Goal: Task Accomplishment & Management: Use online tool/utility

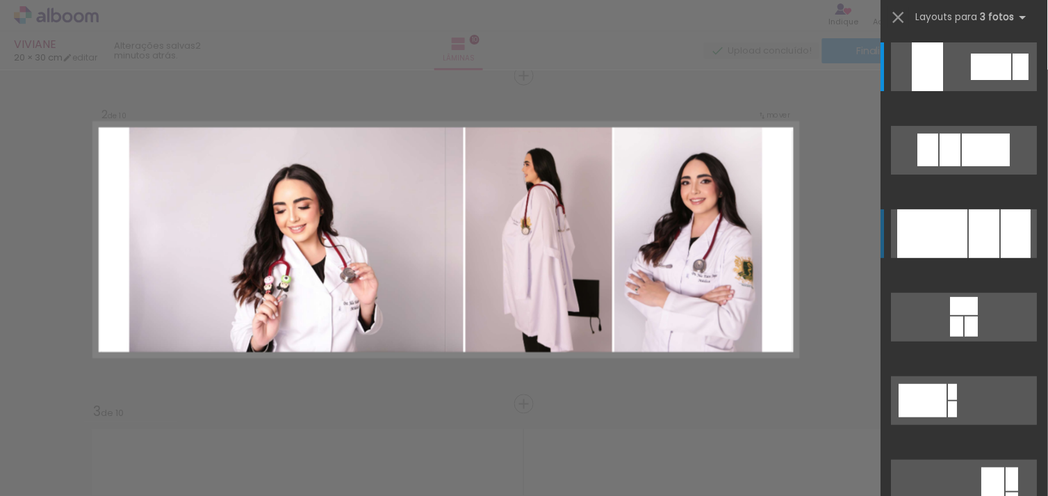
click at [920, 224] on div at bounding box center [933, 233] width 70 height 49
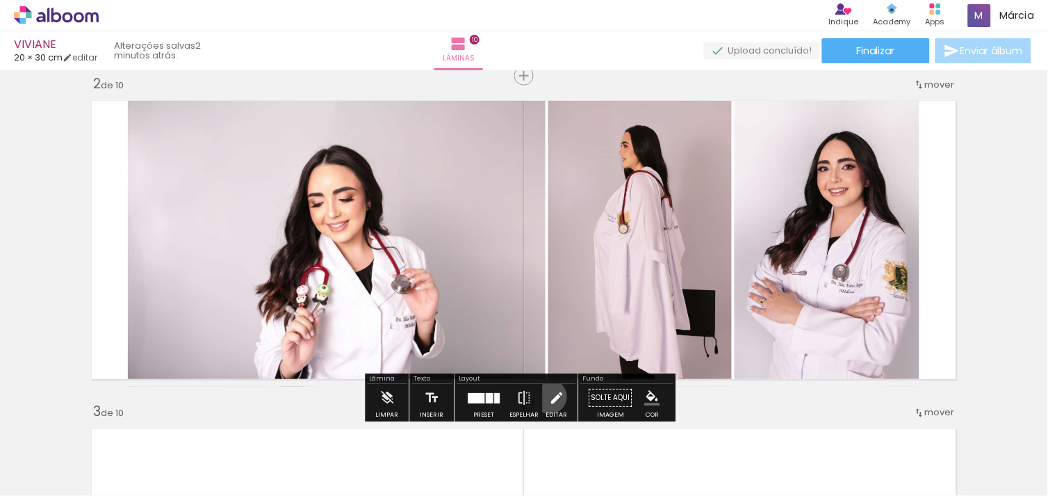
click at [549, 396] on iron-icon at bounding box center [556, 398] width 15 height 28
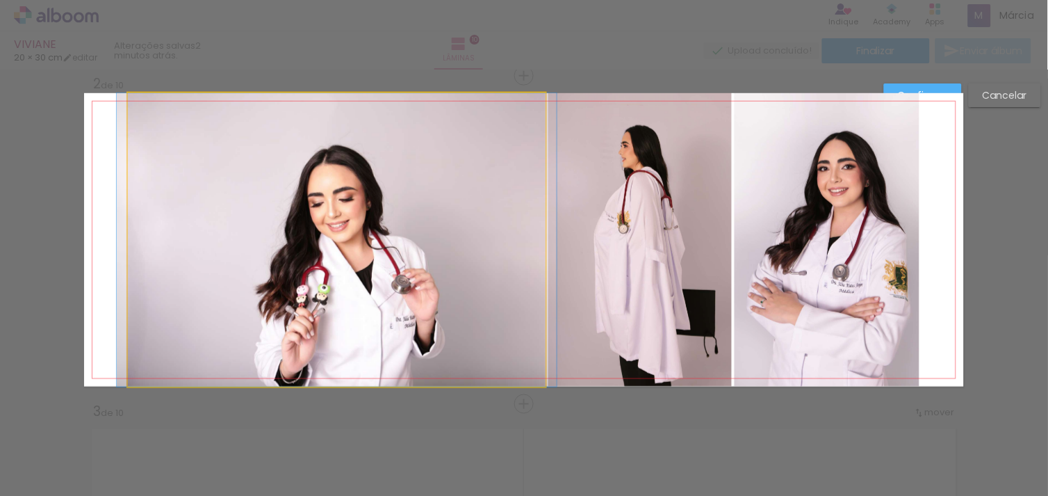
click at [190, 255] on quentale-photo at bounding box center [337, 239] width 418 height 293
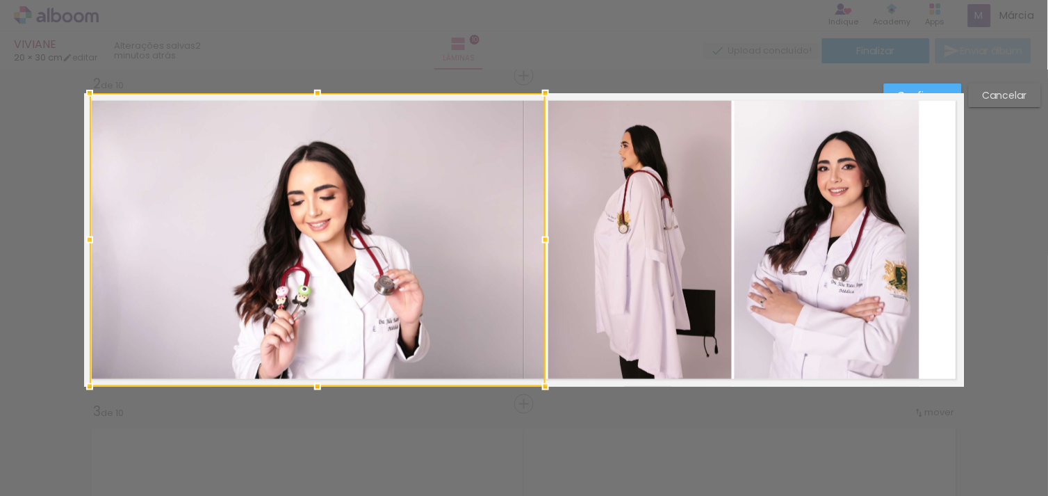
drag, startPoint x: 116, startPoint y: 240, endPoint x: 66, endPoint y: 246, distance: 50.4
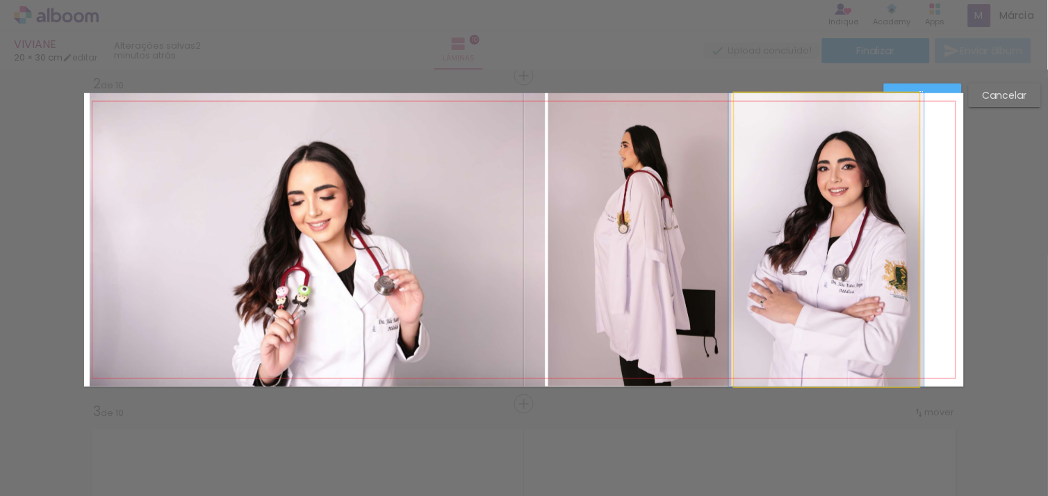
click at [824, 251] on quentale-photo at bounding box center [827, 239] width 185 height 293
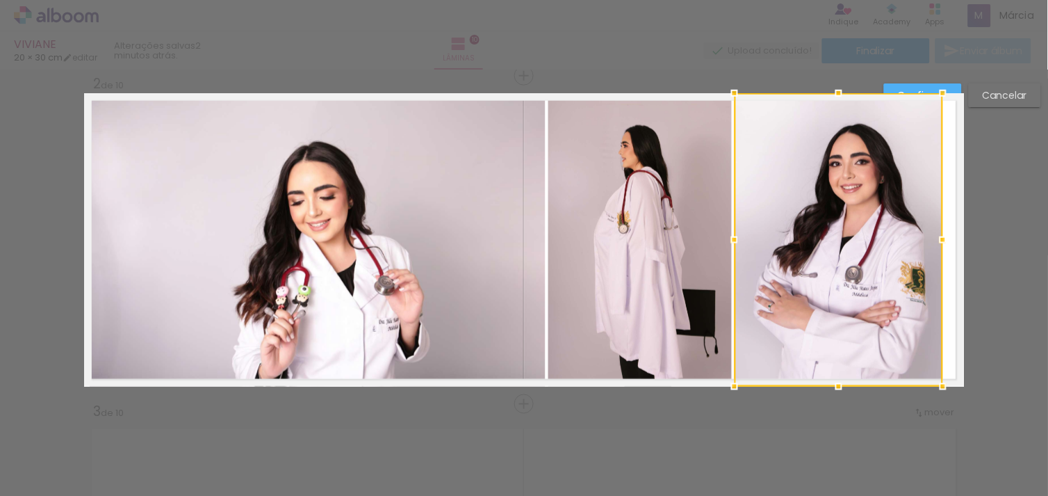
drag, startPoint x: 922, startPoint y: 240, endPoint x: 982, endPoint y: 242, distance: 59.8
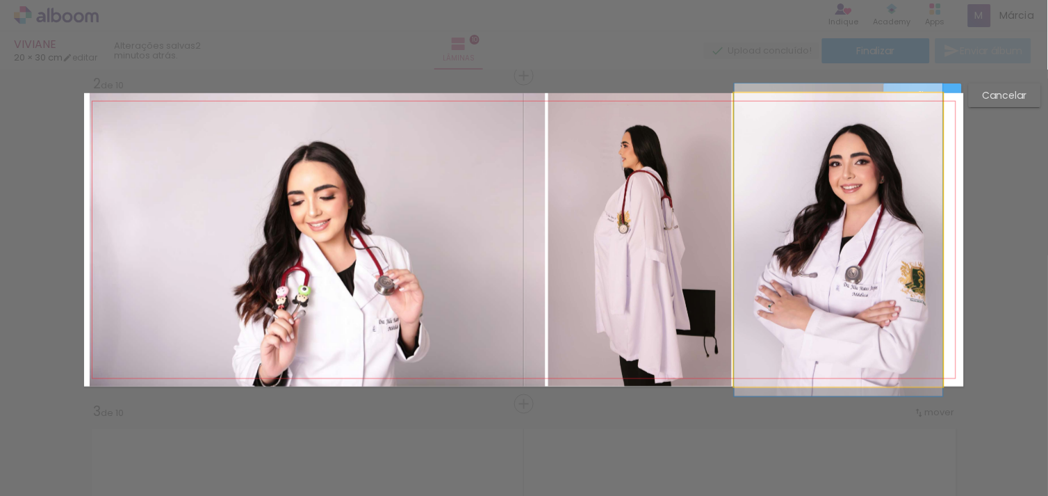
click at [925, 244] on quentale-photo at bounding box center [839, 239] width 209 height 293
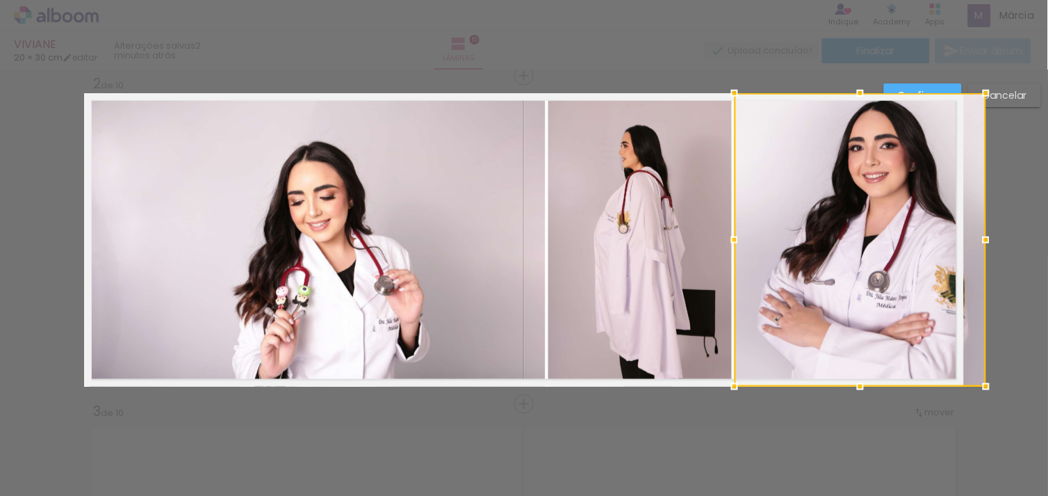
drag, startPoint x: 939, startPoint y: 238, endPoint x: 957, endPoint y: 235, distance: 18.4
click at [957, 235] on div at bounding box center [861, 239] width 252 height 293
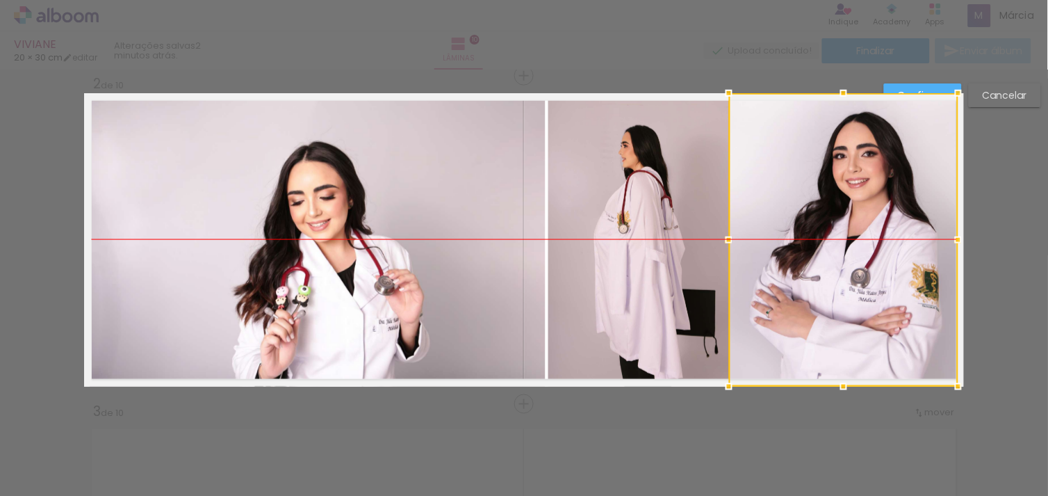
click at [909, 250] on div at bounding box center [843, 239] width 229 height 293
click at [0, 0] on slot "Confirmar" at bounding box center [0, 0] width 0 height 0
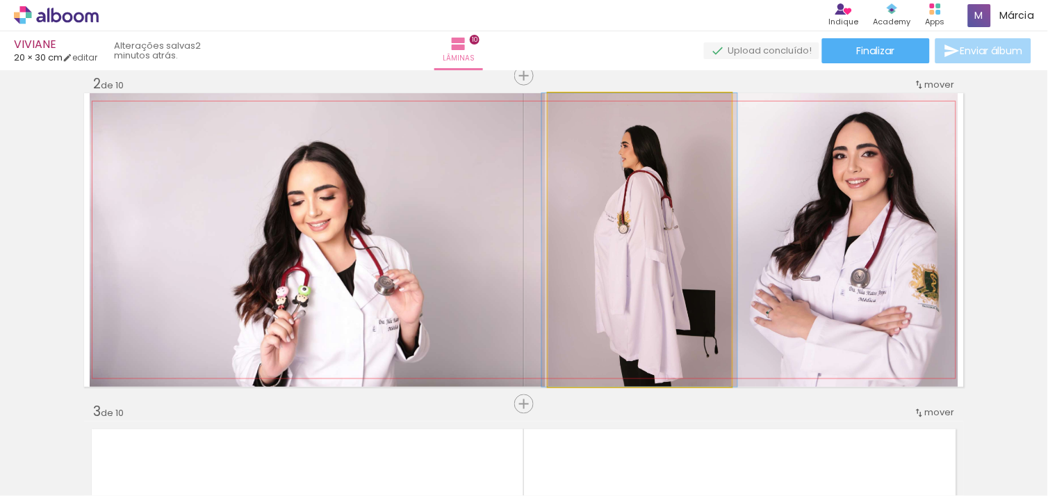
click at [686, 262] on quentale-photo at bounding box center [639, 239] width 183 height 293
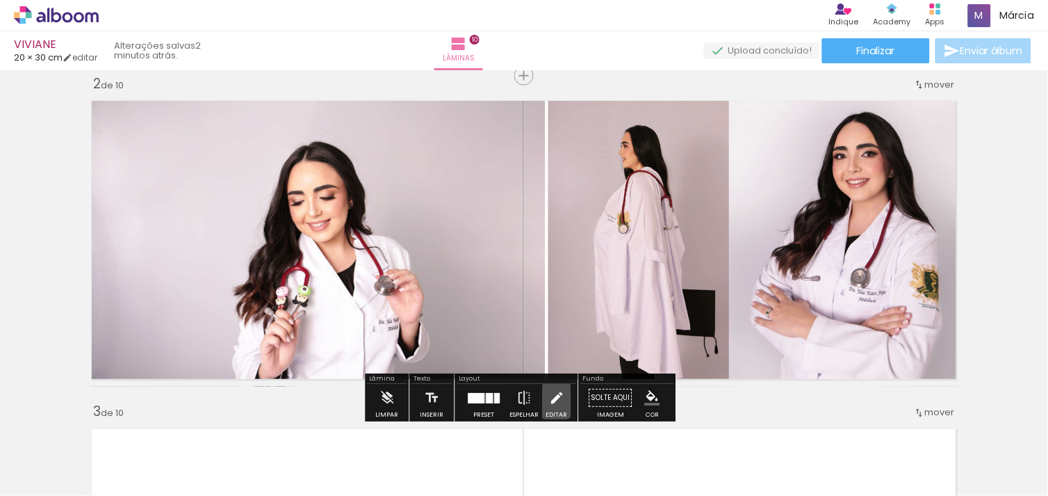
click at [553, 398] on iron-icon at bounding box center [556, 398] width 15 height 28
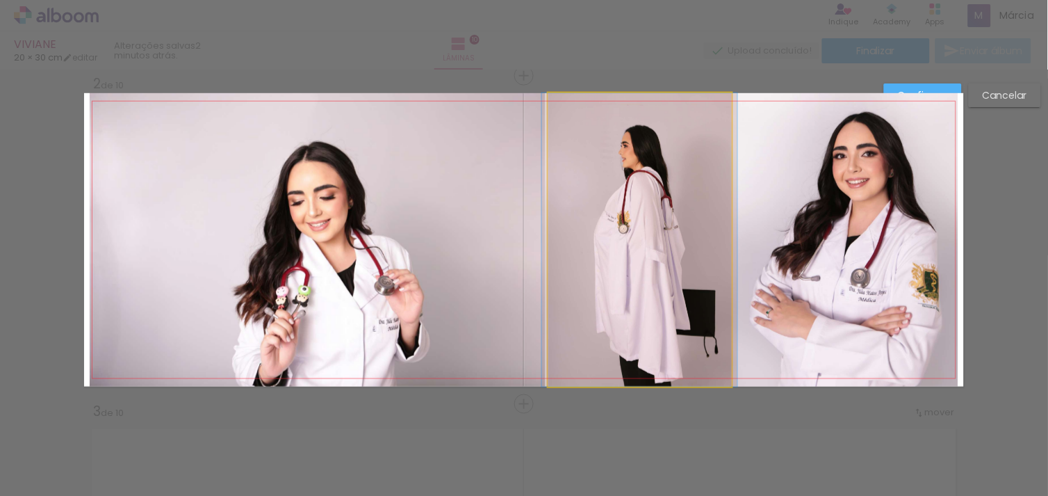
click at [647, 291] on quentale-photo at bounding box center [639, 239] width 183 height 293
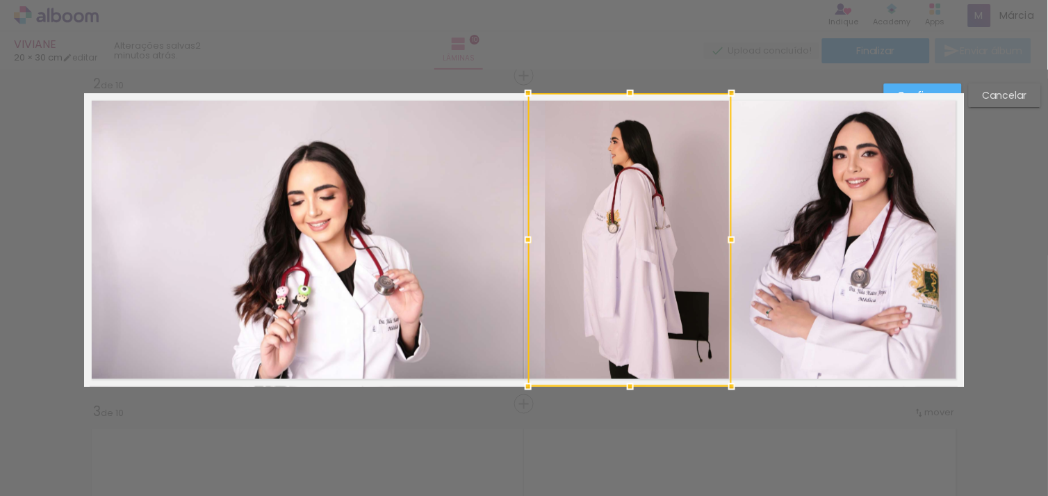
drag, startPoint x: 534, startPoint y: 241, endPoint x: 512, endPoint y: 247, distance: 22.4
click at [514, 247] on div at bounding box center [528, 240] width 28 height 28
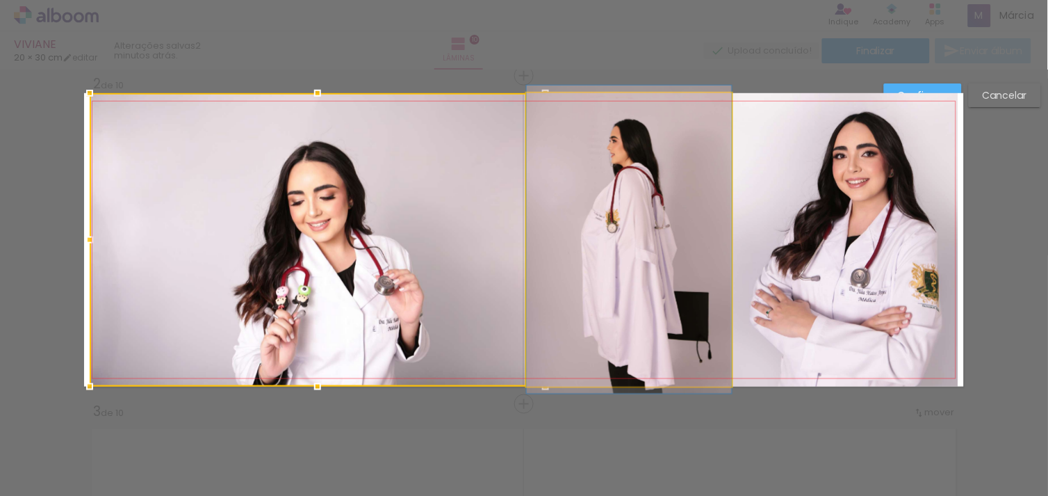
click at [608, 225] on quentale-photo at bounding box center [629, 239] width 205 height 293
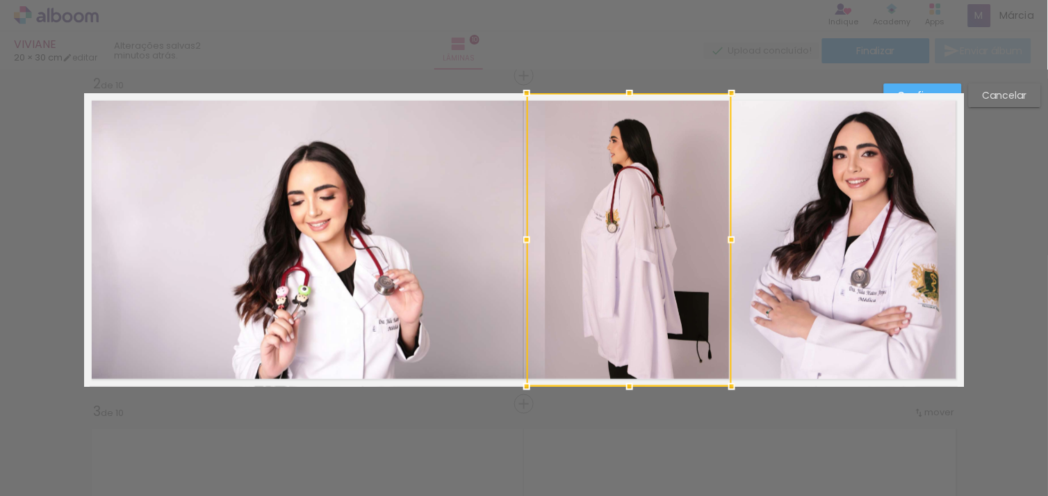
click at [525, 242] on div at bounding box center [527, 240] width 28 height 28
click at [918, 86] on paper-button "Confirmar" at bounding box center [923, 95] width 78 height 24
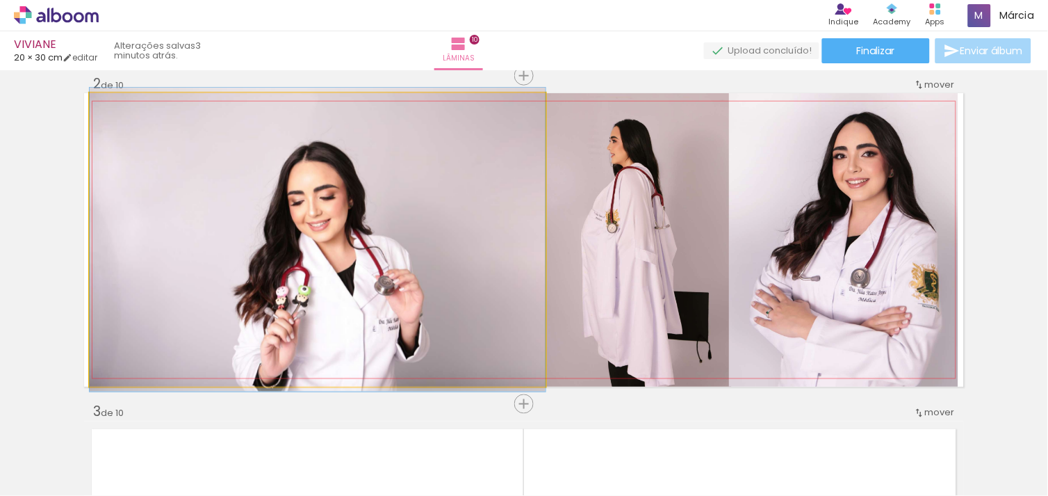
click at [498, 259] on quentale-photo at bounding box center [318, 239] width 456 height 293
click at [462, 323] on quentale-photo at bounding box center [318, 239] width 456 height 293
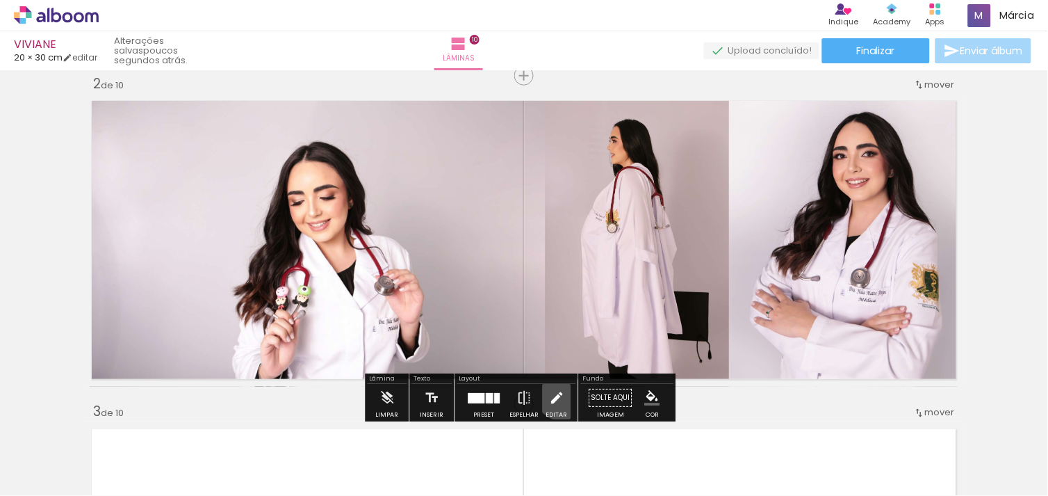
click at [560, 392] on iron-icon at bounding box center [556, 398] width 15 height 28
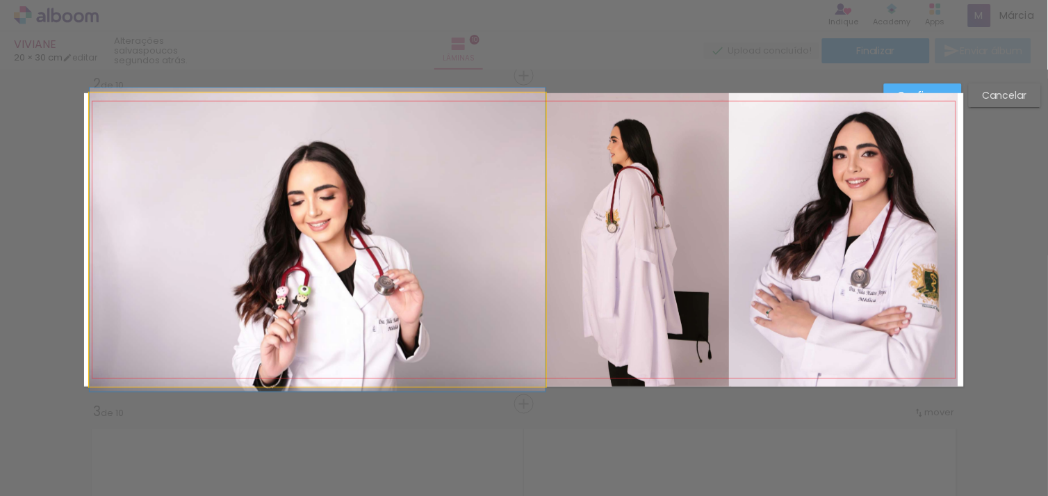
click at [485, 315] on quentale-photo at bounding box center [318, 239] width 456 height 293
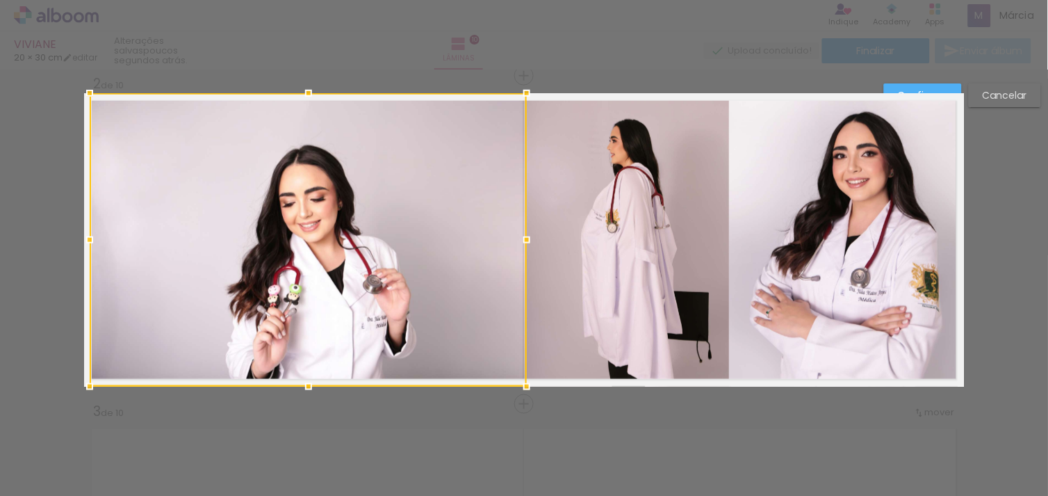
drag, startPoint x: 535, startPoint y: 239, endPoint x: 516, endPoint y: 245, distance: 19.6
click at [516, 245] on div at bounding box center [527, 240] width 28 height 28
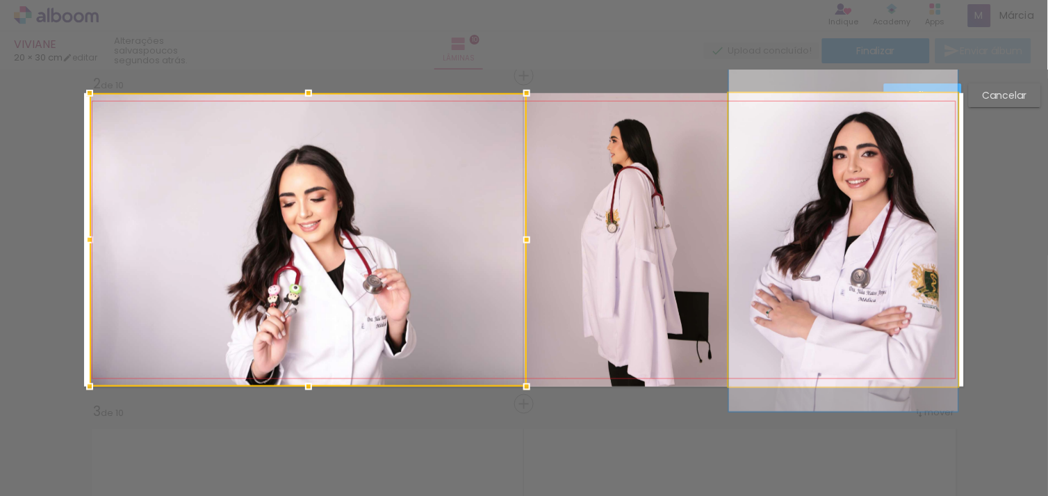
click at [931, 93] on quentale-photo at bounding box center [843, 239] width 229 height 293
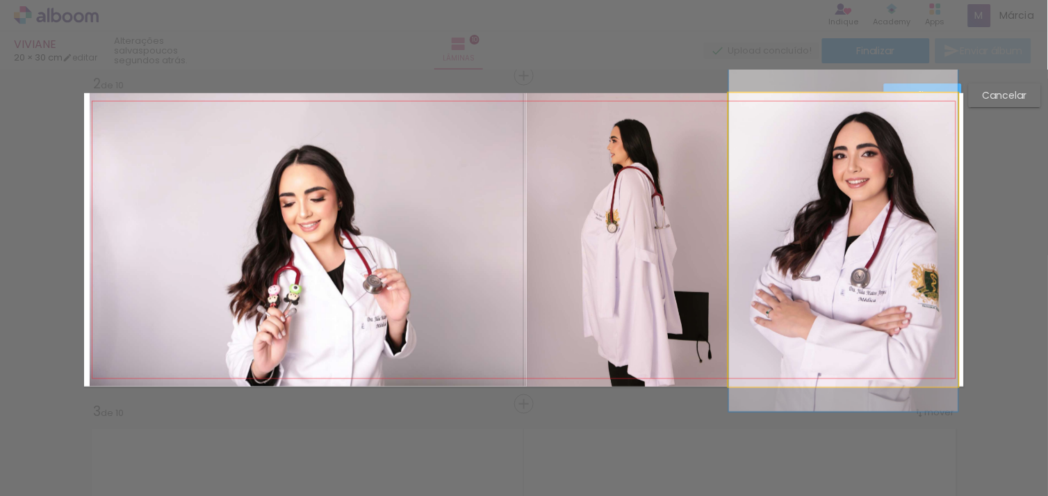
click at [920, 95] on quentale-photo at bounding box center [843, 239] width 229 height 293
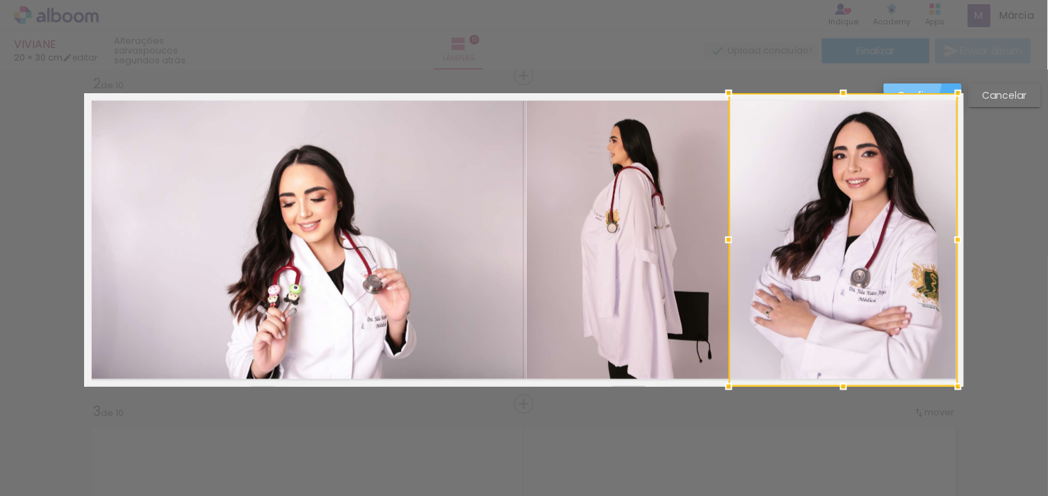
click at [913, 83] on paper-button "Confirmar" at bounding box center [923, 95] width 78 height 24
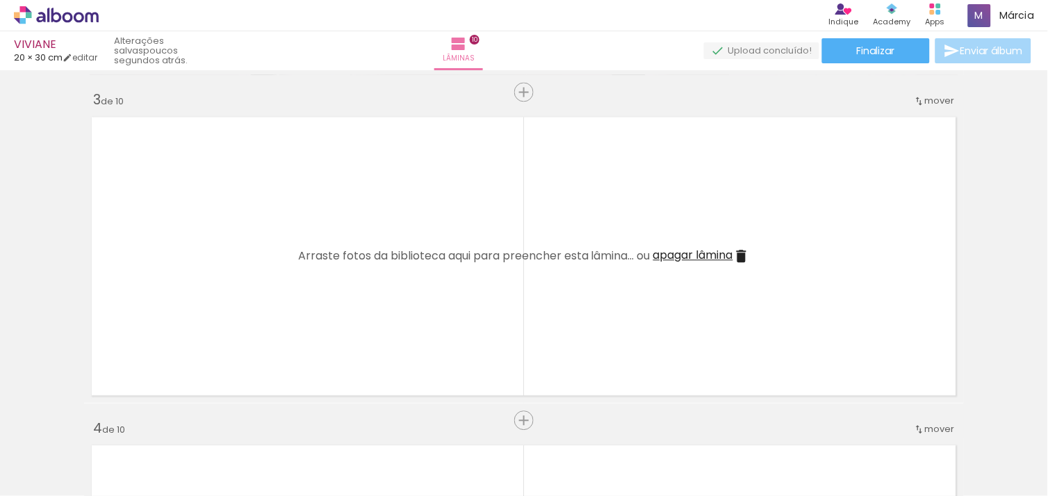
scroll to position [672, 0]
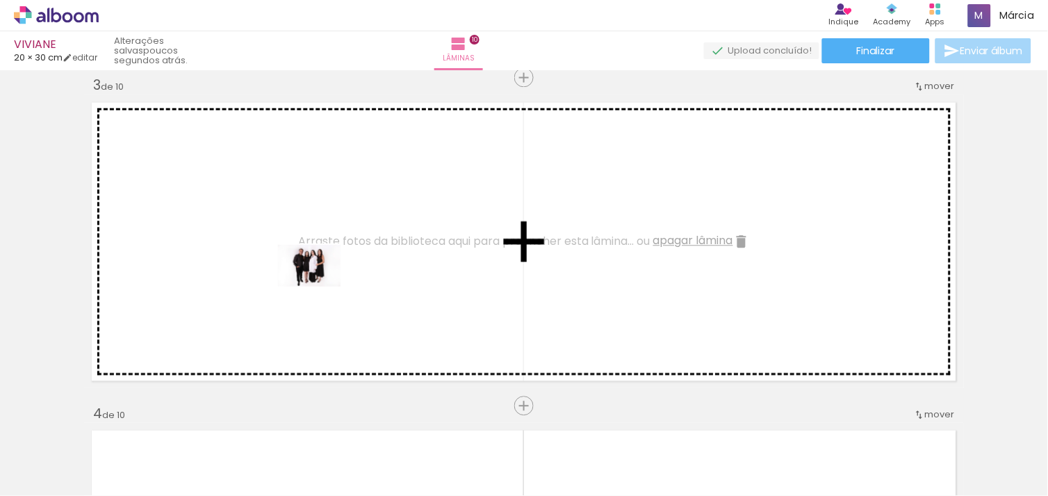
drag, startPoint x: 536, startPoint y: 455, endPoint x: 318, endPoint y: 285, distance: 275.8
click at [318, 285] on quentale-workspace at bounding box center [524, 248] width 1048 height 496
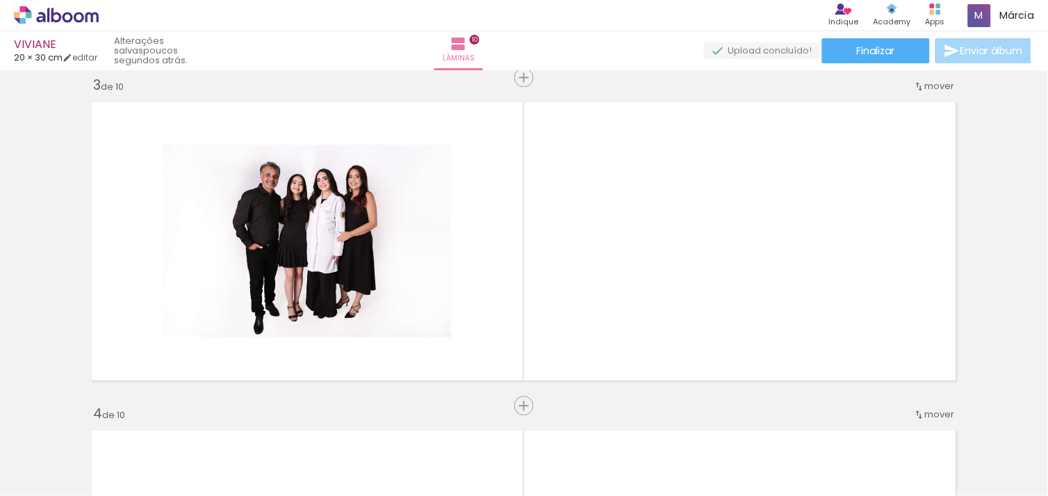
scroll to position [0, 285]
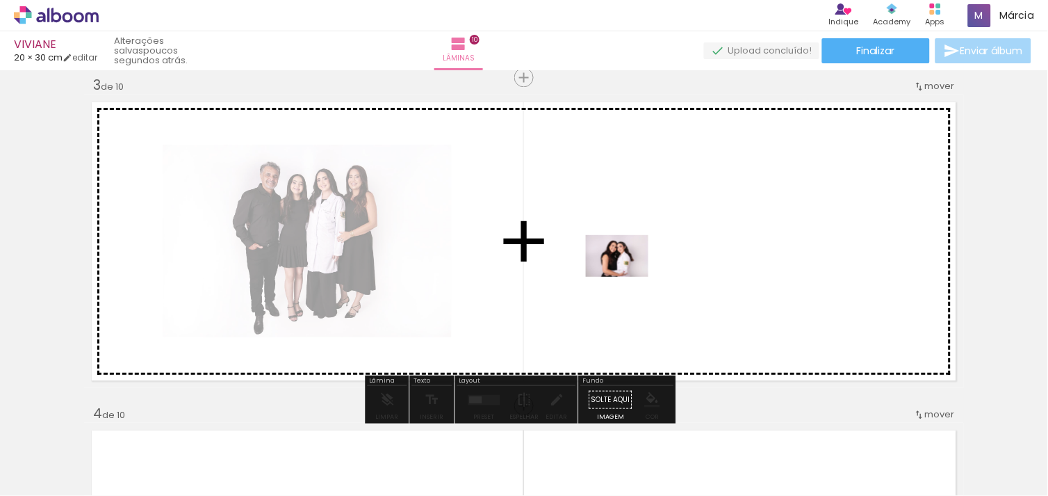
drag, startPoint x: 635, startPoint y: 455, endPoint x: 628, endPoint y: 277, distance: 178.1
click at [628, 277] on quentale-workspace at bounding box center [524, 248] width 1048 height 496
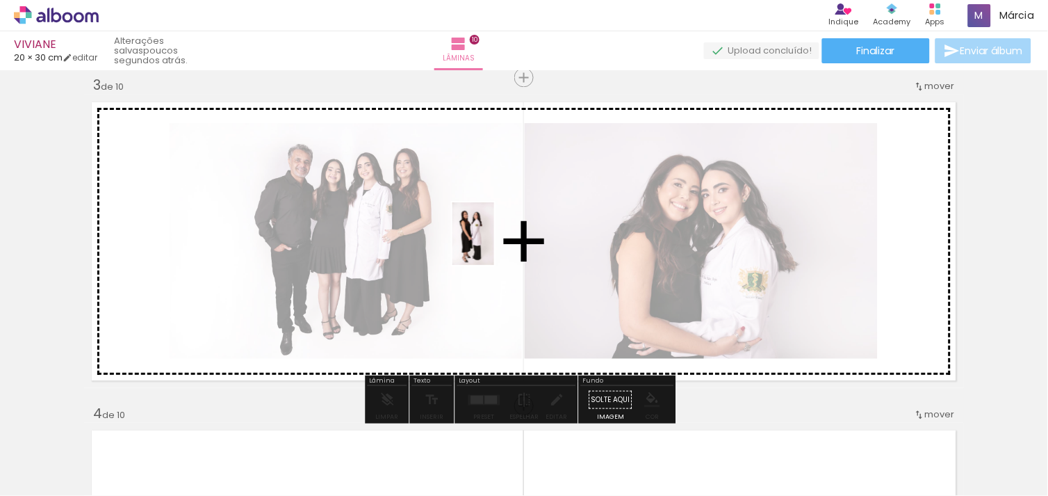
drag, startPoint x: 706, startPoint y: 468, endPoint x: 494, endPoint y: 244, distance: 308.3
click at [494, 244] on quentale-workspace at bounding box center [524, 248] width 1048 height 496
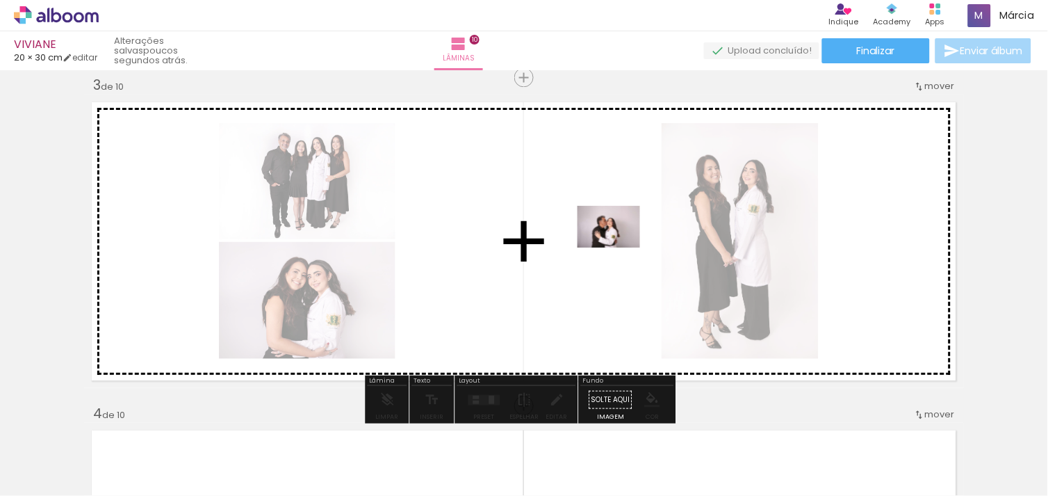
drag, startPoint x: 814, startPoint y: 447, endPoint x: 619, endPoint y: 247, distance: 278.7
click at [619, 247] on quentale-workspace at bounding box center [524, 248] width 1048 height 496
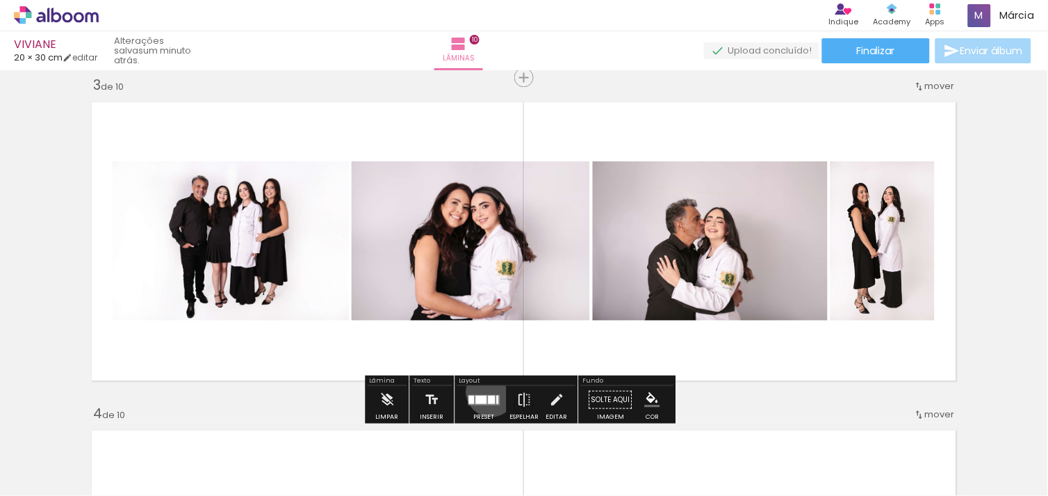
click at [488, 391] on div at bounding box center [485, 399] width 38 height 28
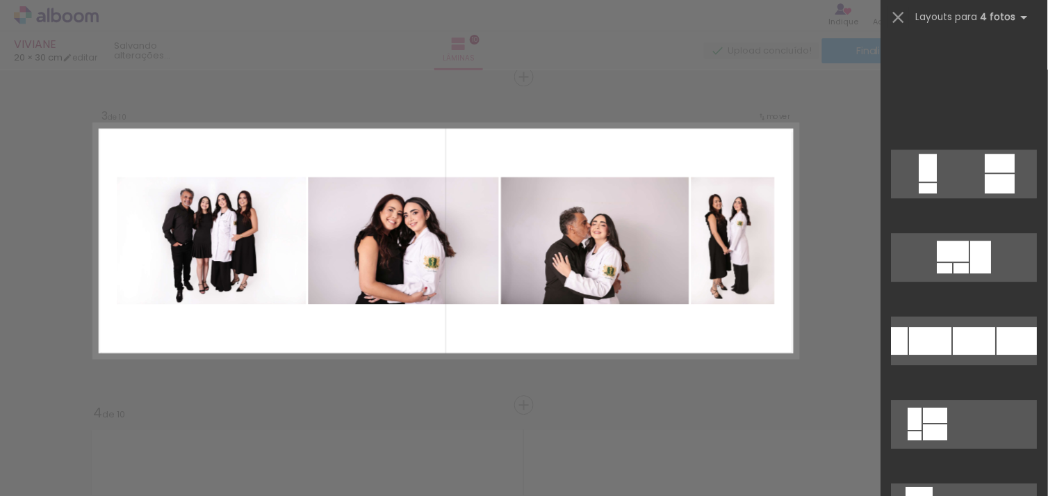
scroll to position [1216, 0]
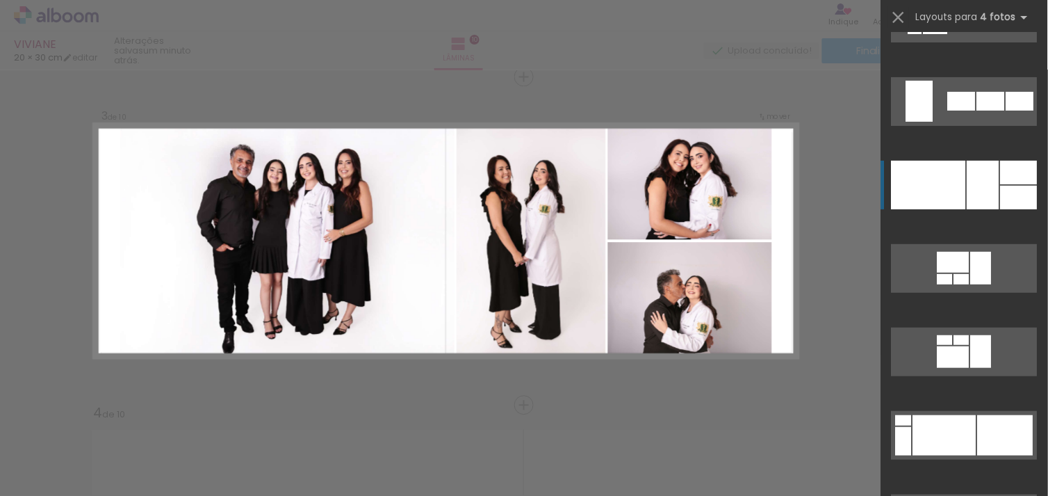
click at [934, 170] on div at bounding box center [929, 185] width 74 height 49
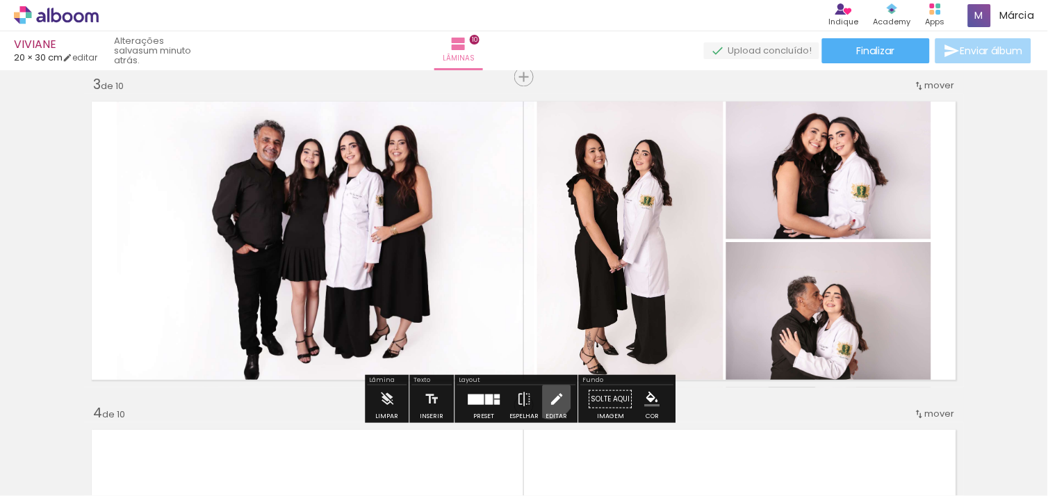
click at [549, 394] on iron-icon at bounding box center [556, 398] width 15 height 28
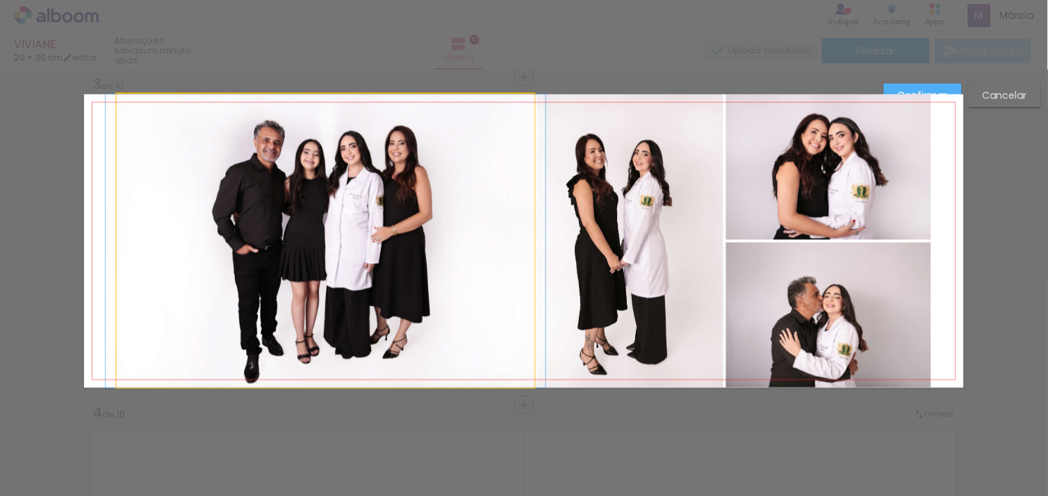
click at [477, 313] on quentale-photo at bounding box center [326, 240] width 418 height 293
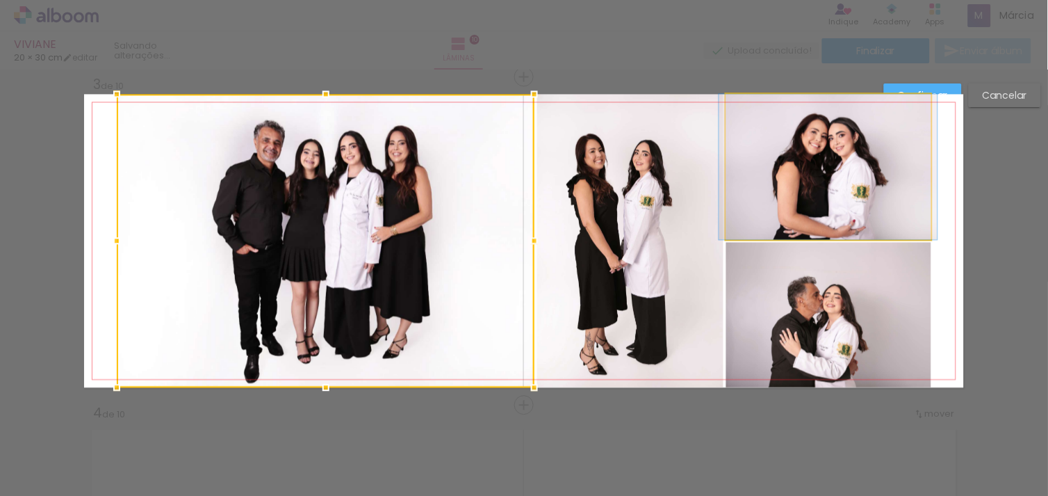
click at [892, 198] on quentale-photo at bounding box center [828, 166] width 205 height 145
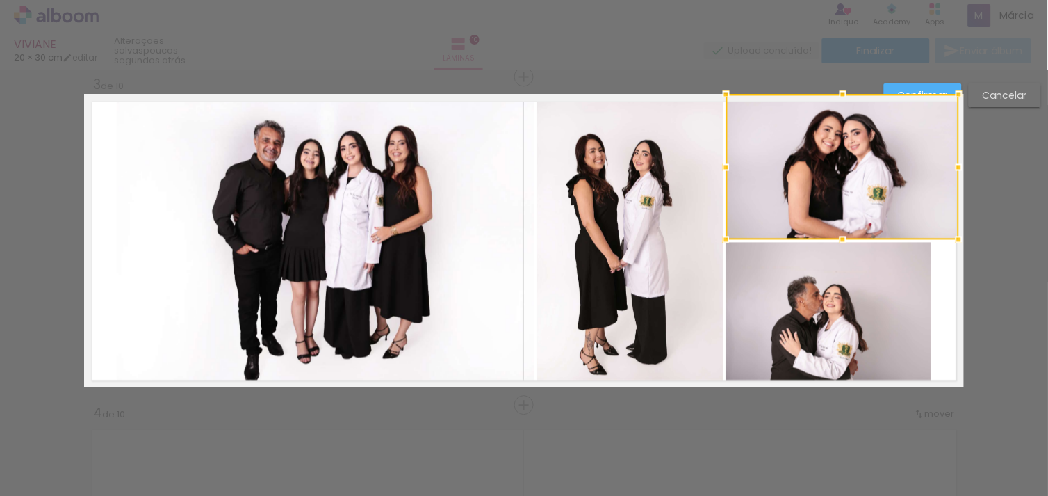
drag, startPoint x: 922, startPoint y: 164, endPoint x: 950, endPoint y: 158, distance: 28.4
click at [950, 158] on div at bounding box center [959, 167] width 28 height 28
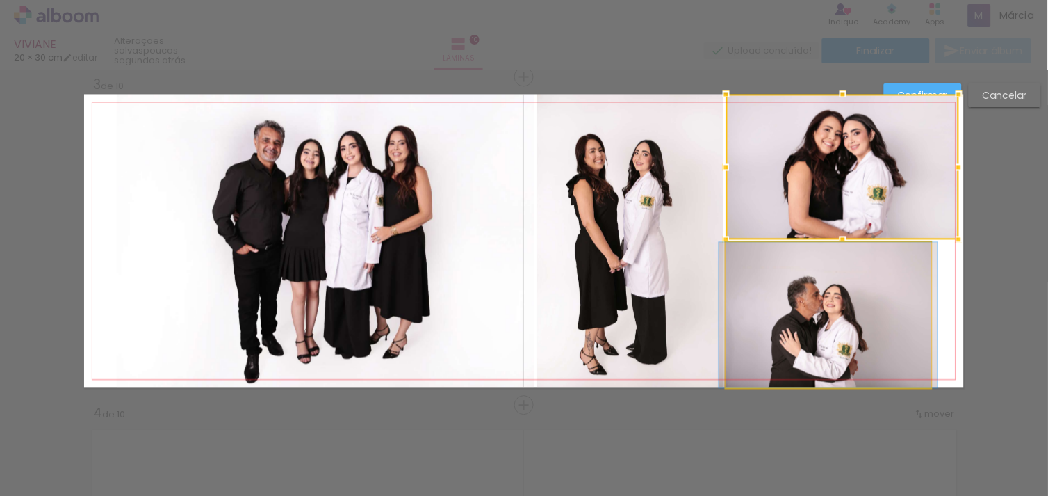
click at [900, 299] on quentale-photo at bounding box center [828, 314] width 205 height 145
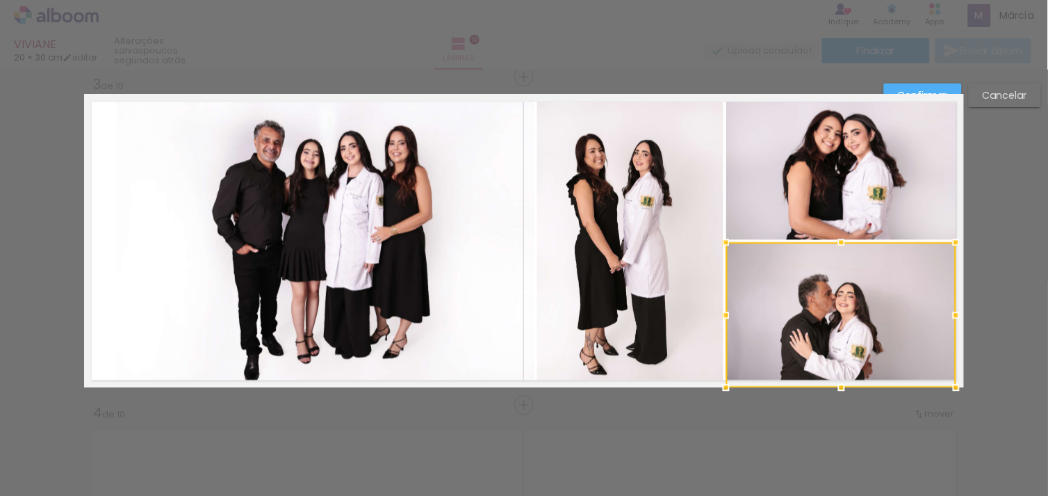
drag, startPoint x: 933, startPoint y: 315, endPoint x: 963, endPoint y: 304, distance: 31.2
click at [963, 304] on div at bounding box center [956, 315] width 28 height 28
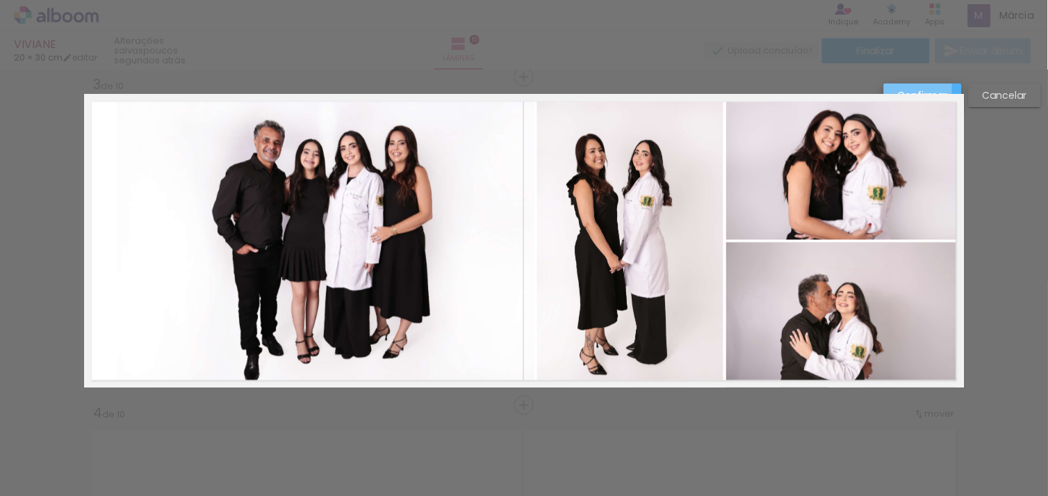
click at [0, 0] on slot "Confirmar" at bounding box center [0, 0] width 0 height 0
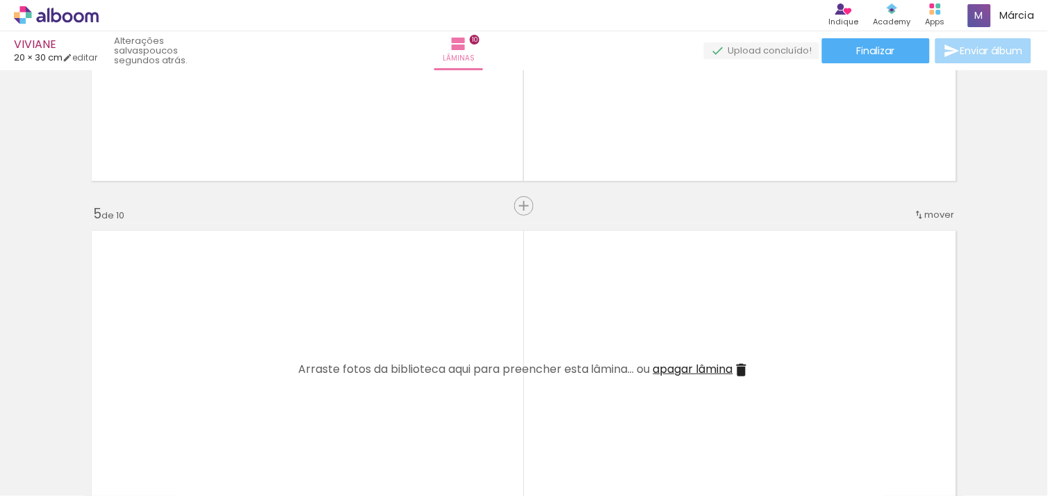
scroll to position [1214, 0]
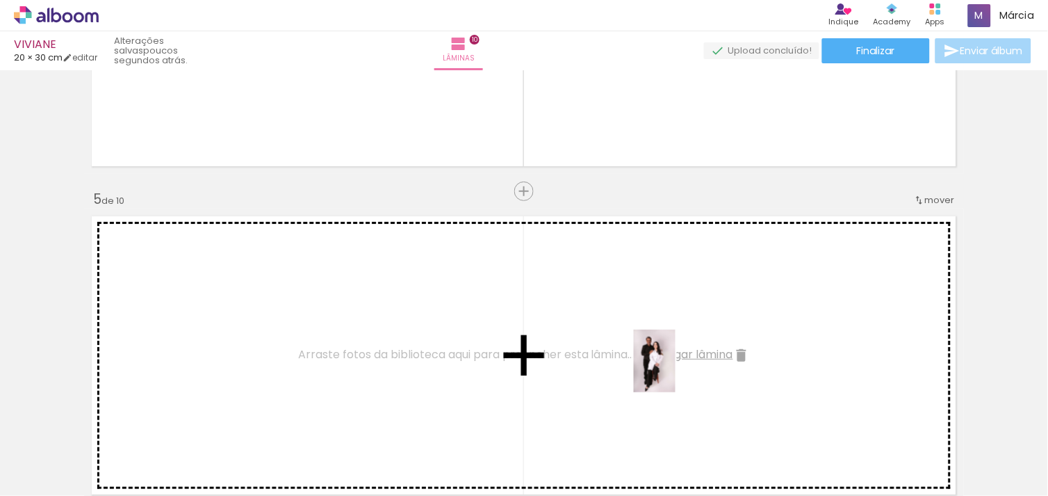
drag, startPoint x: 877, startPoint y: 464, endPoint x: 482, endPoint y: 313, distance: 423.3
click at [482, 313] on quentale-workspace at bounding box center [524, 248] width 1048 height 496
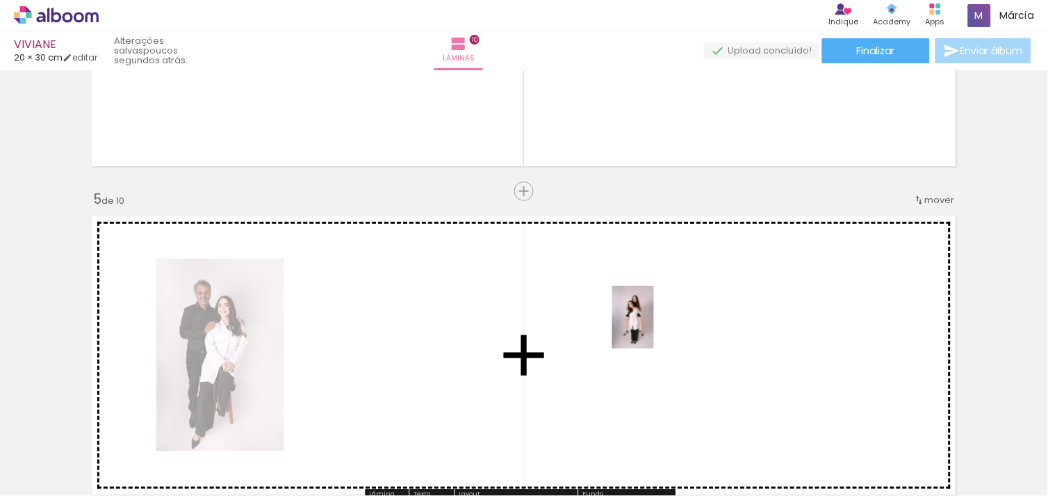
drag, startPoint x: 953, startPoint y: 434, endPoint x: 654, endPoint y: 327, distance: 317.5
click at [654, 327] on quentale-workspace at bounding box center [524, 248] width 1048 height 496
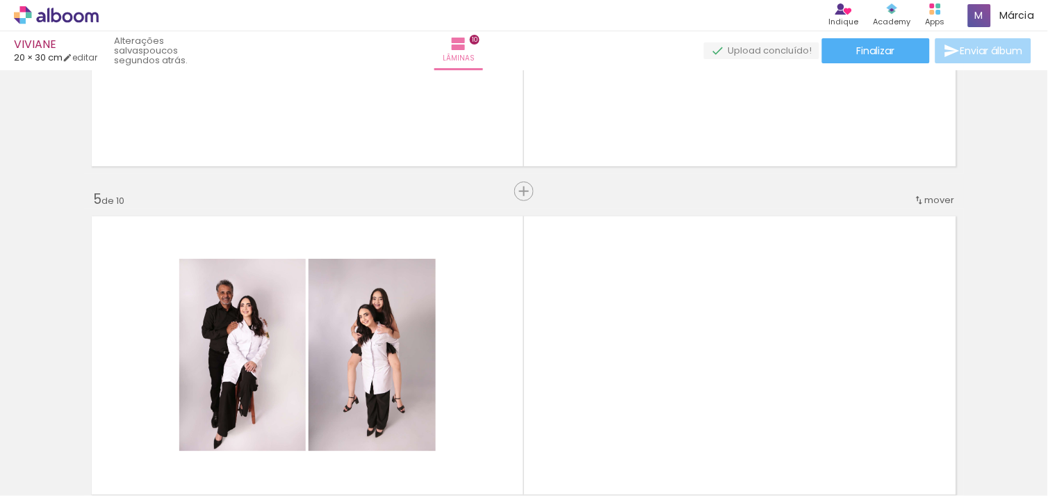
scroll to position [0, 560]
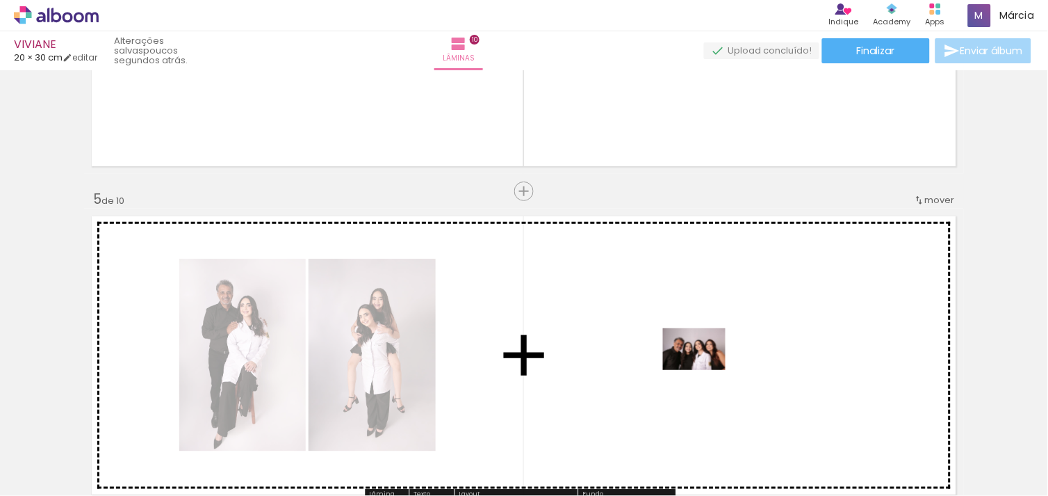
drag, startPoint x: 740, startPoint y: 441, endPoint x: 702, endPoint y: 361, distance: 88.6
click at [702, 361] on quentale-workspace at bounding box center [524, 248] width 1048 height 496
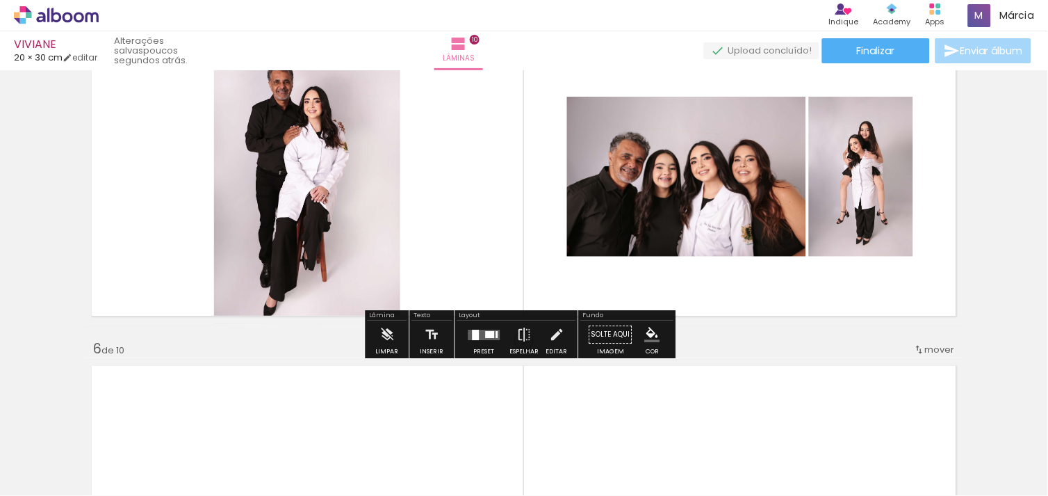
scroll to position [1407, 0]
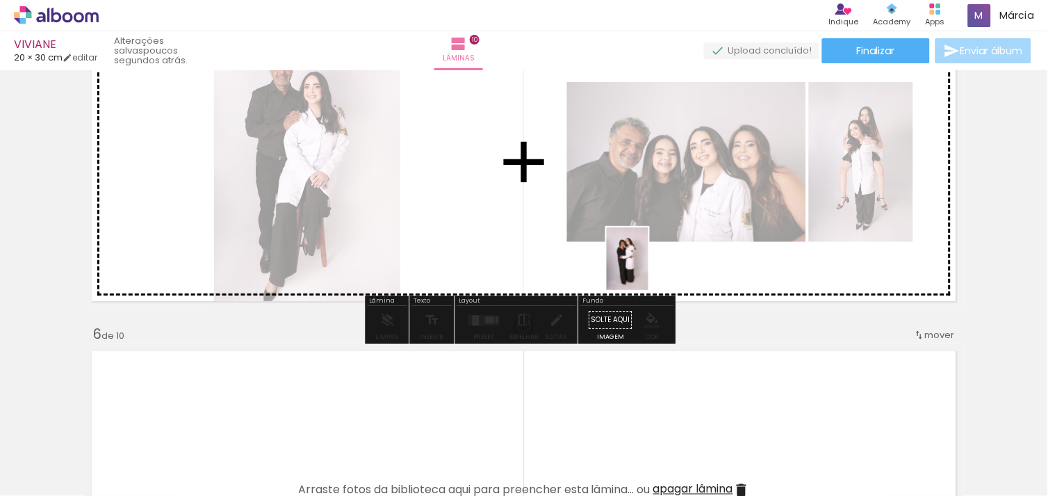
drag, startPoint x: 985, startPoint y: 443, endPoint x: 648, endPoint y: 269, distance: 378.9
click at [648, 269] on quentale-workspace at bounding box center [524, 248] width 1048 height 496
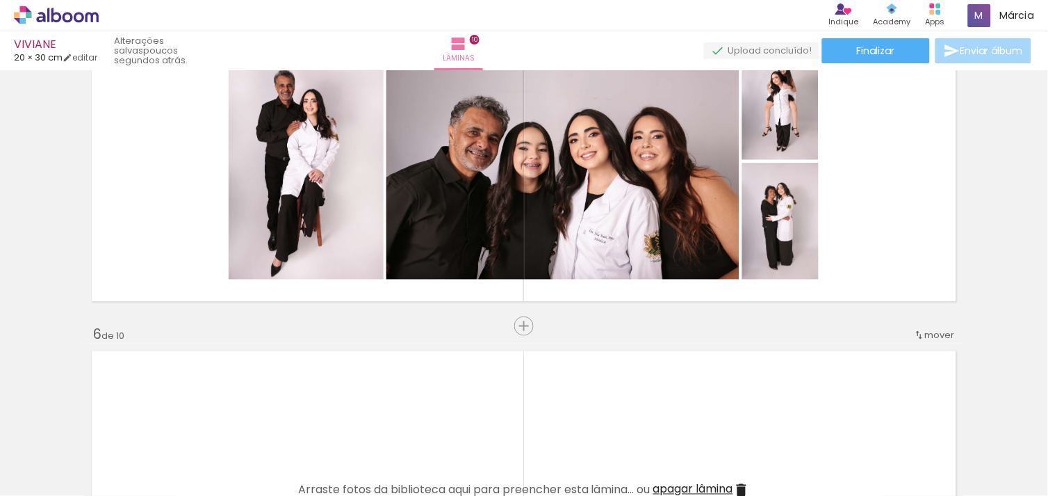
scroll to position [0, 890]
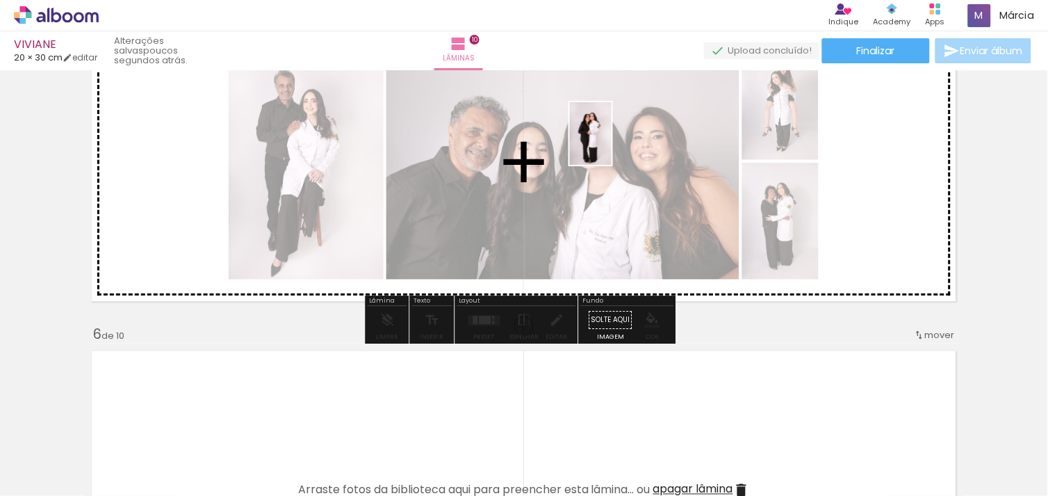
drag, startPoint x: 730, startPoint y: 452, endPoint x: 612, endPoint y: 144, distance: 330.0
click at [612, 144] on quentale-workspace at bounding box center [524, 248] width 1048 height 496
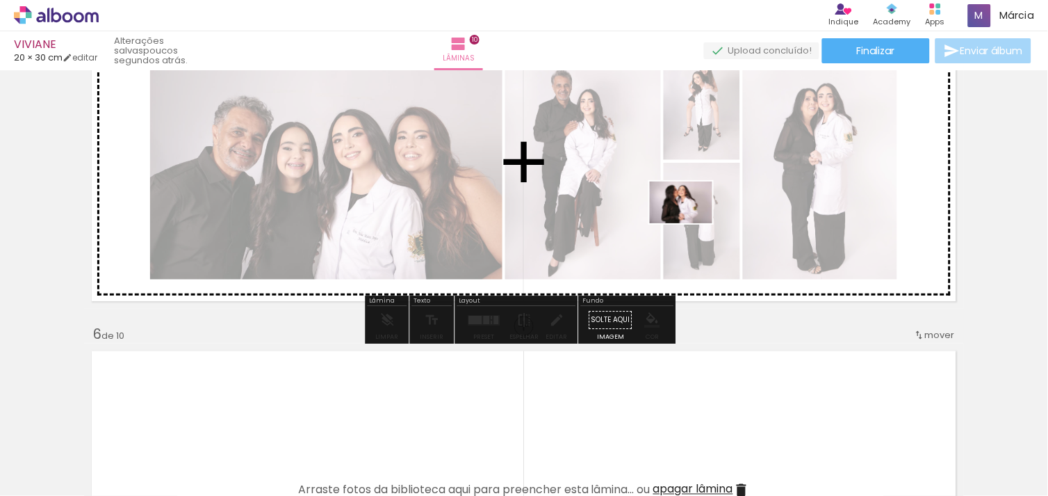
drag, startPoint x: 785, startPoint y: 402, endPoint x: 644, endPoint y: 165, distance: 276.2
click at [644, 165] on quentale-workspace at bounding box center [524, 248] width 1048 height 496
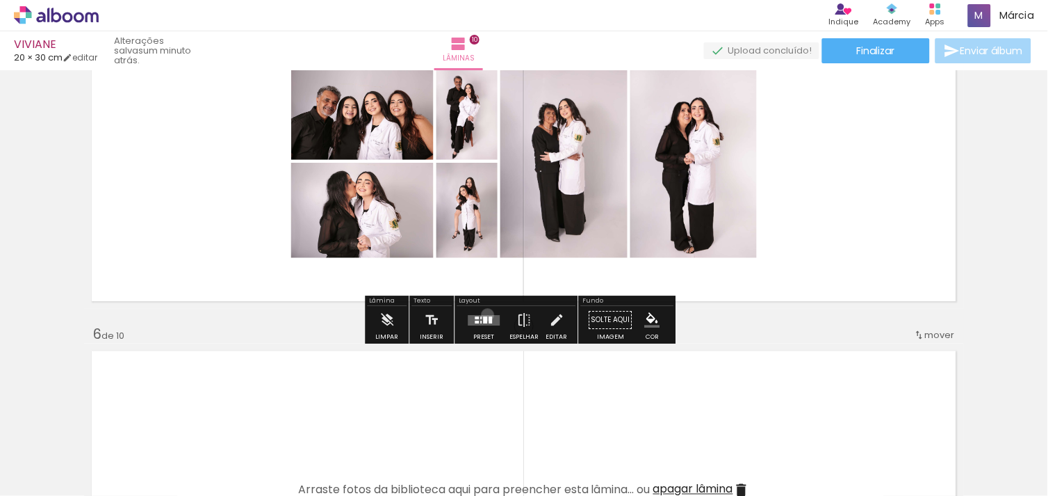
click at [484, 315] on quentale-layouter at bounding box center [484, 320] width 32 height 10
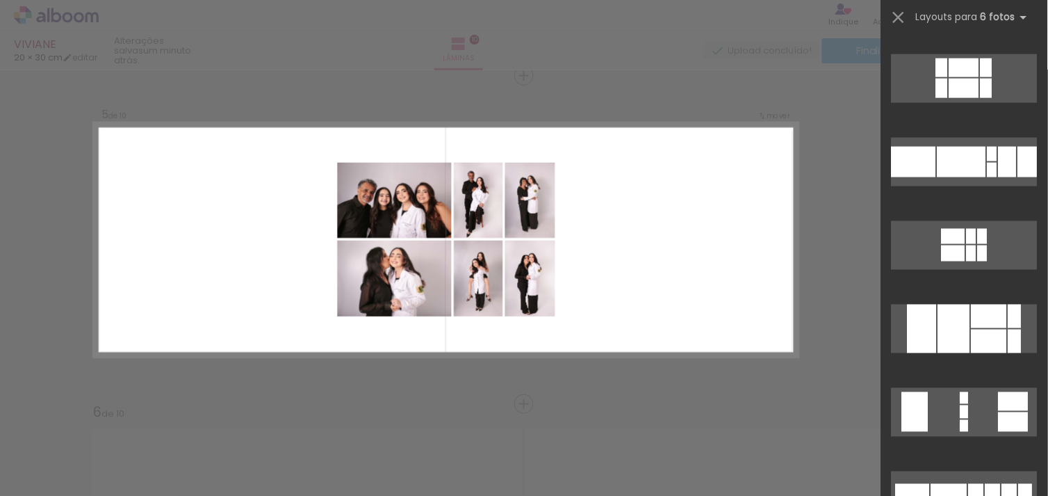
scroll to position [810, 0]
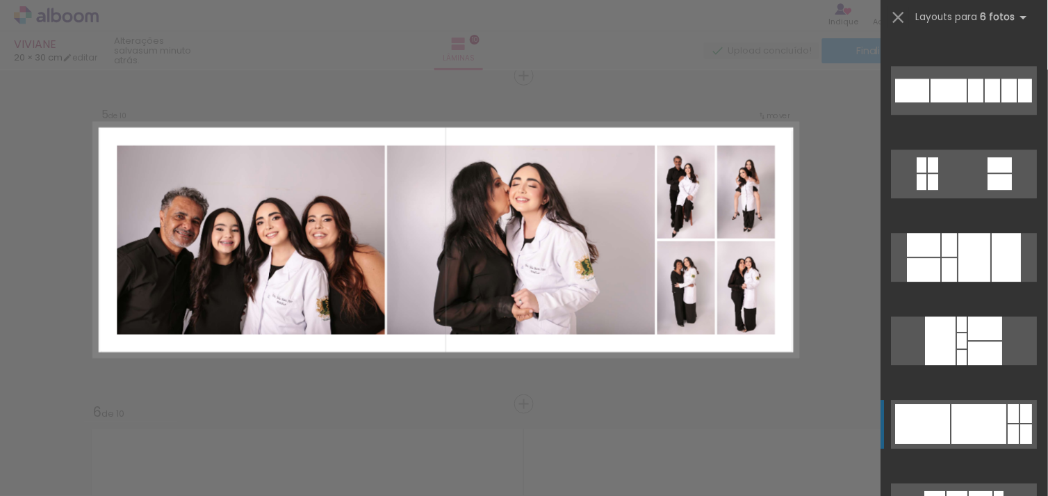
click at [960, 409] on div at bounding box center [979, 424] width 55 height 40
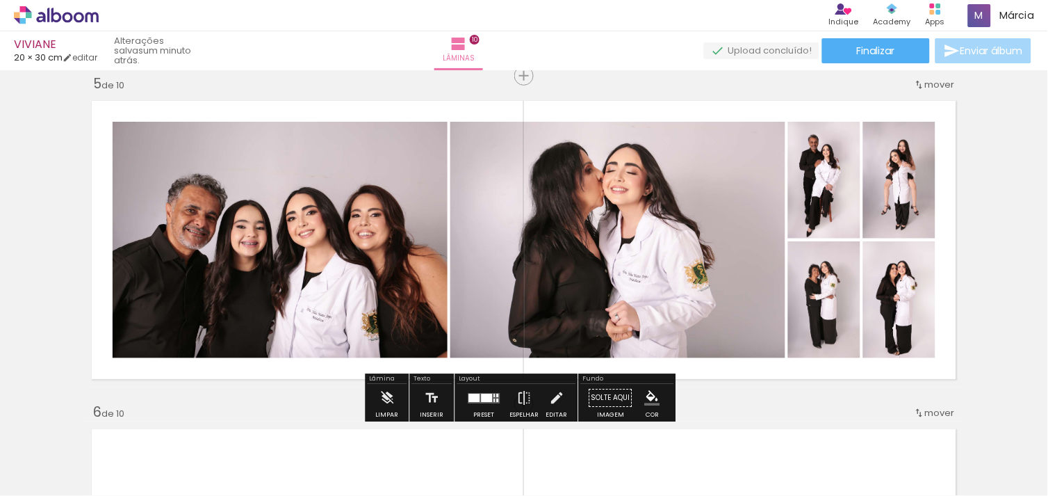
click at [483, 397] on div at bounding box center [487, 397] width 11 height 8
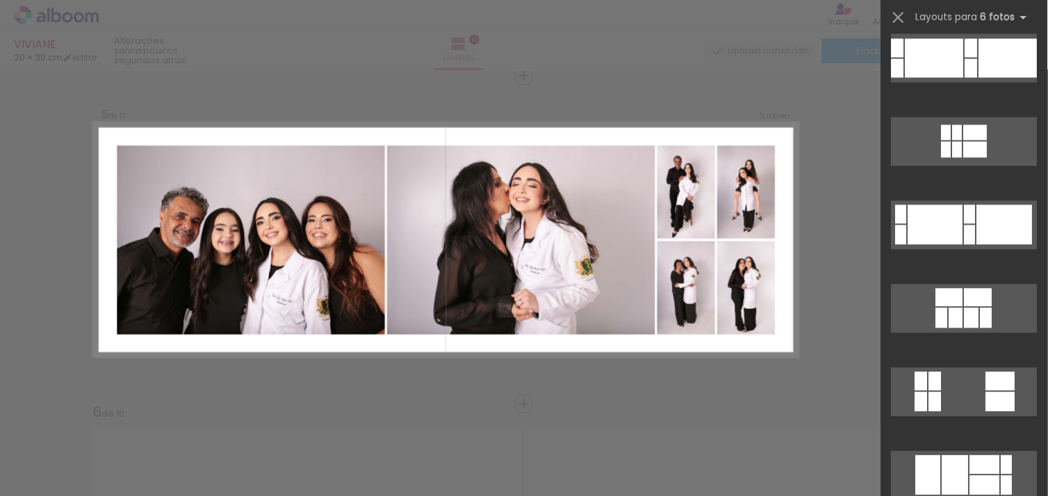
scroll to position [681, 0]
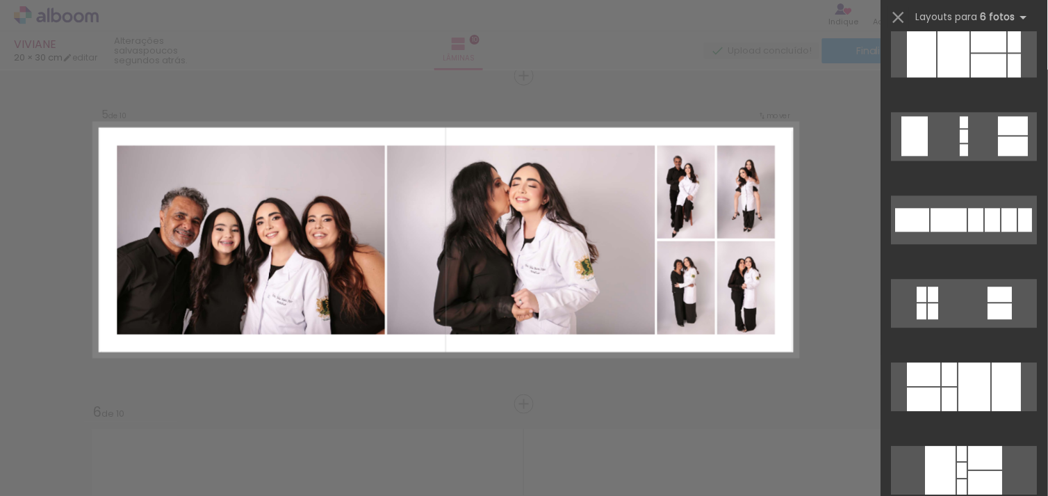
click at [354, 309] on quentale-photo at bounding box center [251, 239] width 268 height 189
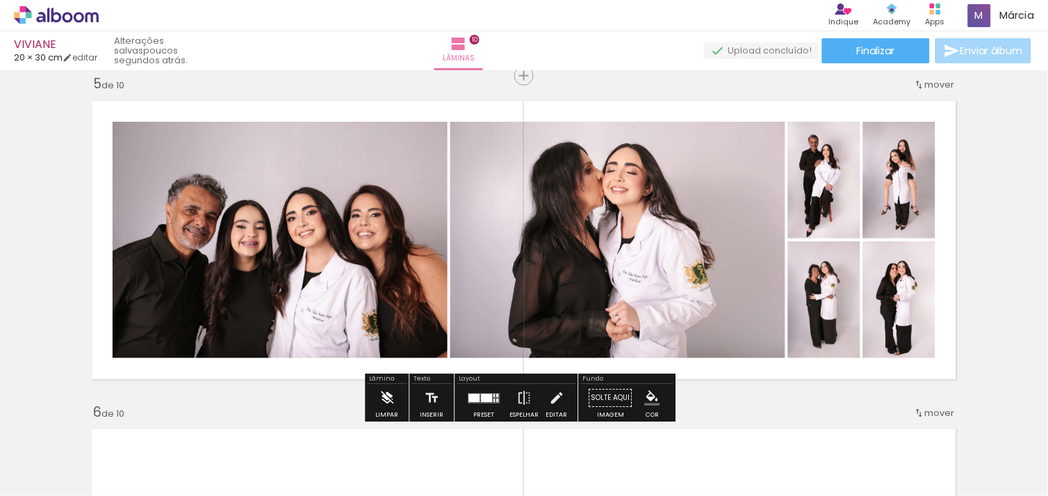
click at [387, 395] on iron-icon at bounding box center [386, 398] width 15 height 28
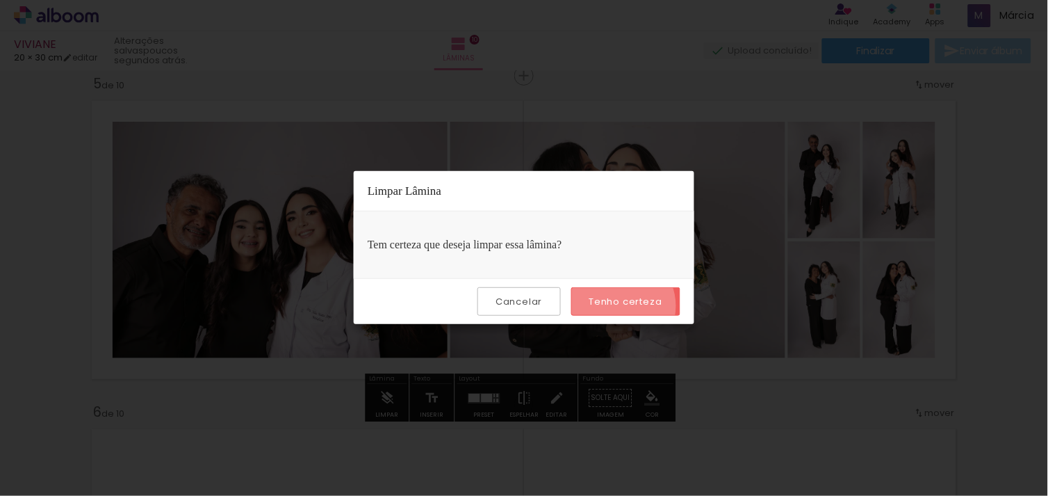
click at [0, 0] on slot "Tenho certeza" at bounding box center [0, 0] width 0 height 0
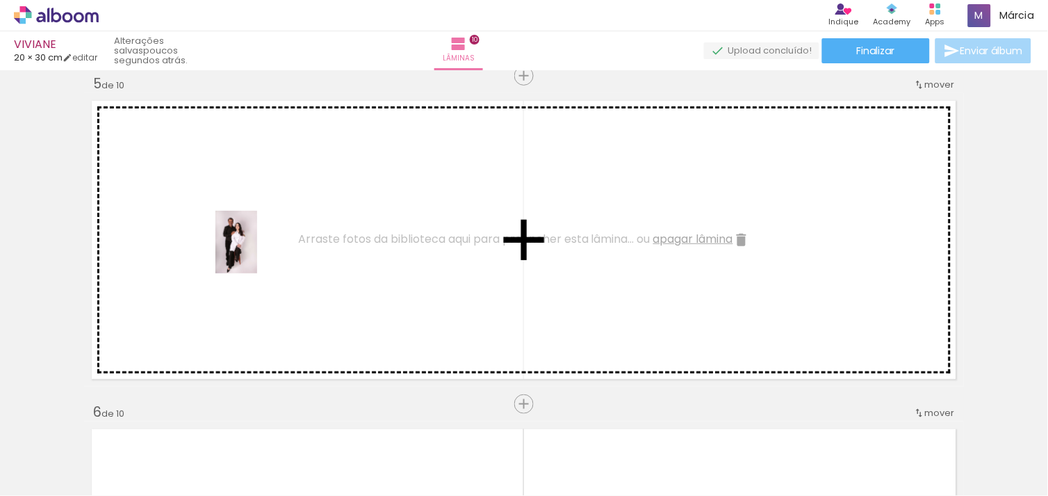
drag, startPoint x: 262, startPoint y: 459, endPoint x: 257, endPoint y: 252, distance: 206.5
click at [257, 252] on quentale-workspace at bounding box center [524, 248] width 1048 height 496
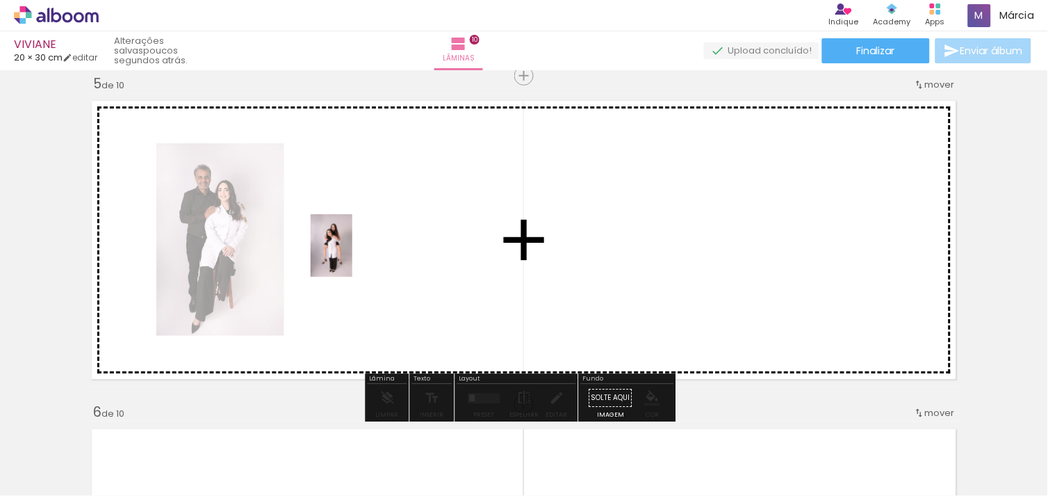
drag, startPoint x: 348, startPoint y: 367, endPoint x: 352, endPoint y: 256, distance: 111.3
click at [352, 256] on quentale-workspace at bounding box center [524, 248] width 1048 height 496
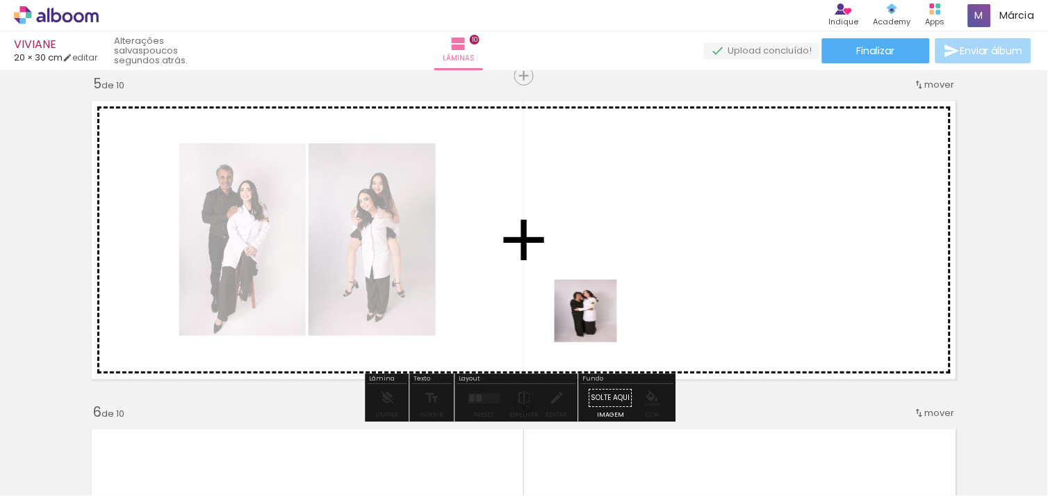
drag, startPoint x: 658, startPoint y: 464, endPoint x: 548, endPoint y: 206, distance: 279.9
click at [548, 206] on quentale-workspace at bounding box center [524, 248] width 1048 height 496
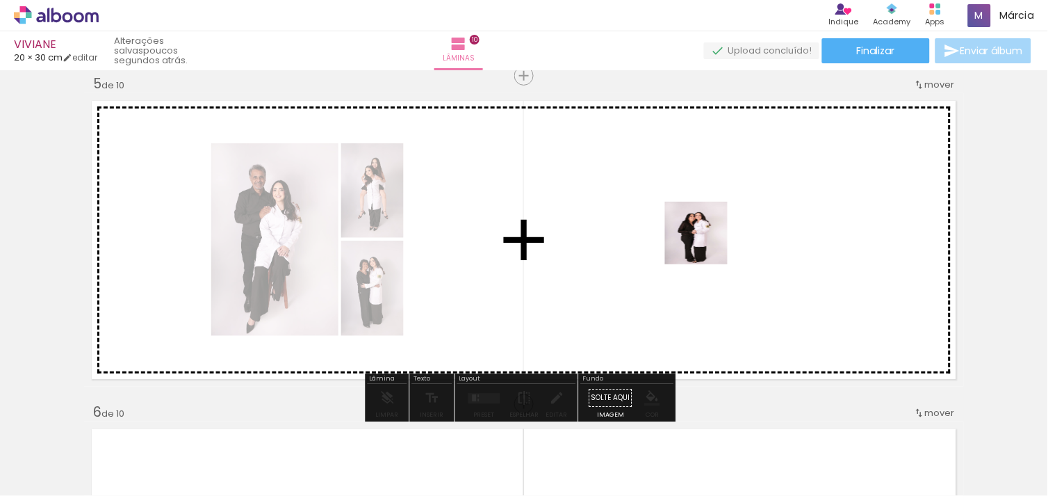
drag, startPoint x: 746, startPoint y: 425, endPoint x: 707, endPoint y: 235, distance: 193.7
click at [707, 235] on quentale-workspace at bounding box center [524, 248] width 1048 height 496
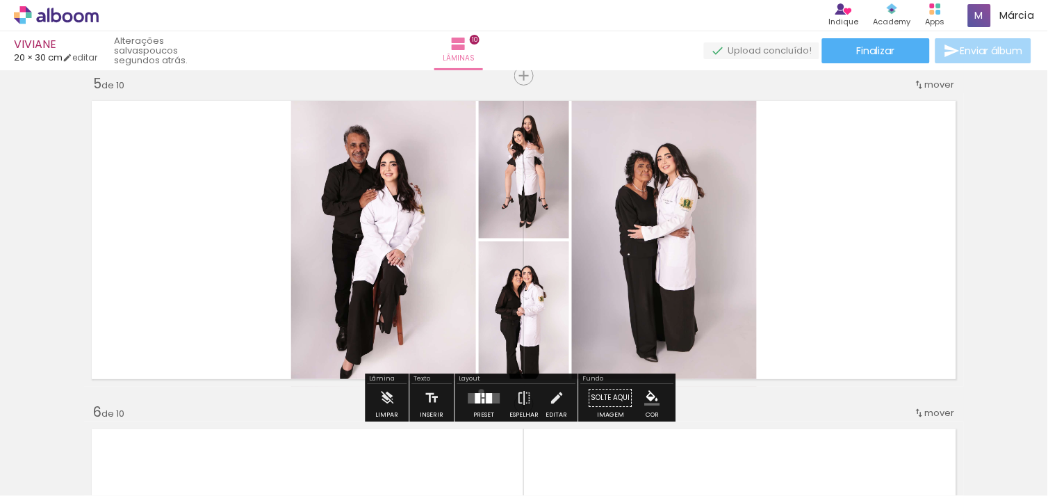
click at [478, 391] on div at bounding box center [485, 398] width 38 height 28
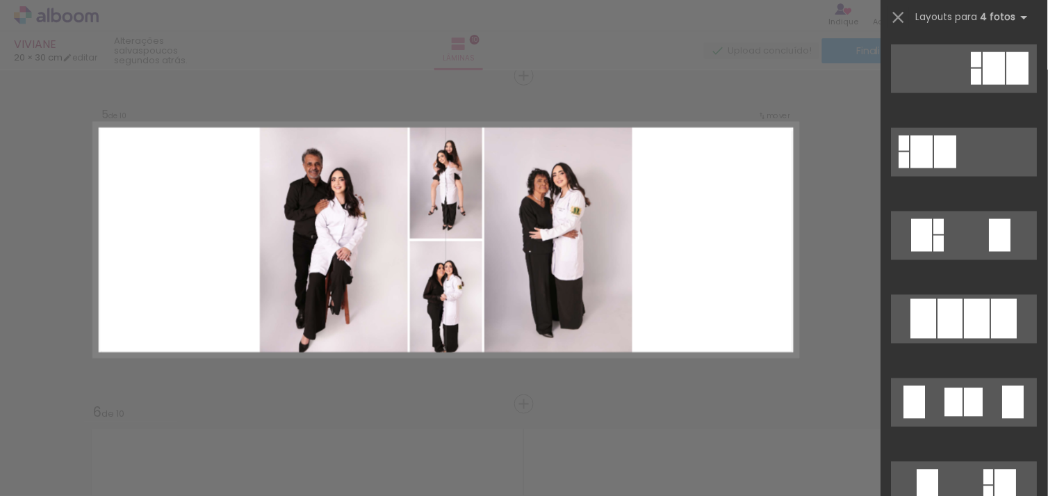
scroll to position [10, 0]
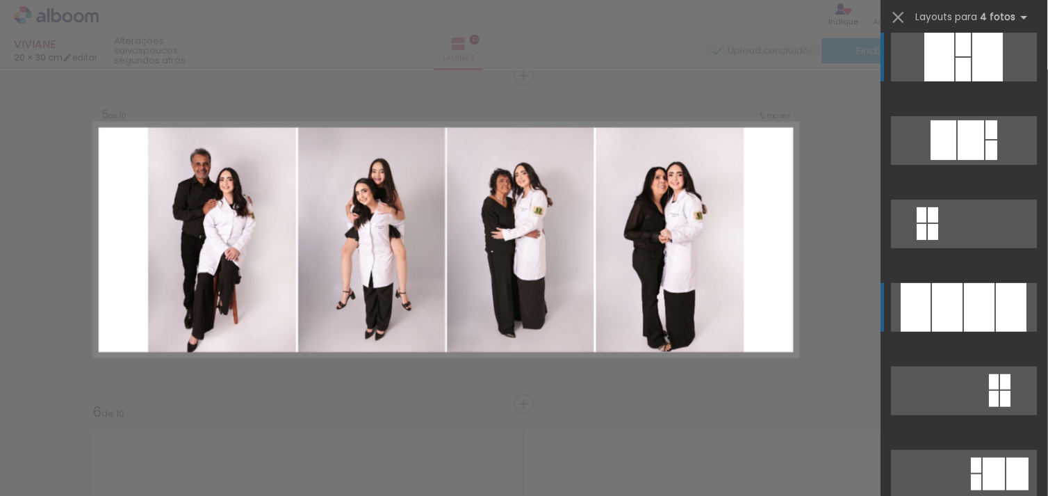
click at [926, 317] on quentale-layouter at bounding box center [965, 307] width 146 height 49
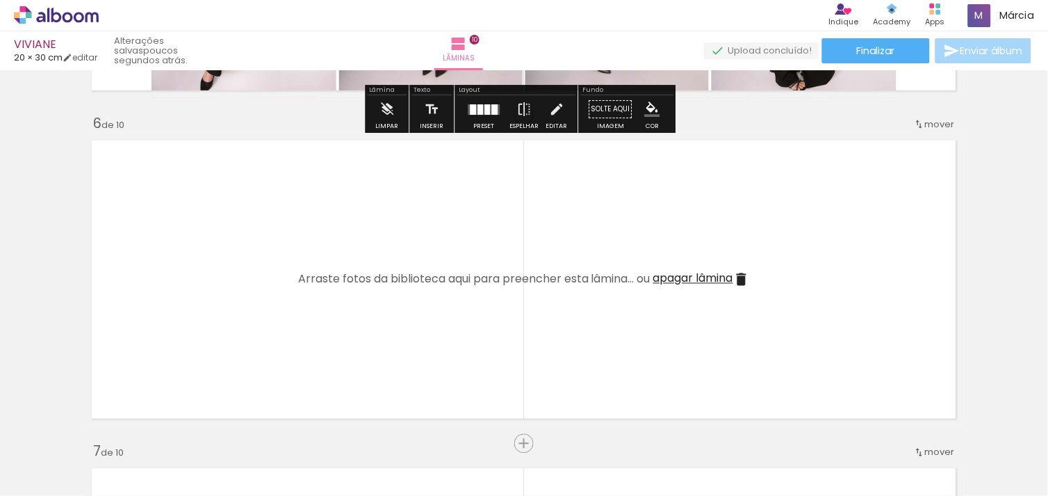
scroll to position [1678, 0]
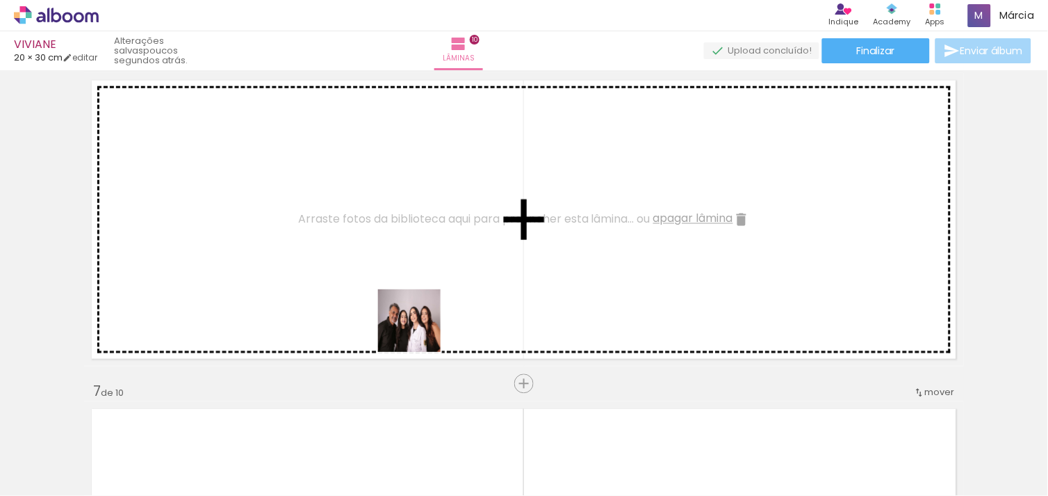
drag, startPoint x: 430, startPoint y: 450, endPoint x: 420, endPoint y: 327, distance: 123.4
click at [420, 327] on quentale-workspace at bounding box center [524, 248] width 1048 height 496
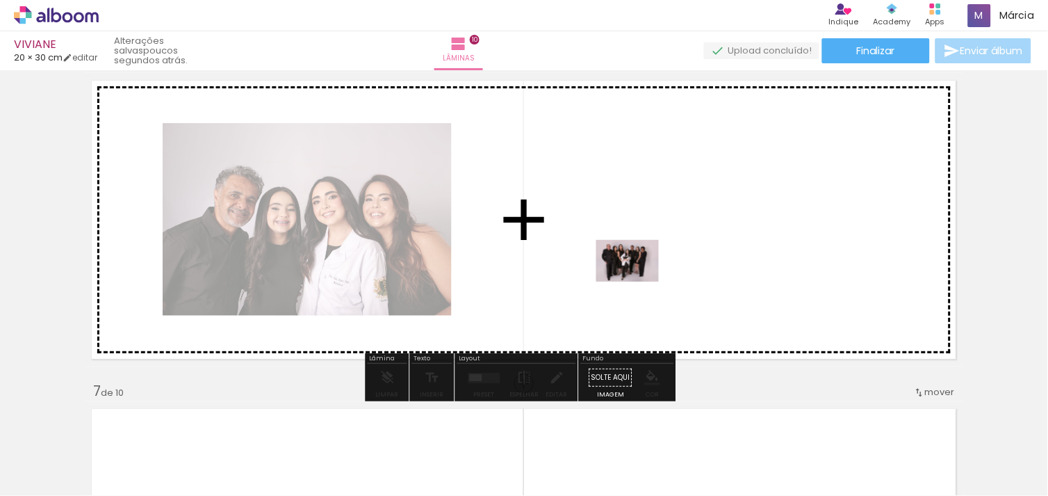
drag, startPoint x: 500, startPoint y: 460, endPoint x: 640, endPoint y: 278, distance: 229.5
click at [640, 278] on quentale-workspace at bounding box center [524, 248] width 1048 height 496
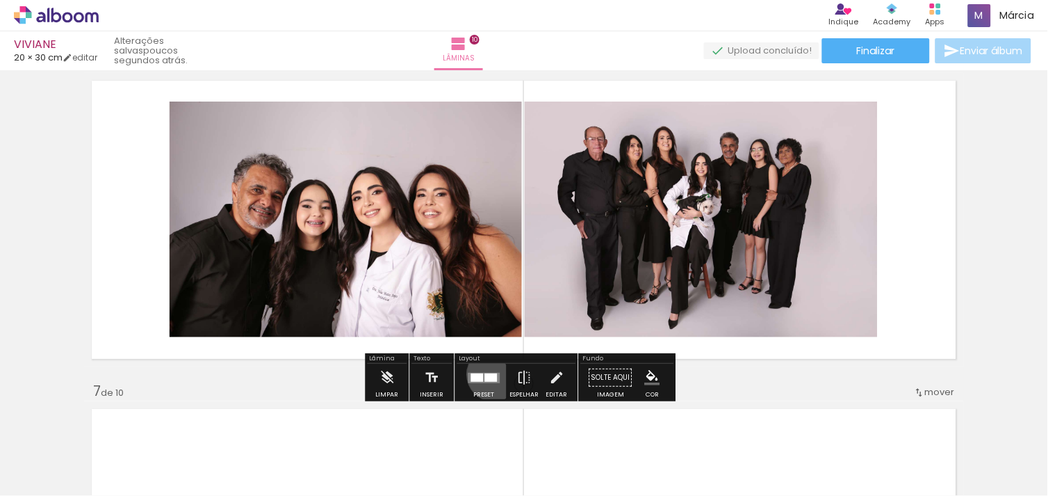
click at [491, 374] on div at bounding box center [491, 377] width 13 height 8
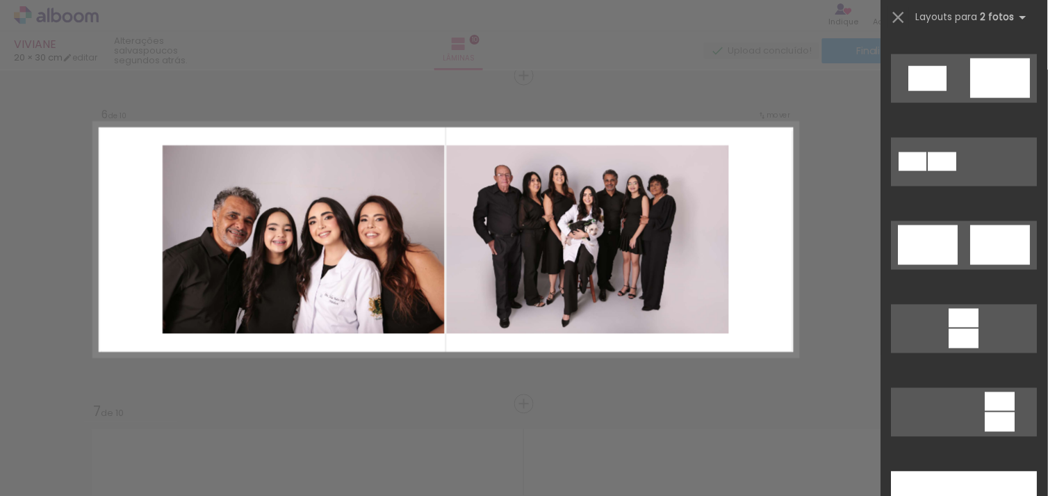
scroll to position [810, 0]
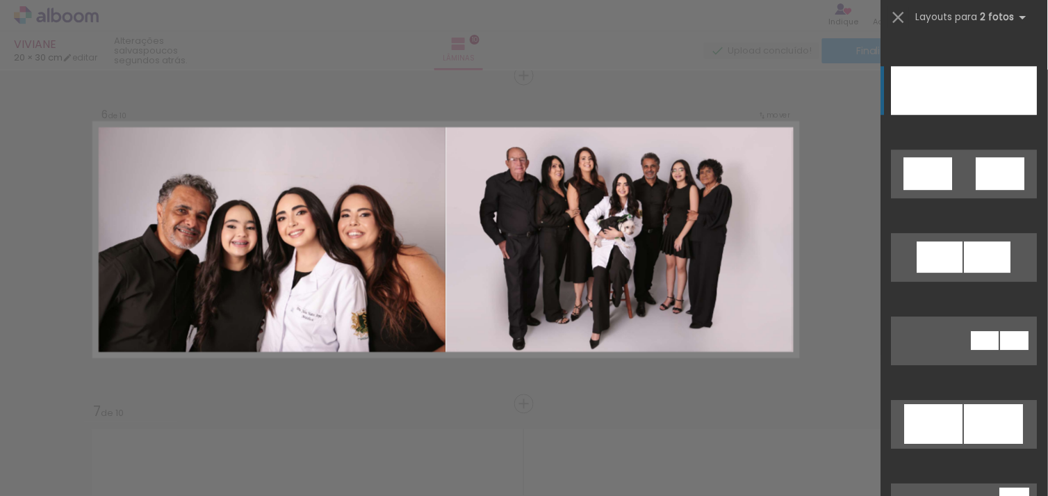
click at [965, 80] on div at bounding box center [1001, 90] width 73 height 49
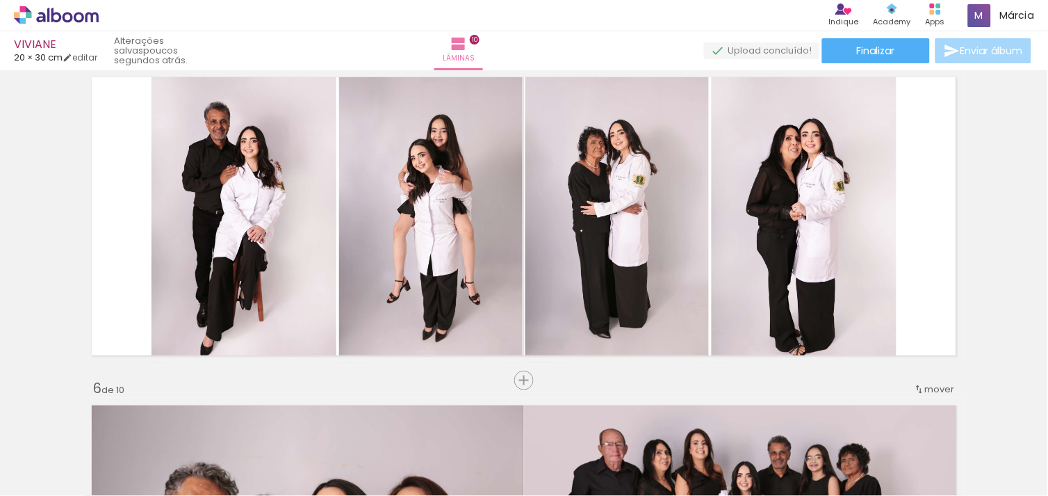
scroll to position [1361, 0]
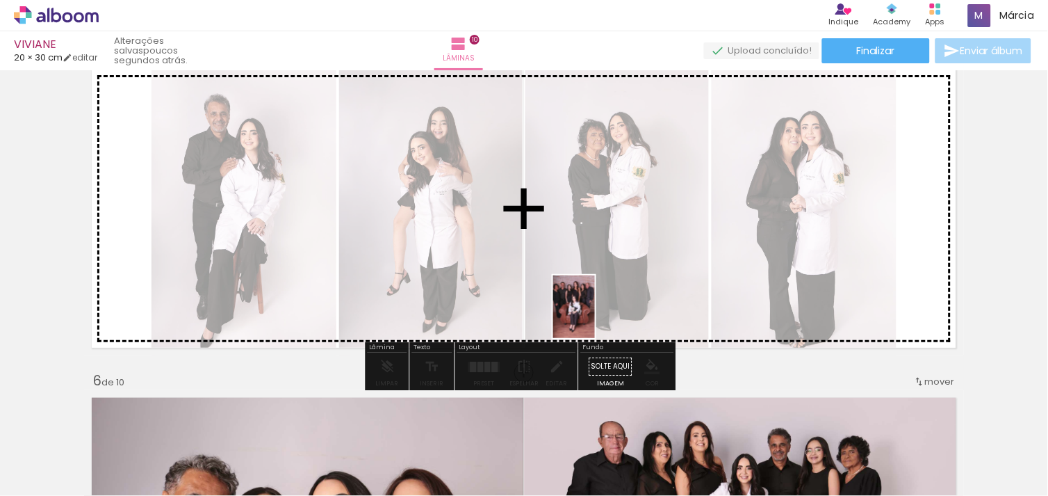
drag, startPoint x: 633, startPoint y: 454, endPoint x: 595, endPoint y: 317, distance: 142.2
click at [595, 317] on quentale-workspace at bounding box center [524, 248] width 1048 height 496
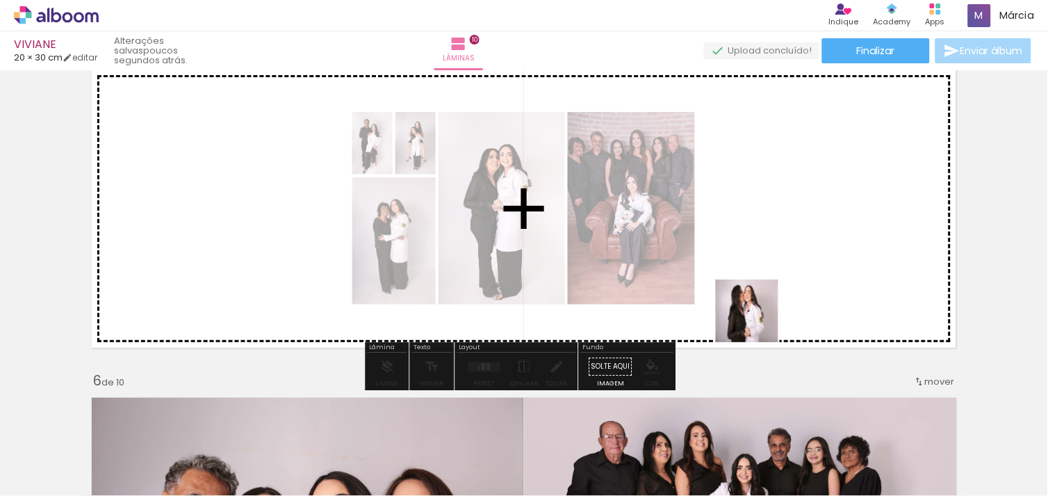
drag, startPoint x: 844, startPoint y: 455, endPoint x: 671, endPoint y: 218, distance: 292.9
click at [671, 218] on quentale-workspace at bounding box center [524, 248] width 1048 height 496
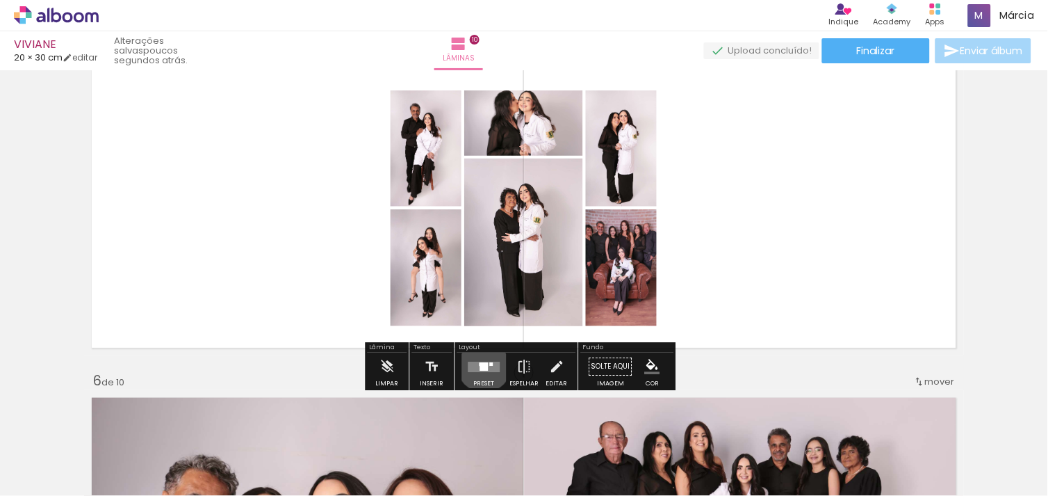
click at [481, 364] on div at bounding box center [484, 367] width 8 height 8
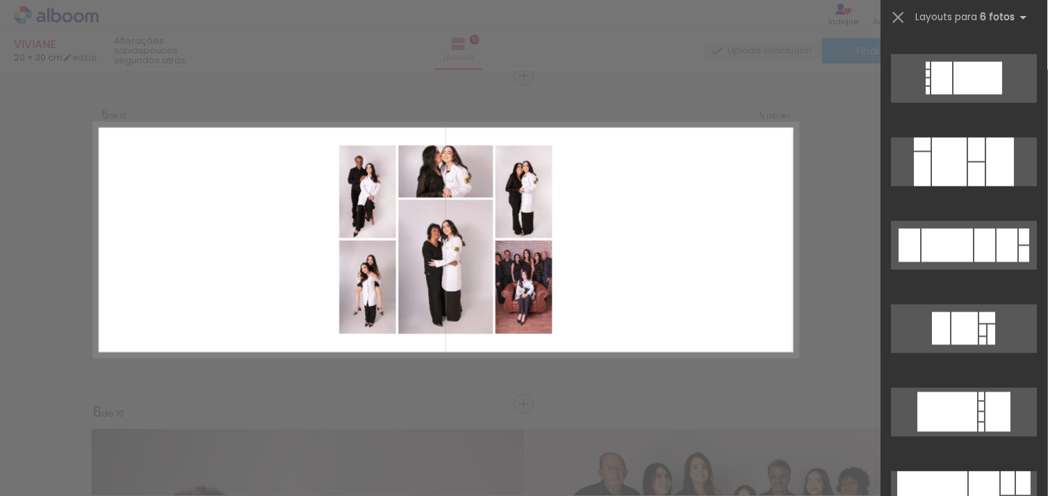
scroll to position [810, 0]
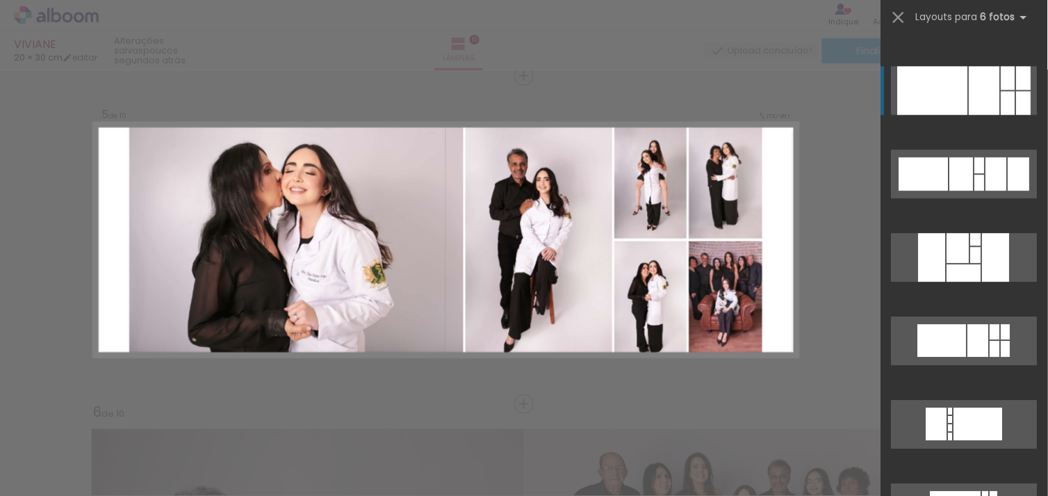
click at [995, 106] on div at bounding box center [985, 90] width 31 height 49
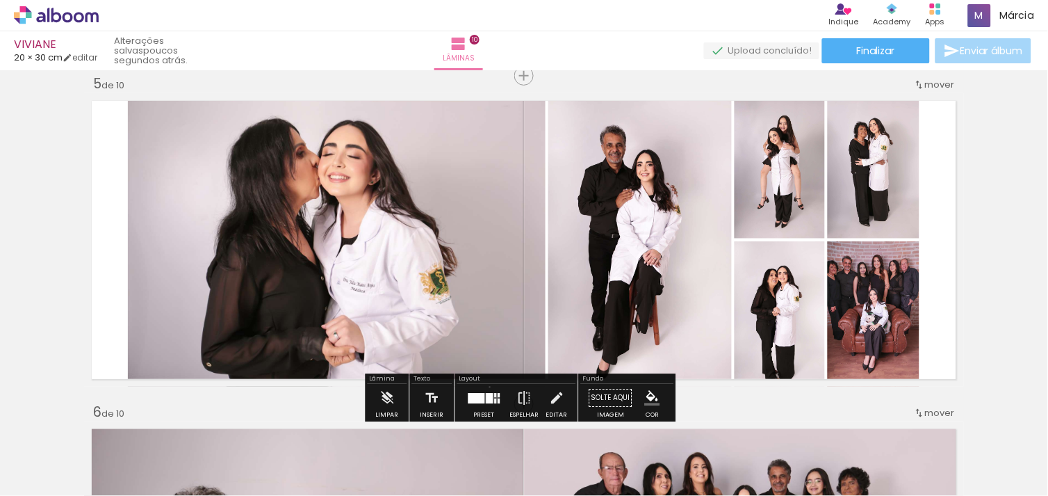
click at [487, 386] on div at bounding box center [485, 398] width 38 height 28
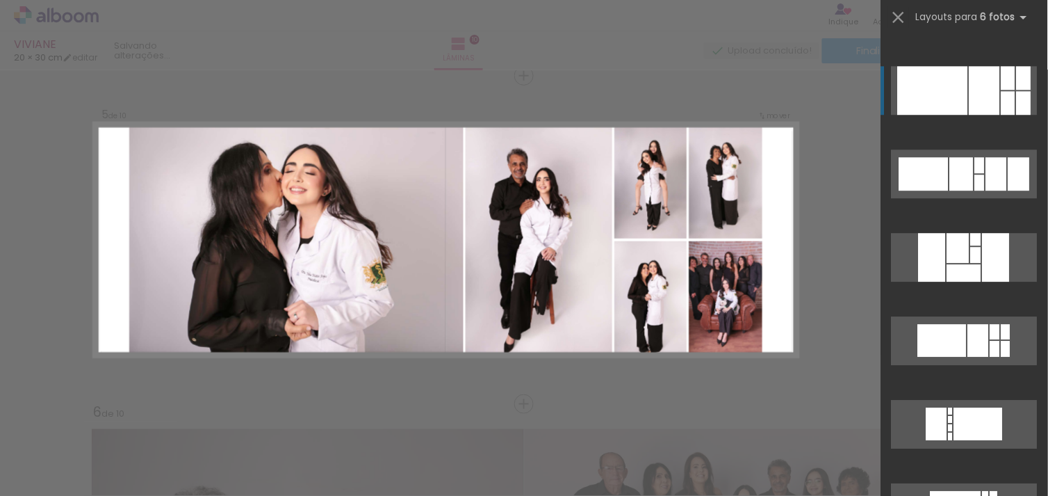
scroll to position [834, 0]
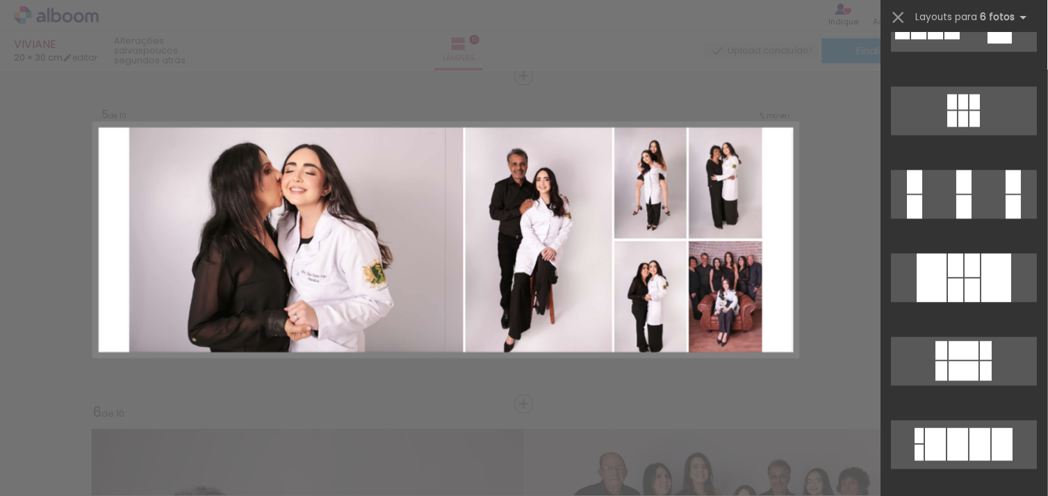
scroll to position [5699, 0]
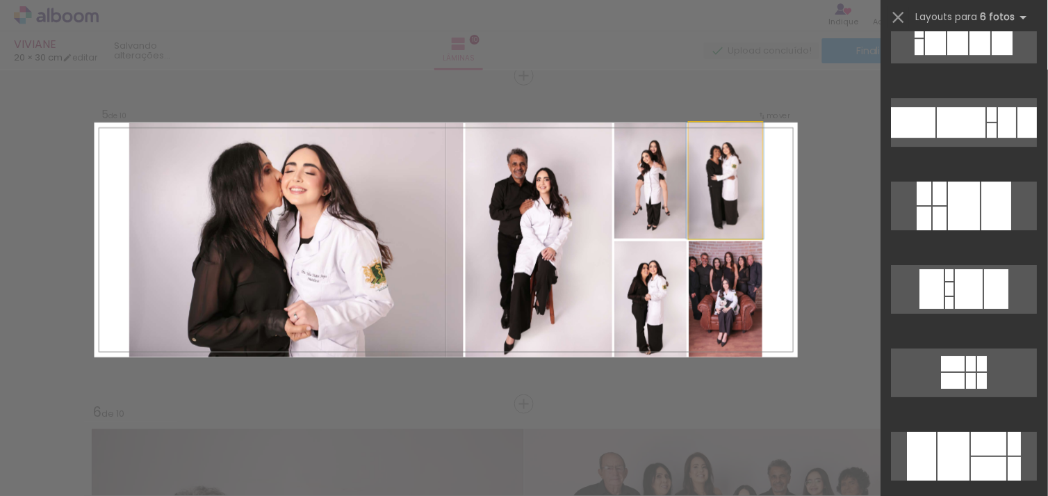
click at [0, 0] on slot at bounding box center [0, 0] width 0 height 0
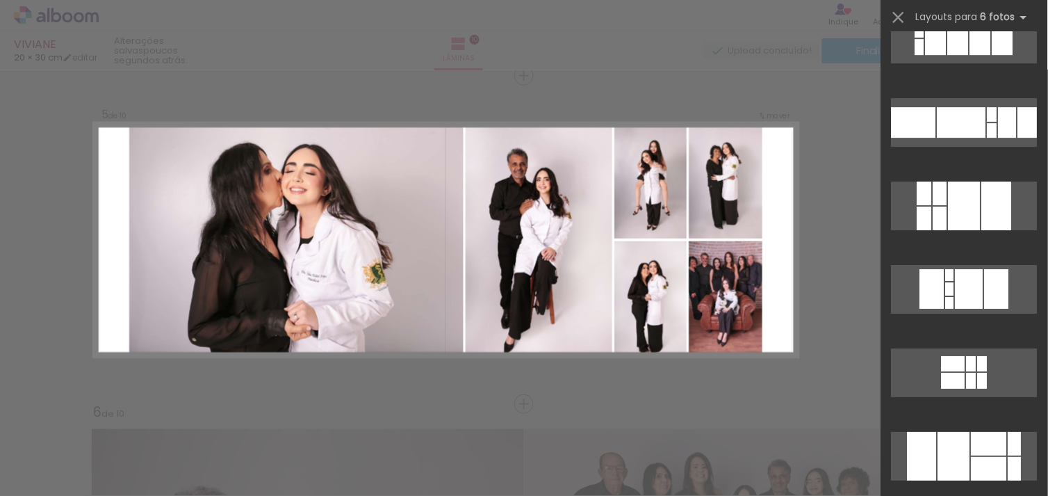
scroll to position [834, 0]
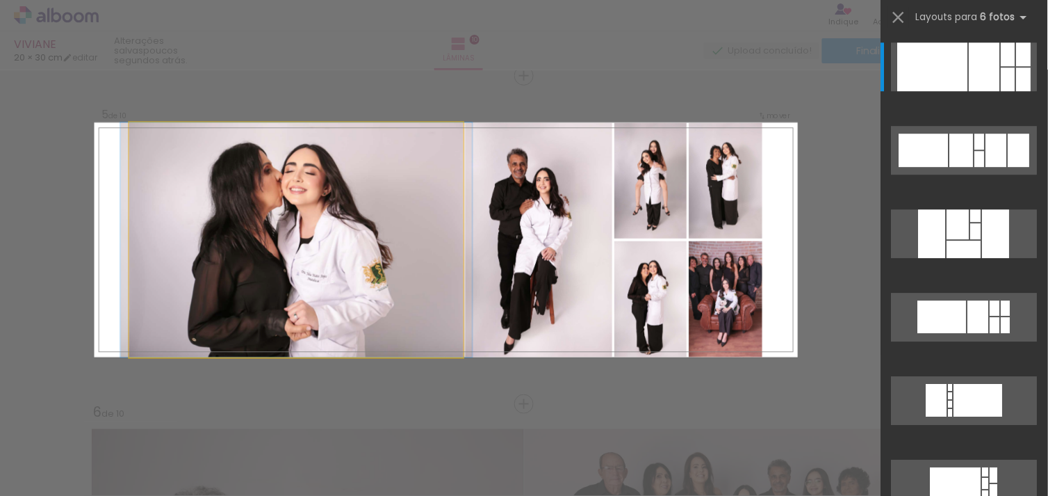
click at [411, 306] on quentale-photo at bounding box center [296, 239] width 334 height 235
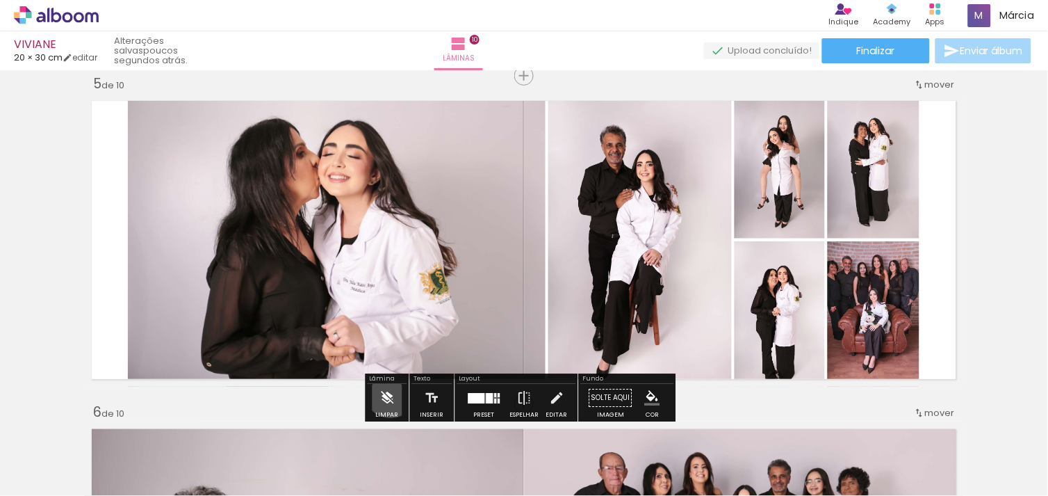
click at [391, 391] on iron-icon at bounding box center [386, 398] width 15 height 28
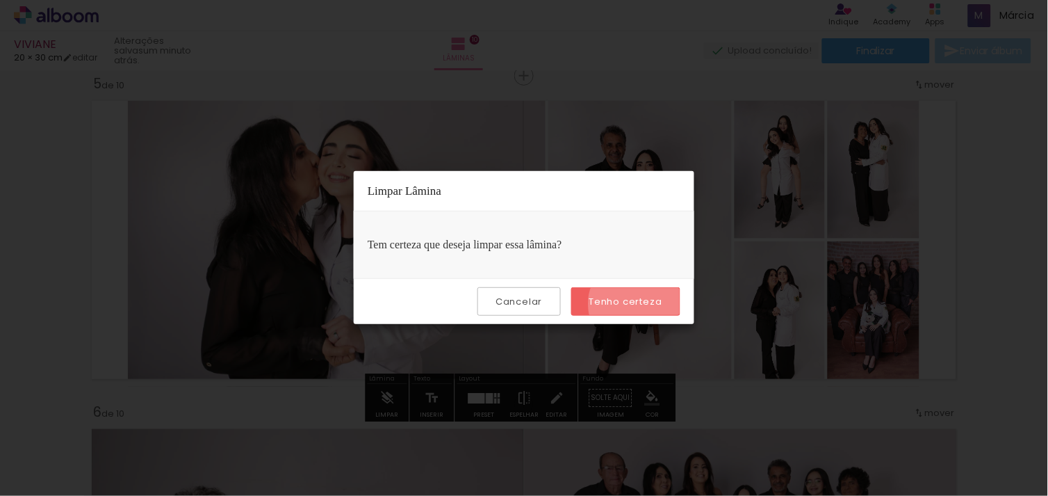
click at [0, 0] on slot "Tenho certeza" at bounding box center [0, 0] width 0 height 0
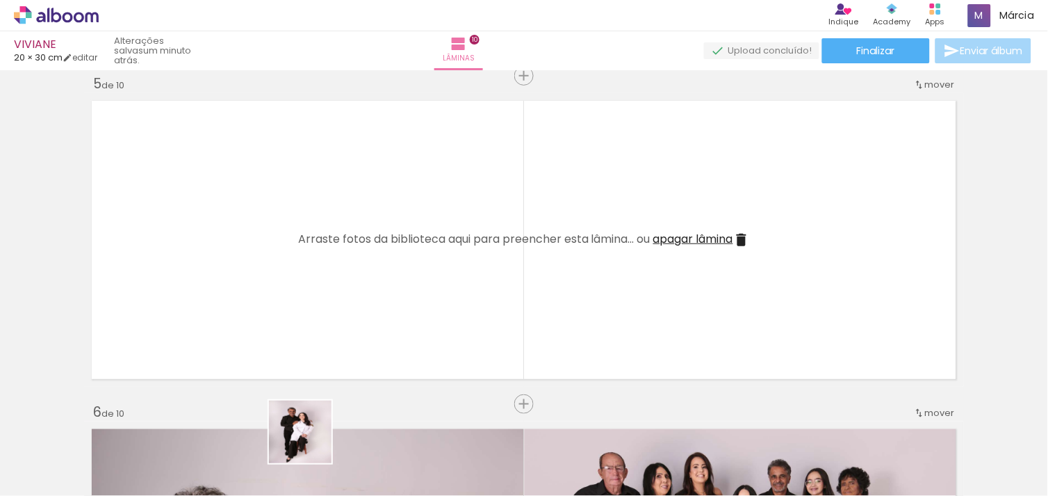
drag, startPoint x: 307, startPoint y: 455, endPoint x: 337, endPoint y: 309, distance: 149.0
click at [337, 309] on quentale-workspace at bounding box center [524, 248] width 1048 height 496
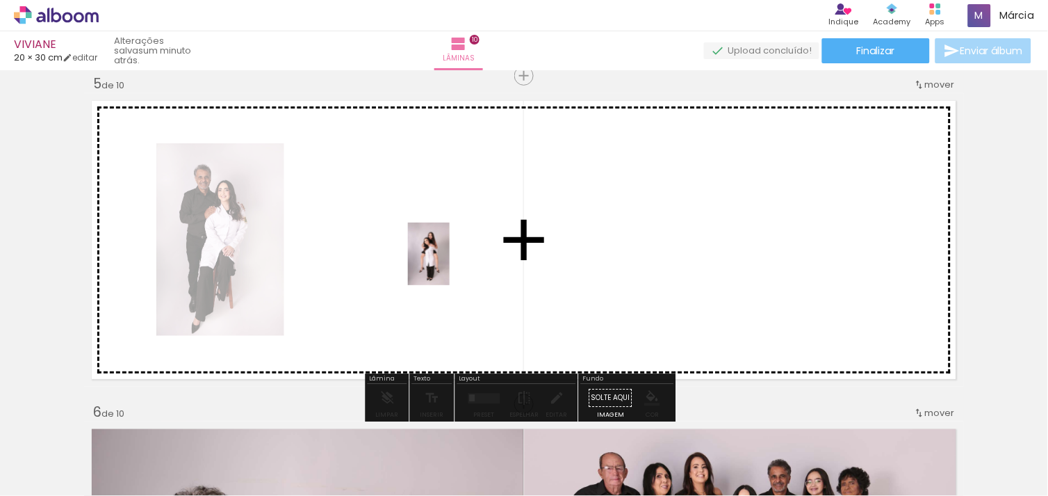
drag, startPoint x: 400, startPoint y: 415, endPoint x: 450, endPoint y: 263, distance: 160.0
click at [450, 263] on quentale-workspace at bounding box center [524, 248] width 1048 height 496
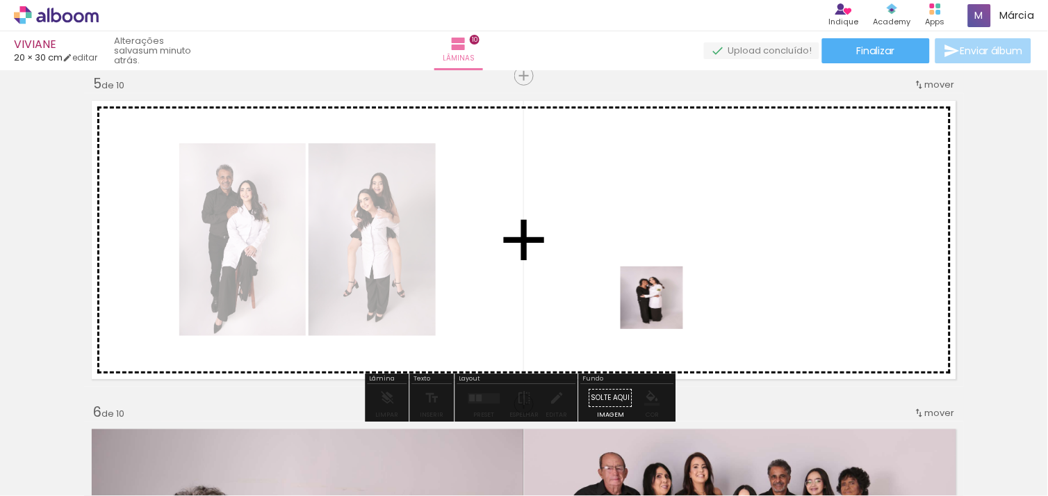
drag, startPoint x: 711, startPoint y: 447, endPoint x: 662, endPoint y: 308, distance: 147.3
click at [662, 308] on quentale-workspace at bounding box center [524, 248] width 1048 height 496
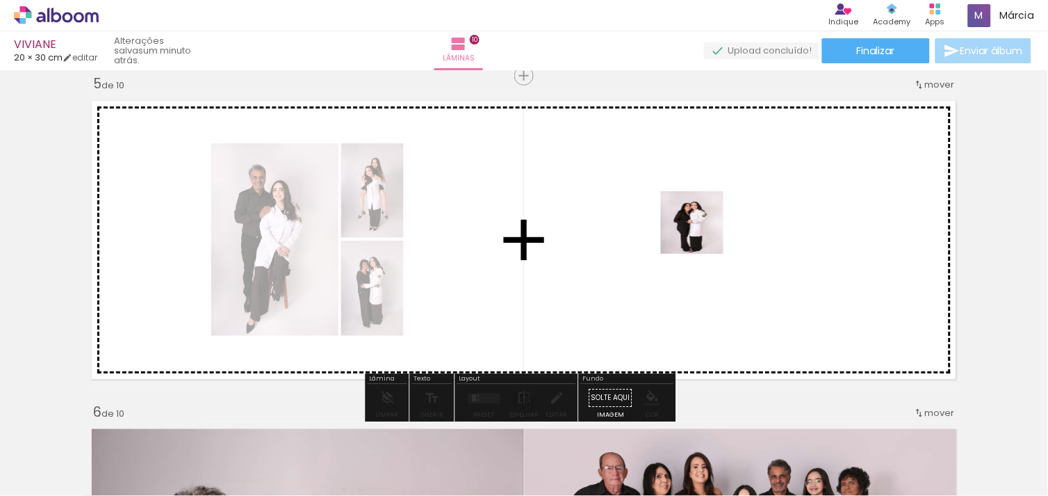
drag, startPoint x: 785, startPoint y: 434, endPoint x: 703, endPoint y: 233, distance: 217.9
click at [703, 233] on quentale-workspace at bounding box center [524, 248] width 1048 height 496
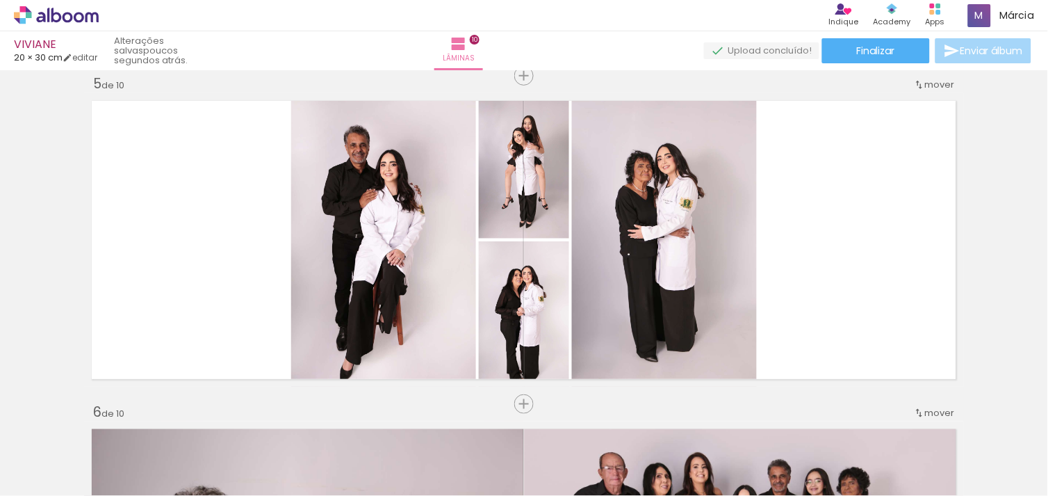
scroll to position [0, 1405]
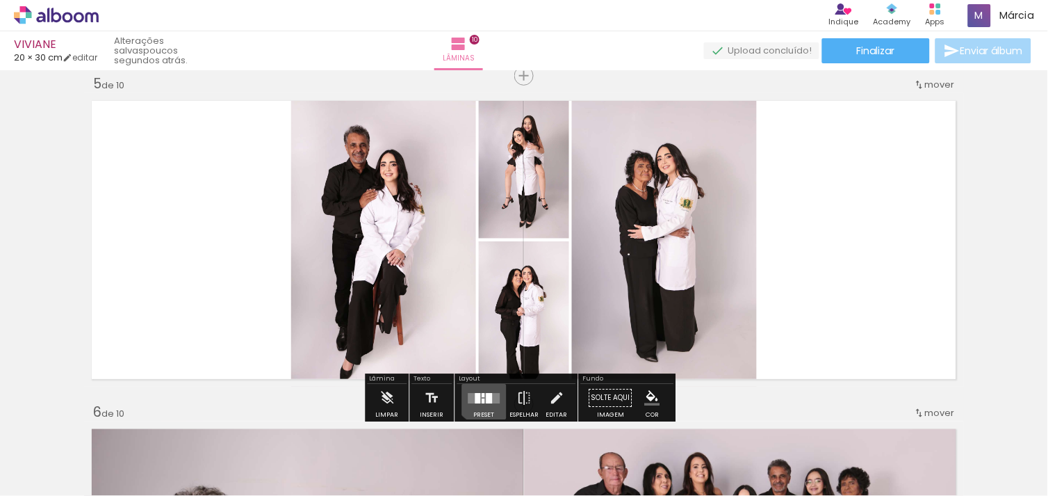
click at [483, 391] on div at bounding box center [485, 398] width 38 height 28
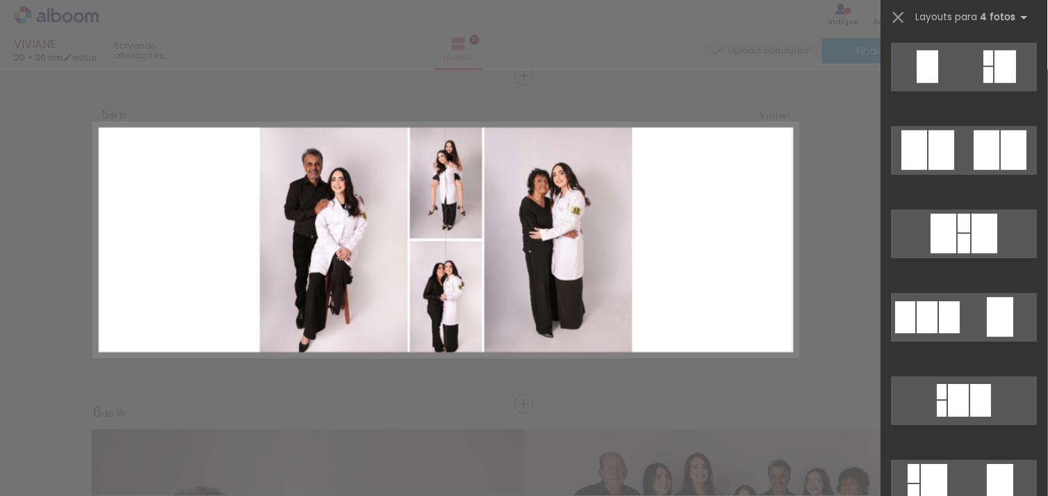
scroll to position [0, 0]
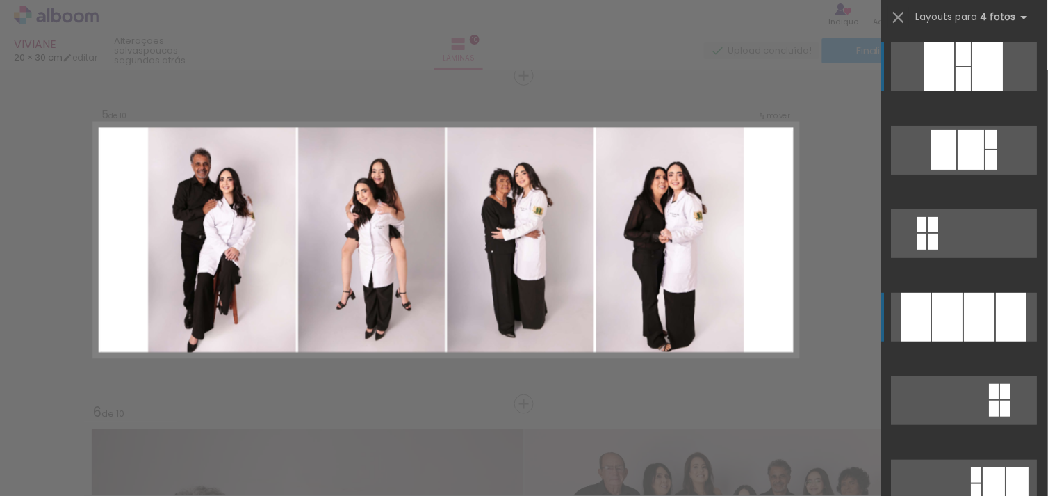
click at [965, 317] on div at bounding box center [980, 317] width 31 height 49
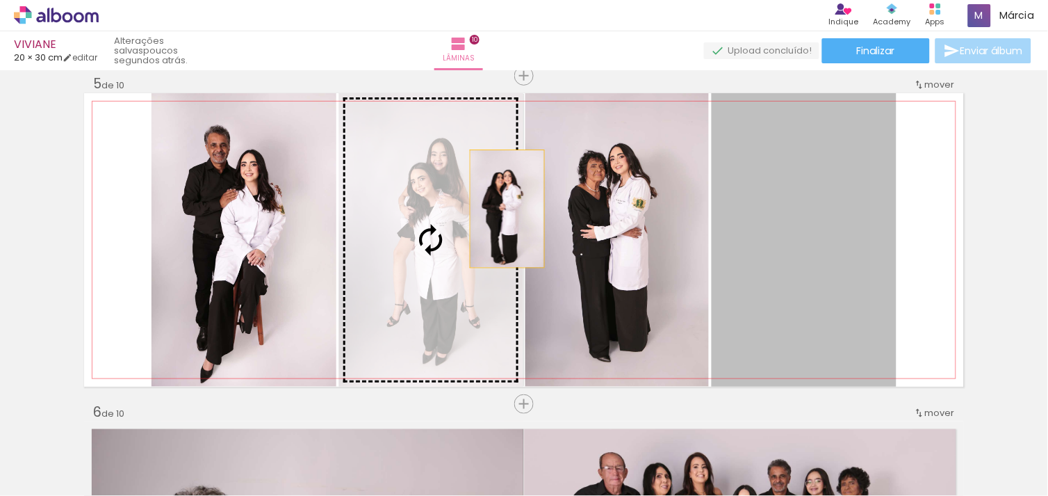
drag, startPoint x: 803, startPoint y: 263, endPoint x: 498, endPoint y: 209, distance: 310.6
click at [0, 0] on slot at bounding box center [0, 0] width 0 height 0
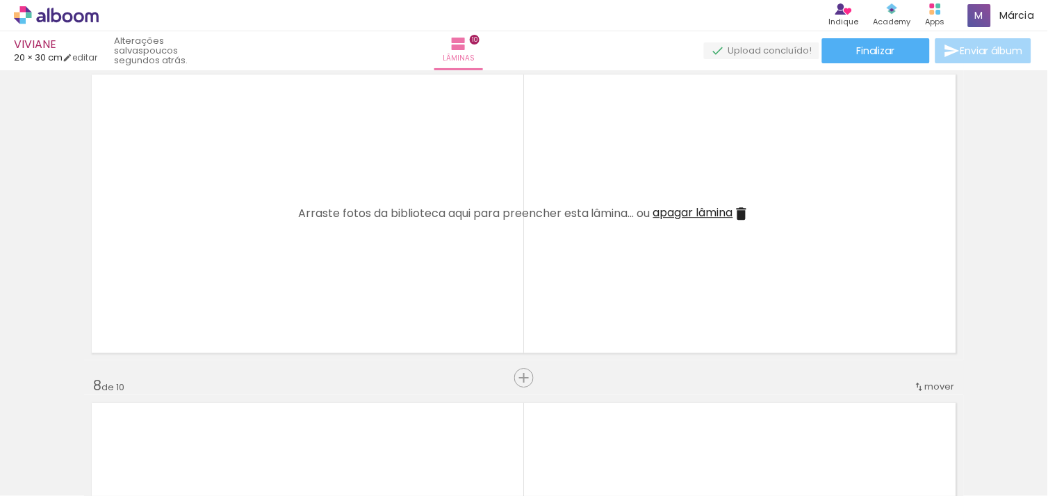
scroll to position [2087, 0]
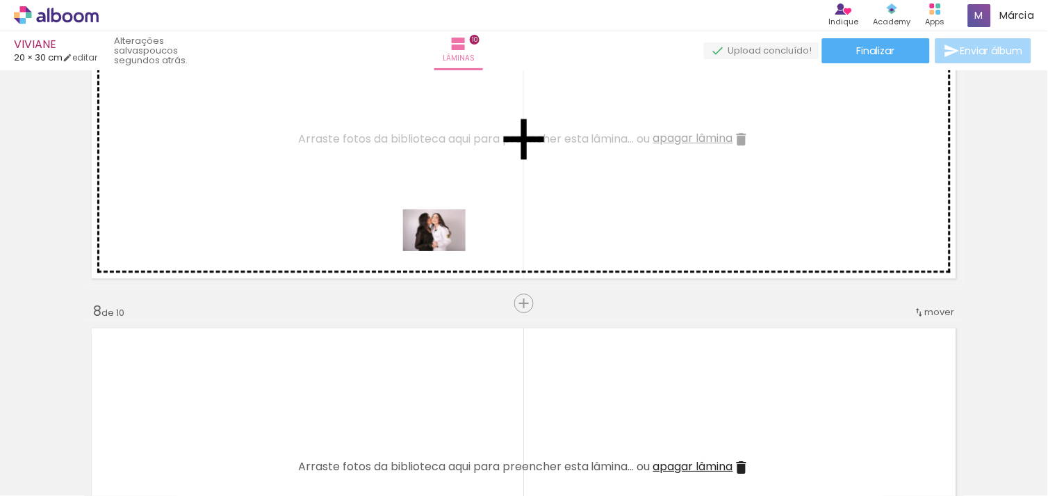
drag, startPoint x: 300, startPoint y: 448, endPoint x: 448, endPoint y: 245, distance: 251.2
click at [448, 245] on quentale-workspace at bounding box center [524, 248] width 1048 height 496
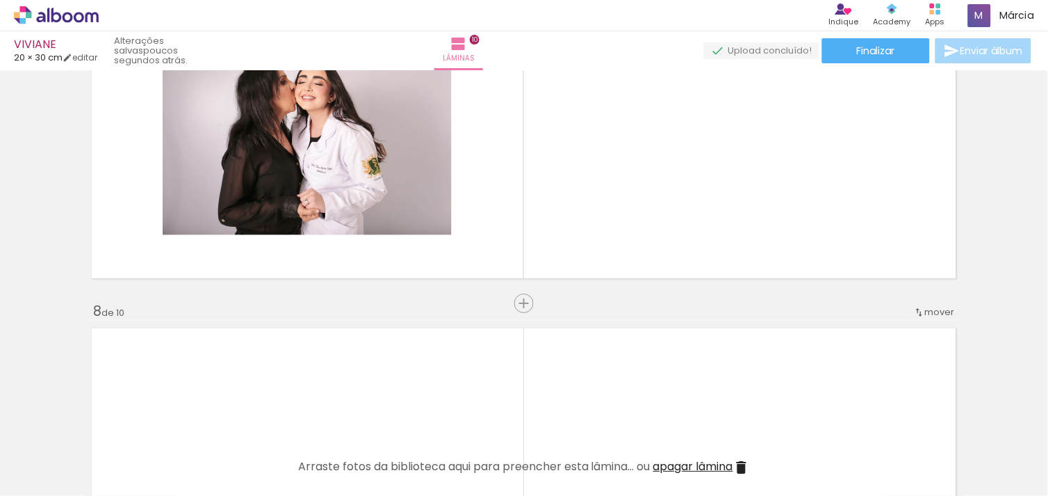
scroll to position [0, 566]
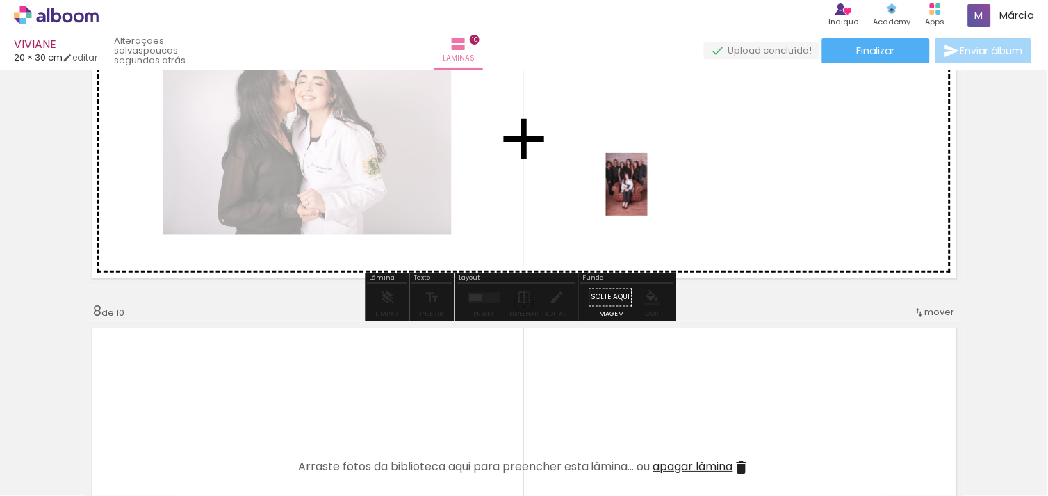
drag, startPoint x: 897, startPoint y: 452, endPoint x: 642, endPoint y: 176, distance: 376.2
click at [642, 176] on quentale-workspace at bounding box center [524, 248] width 1048 height 496
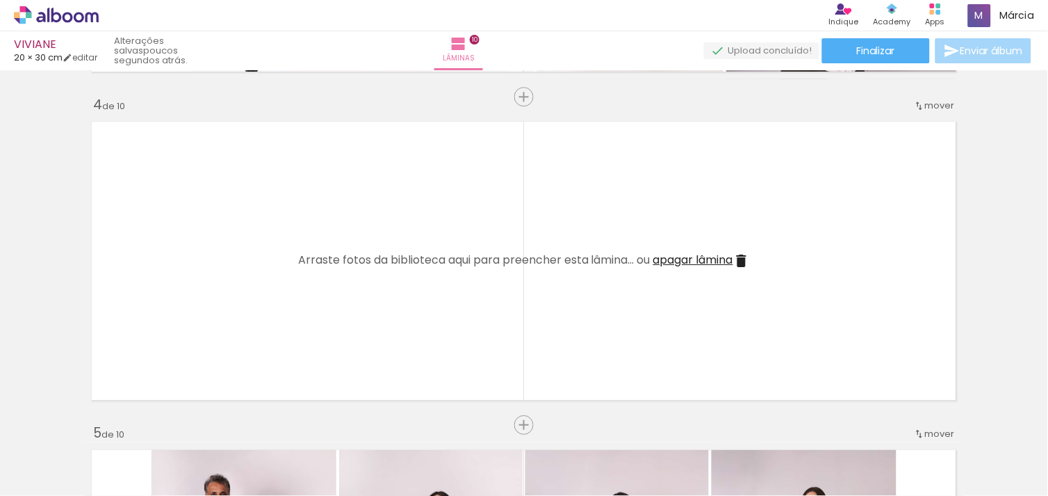
scroll to position [988, 0]
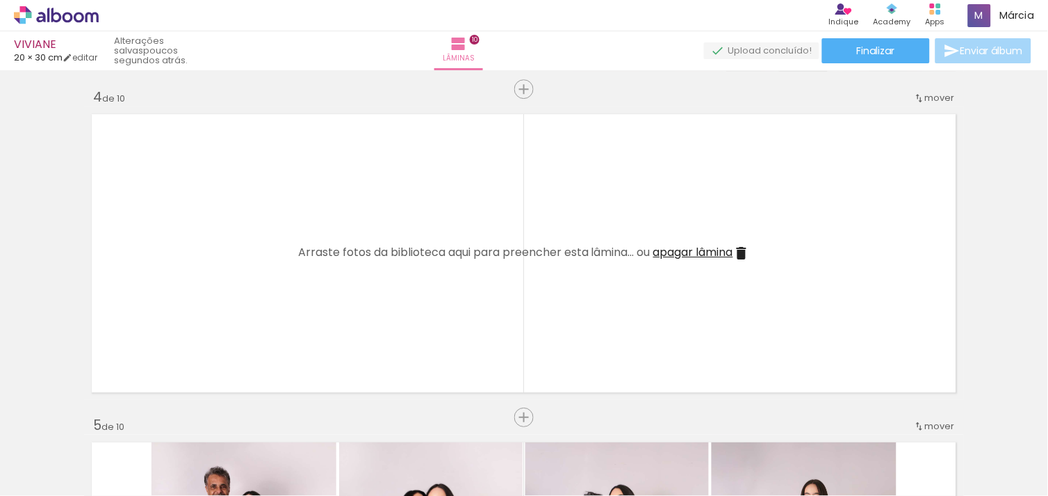
click at [726, 252] on span "apagar lâmina" at bounding box center [693, 252] width 80 height 16
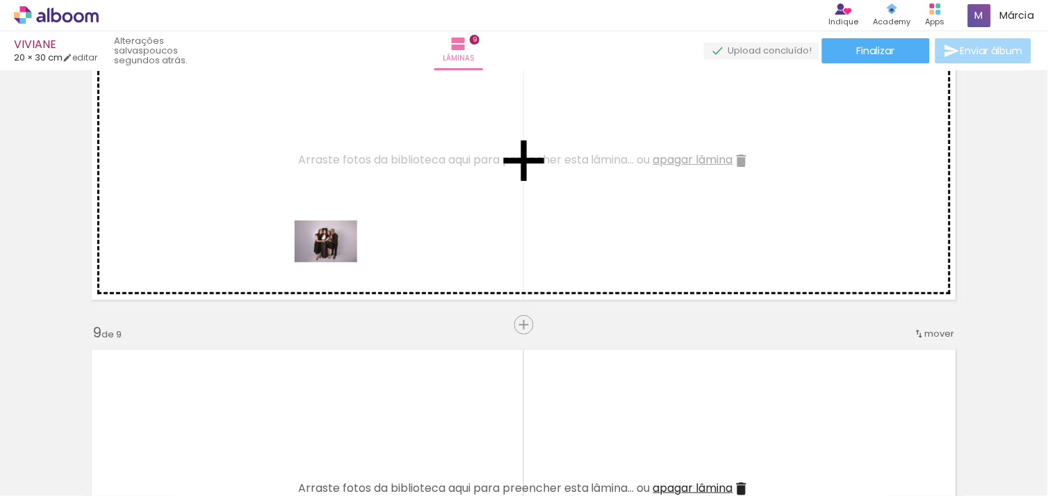
scroll to position [0, 291]
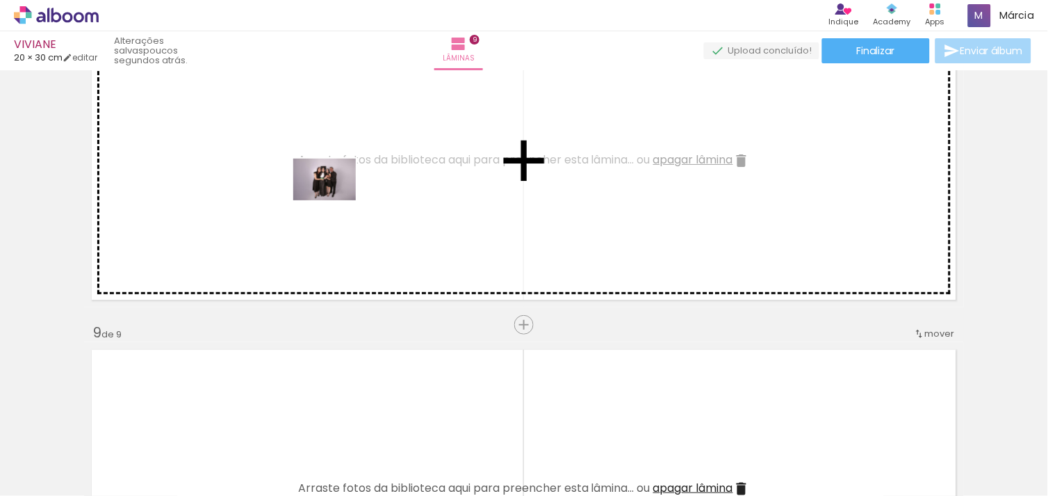
click at [337, 175] on quentale-workspace at bounding box center [524, 248] width 1048 height 496
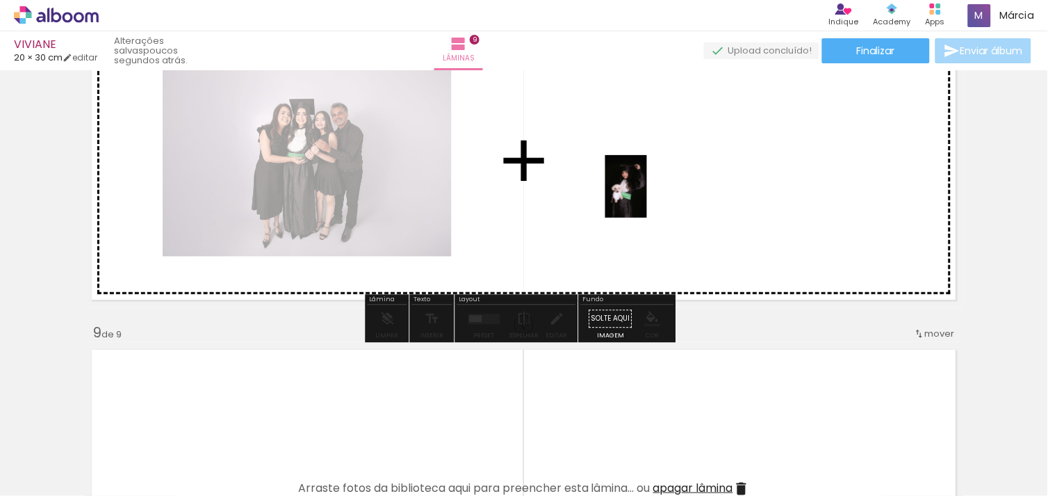
drag, startPoint x: 552, startPoint y: 468, endPoint x: 650, endPoint y: 188, distance: 296.8
click at [650, 188] on quentale-workspace at bounding box center [524, 248] width 1048 height 496
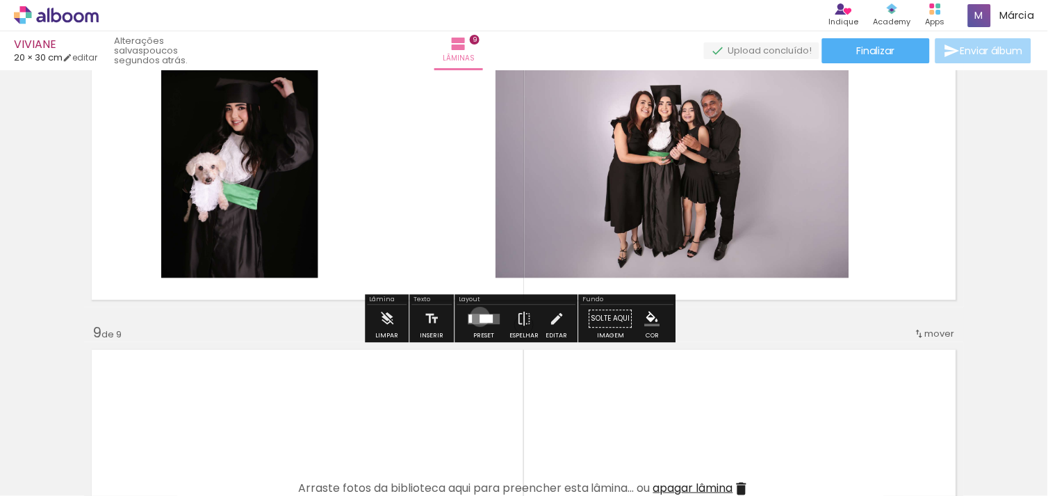
click at [480, 316] on div at bounding box center [486, 318] width 13 height 8
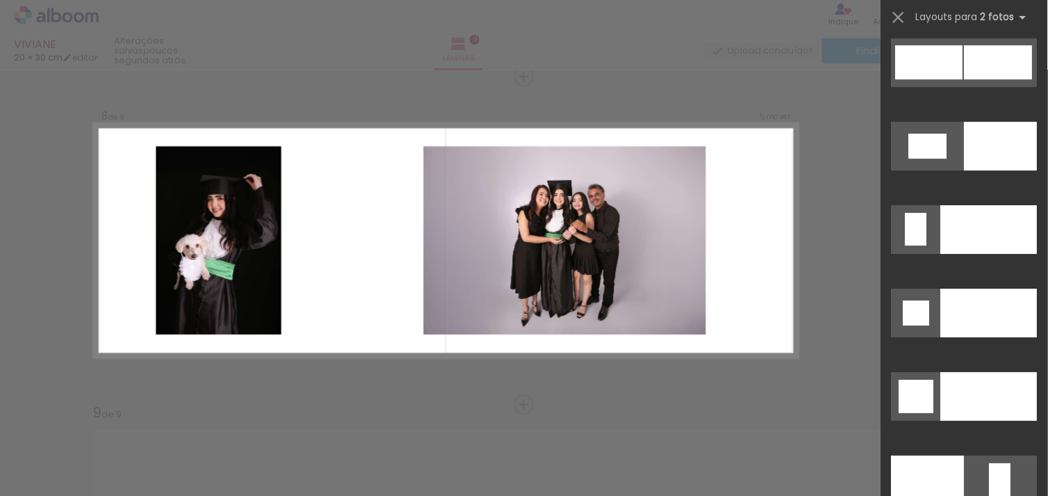
scroll to position [6082, 0]
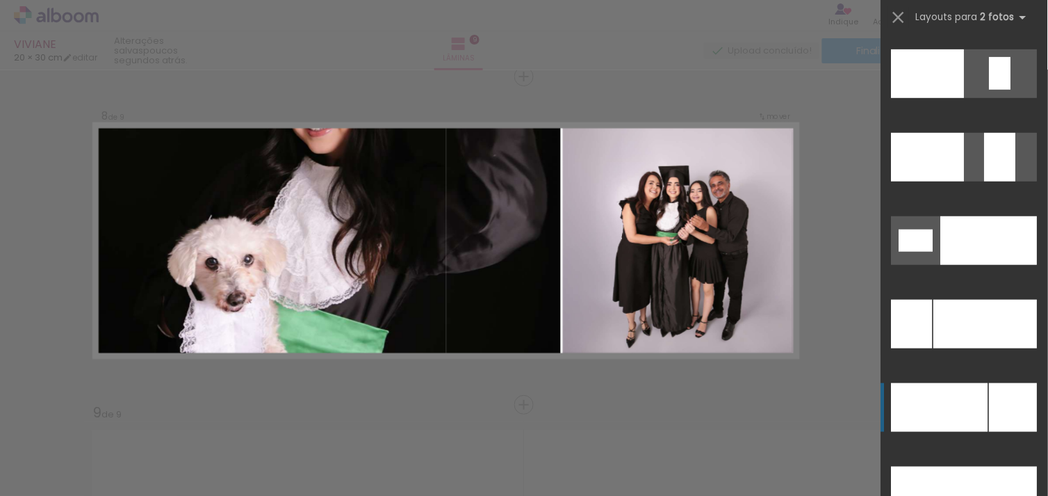
click at [961, 398] on div at bounding box center [940, 407] width 97 height 49
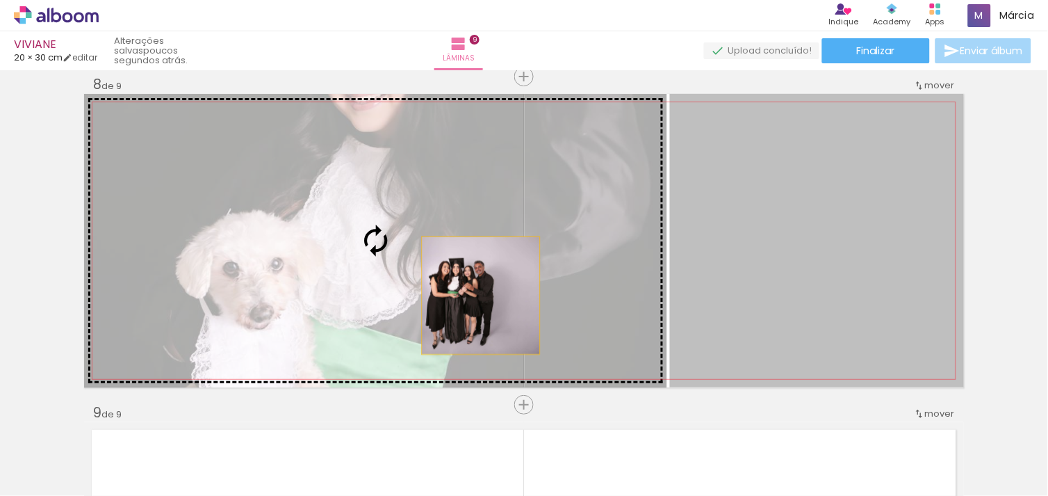
drag, startPoint x: 731, startPoint y: 309, endPoint x: 320, endPoint y: 259, distance: 414.5
click at [0, 0] on slot at bounding box center [0, 0] width 0 height 0
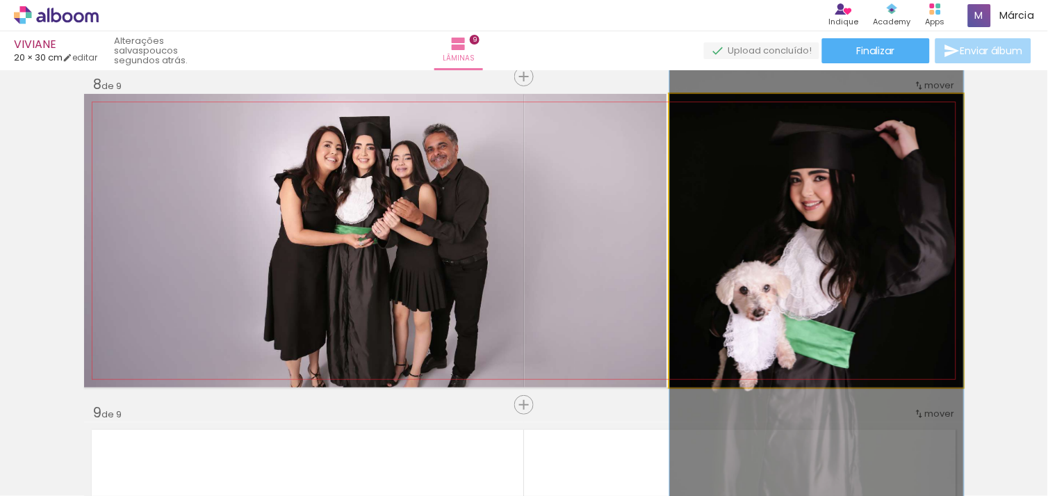
drag, startPoint x: 703, startPoint y: 227, endPoint x: 705, endPoint y: 262, distance: 35.5
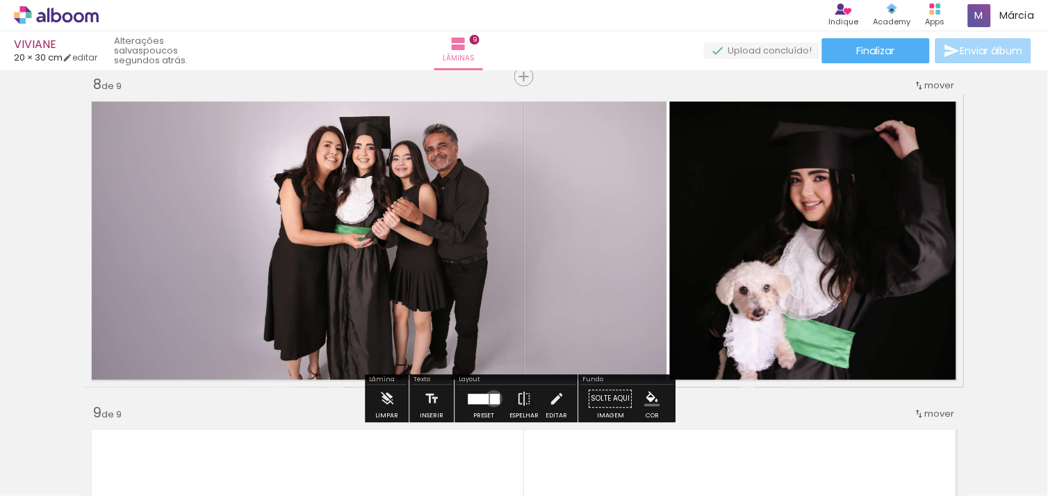
click at [491, 398] on div at bounding box center [496, 398] width 10 height 10
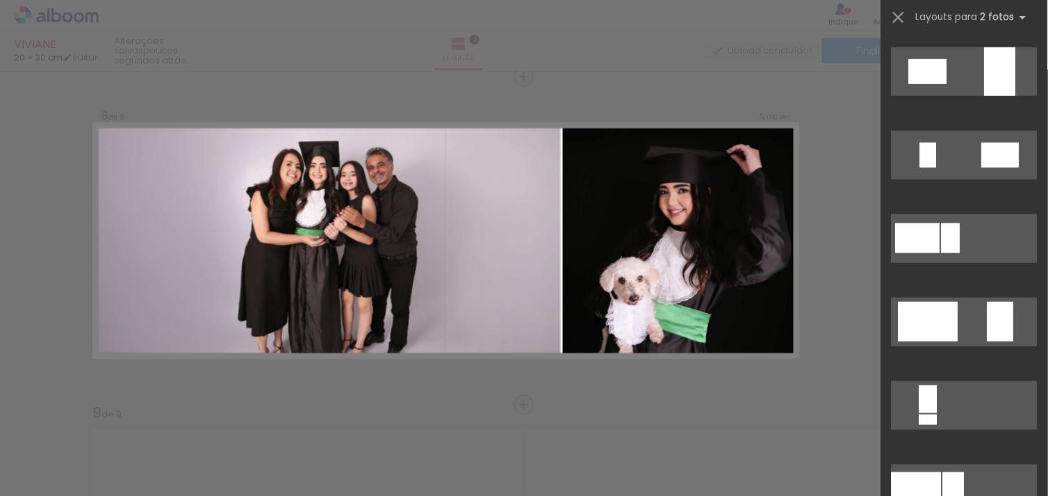
scroll to position [26, 0]
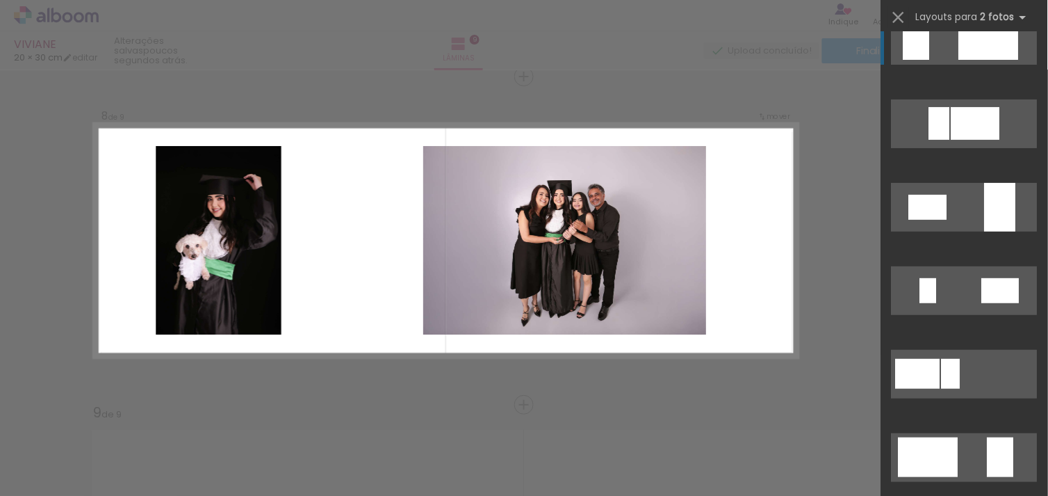
click at [959, 38] on div at bounding box center [989, 40] width 60 height 40
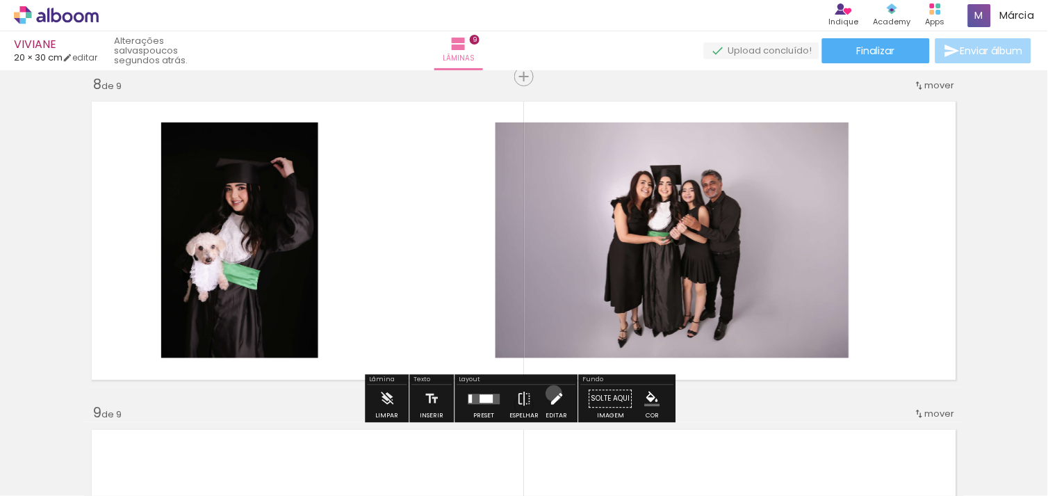
click at [550, 393] on iron-icon at bounding box center [556, 398] width 15 height 28
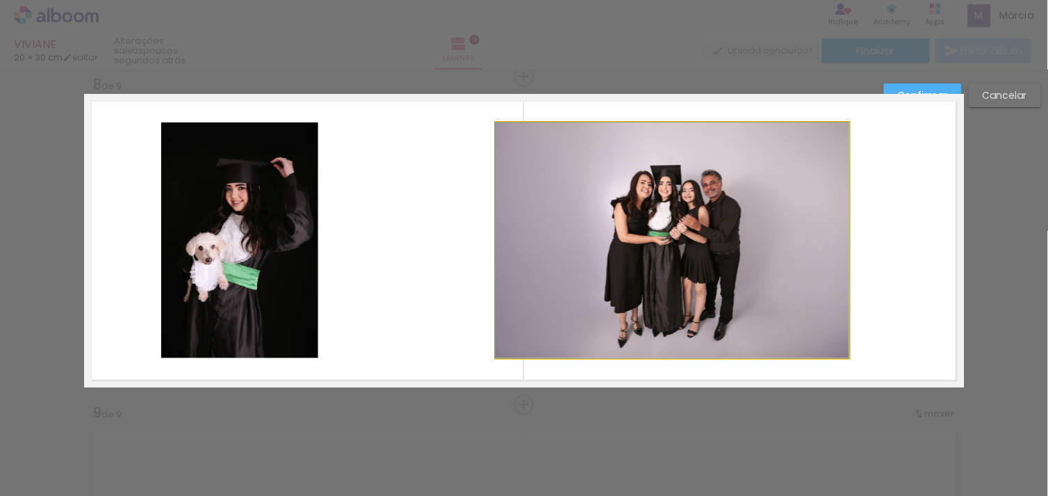
click at [578, 275] on quentale-photo at bounding box center [673, 240] width 354 height 236
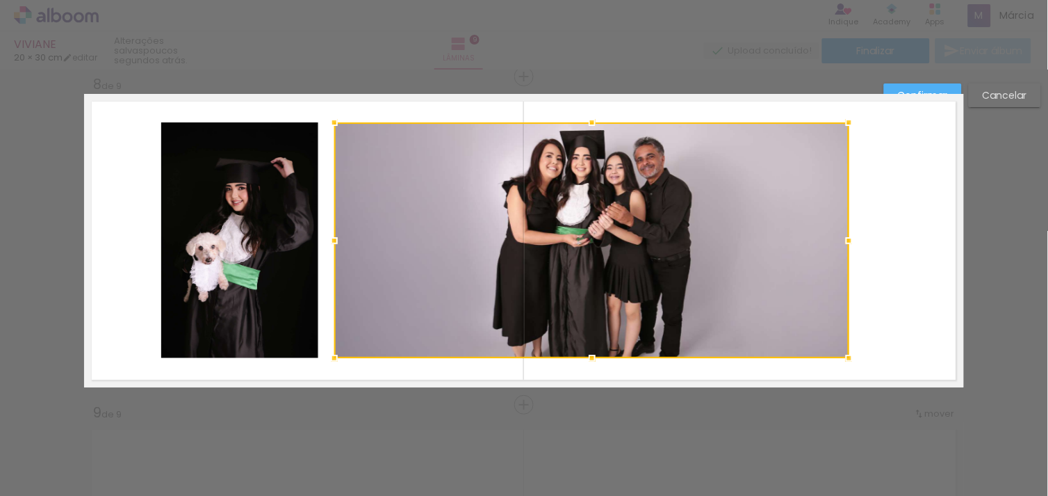
drag, startPoint x: 484, startPoint y: 241, endPoint x: 322, endPoint y: 239, distance: 162.0
click at [322, 239] on div at bounding box center [334, 241] width 28 height 28
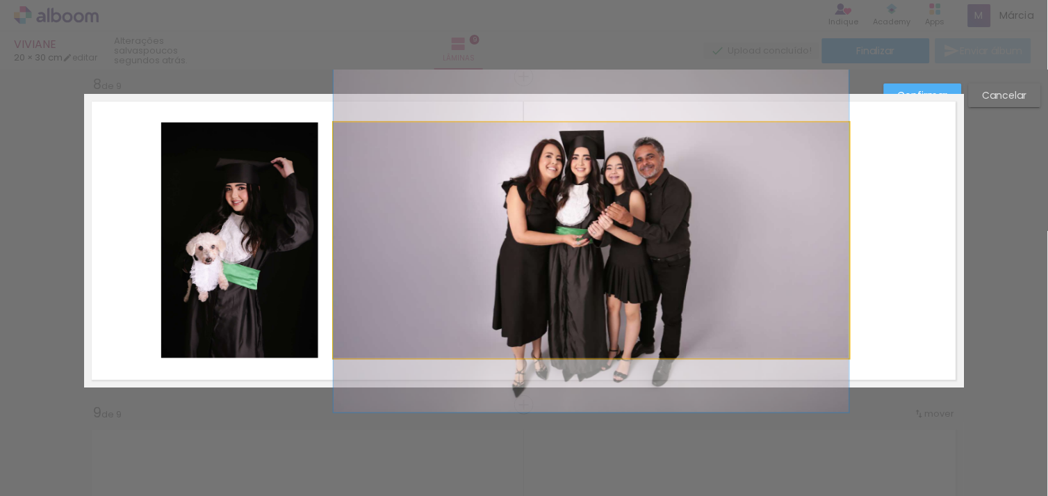
click at [594, 128] on quentale-photo at bounding box center [592, 240] width 516 height 236
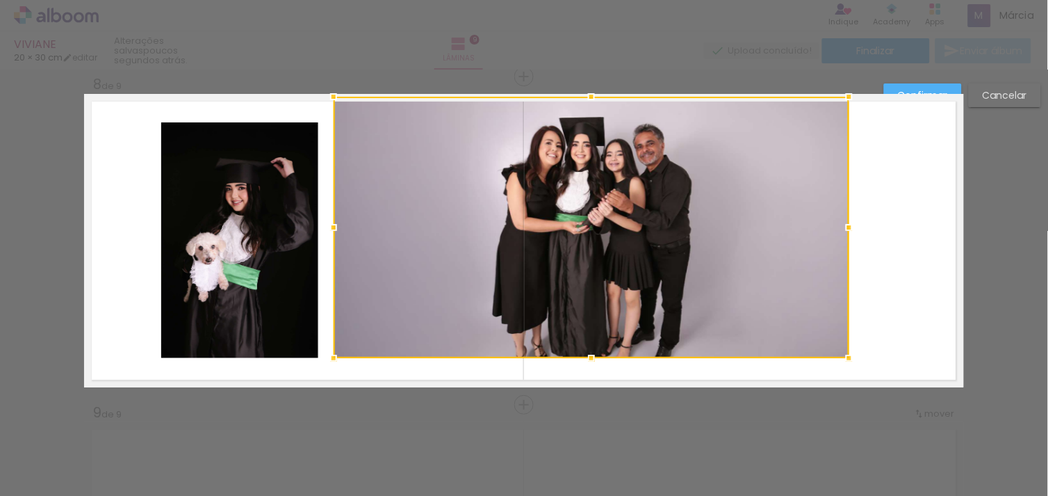
drag, startPoint x: 580, startPoint y: 119, endPoint x: 582, endPoint y: 95, distance: 24.4
click at [582, 95] on div at bounding box center [592, 97] width 28 height 28
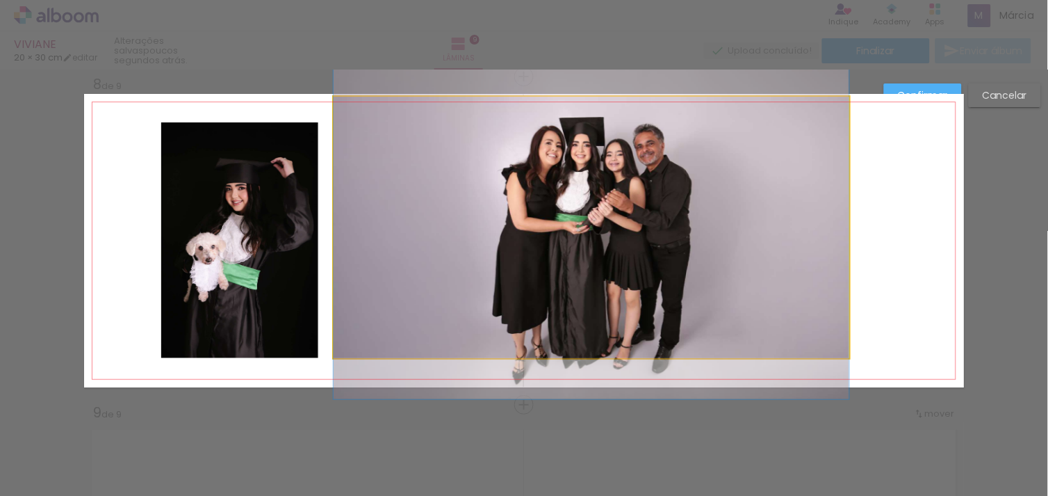
click at [599, 291] on quentale-photo at bounding box center [592, 227] width 516 height 261
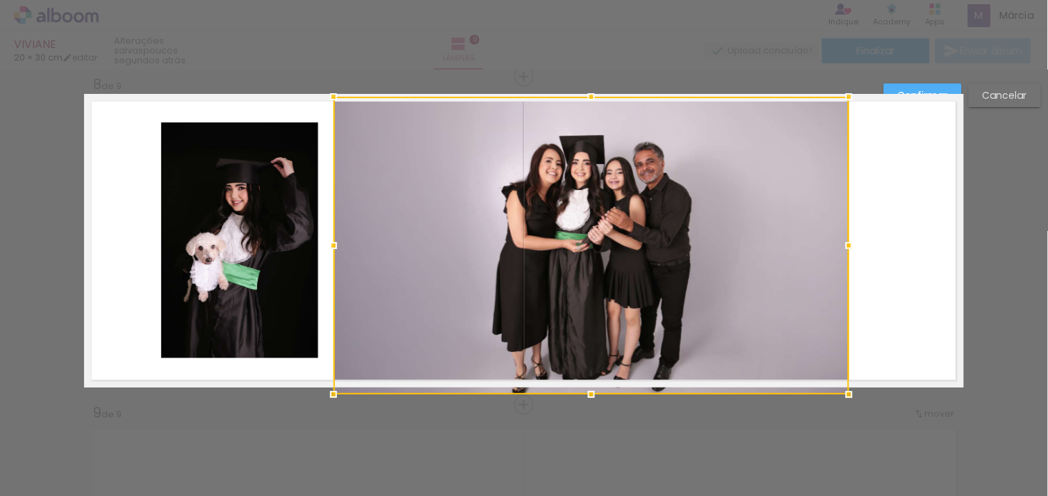
drag, startPoint x: 585, startPoint y: 352, endPoint x: 585, endPoint y: 385, distance: 33.4
click at [585, 385] on div at bounding box center [592, 394] width 28 height 28
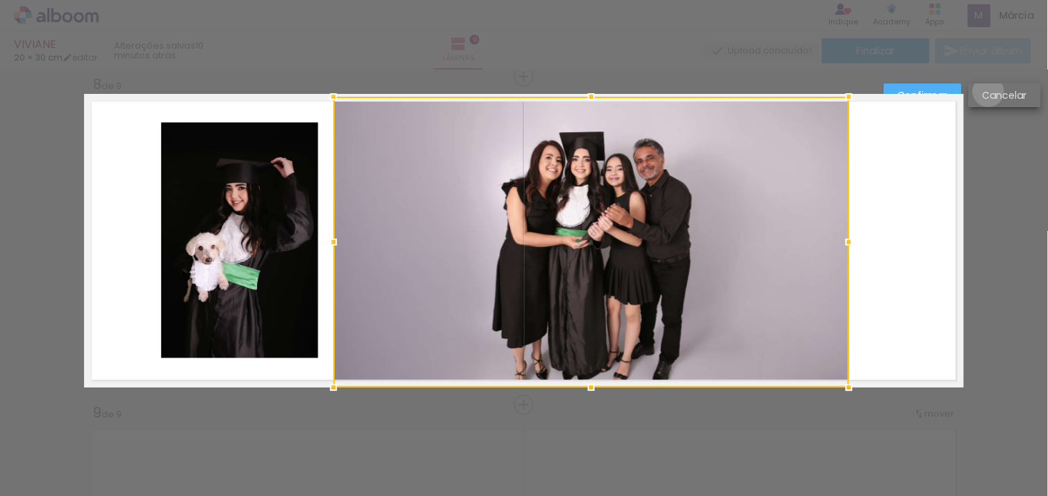
click at [0, 0] on slot "Cancelar" at bounding box center [0, 0] width 0 height 0
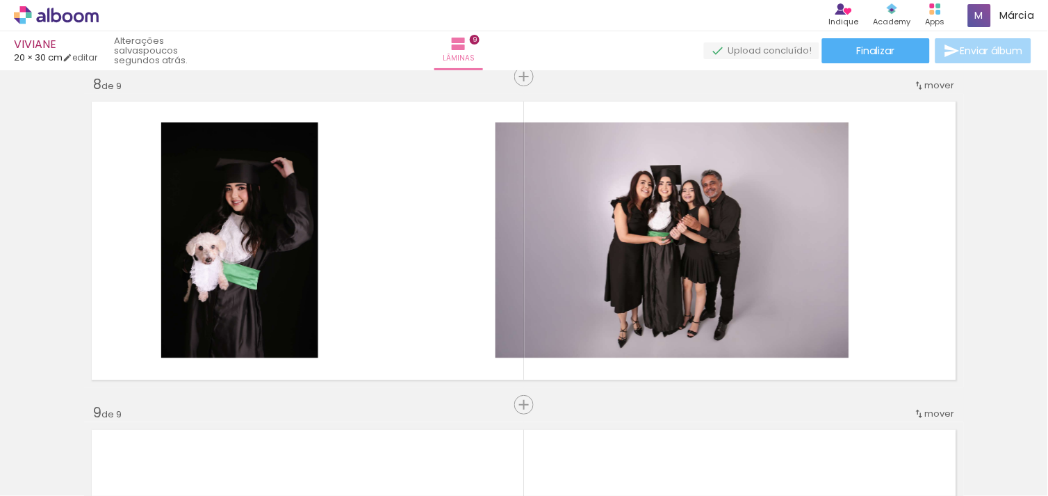
scroll to position [0, 1308]
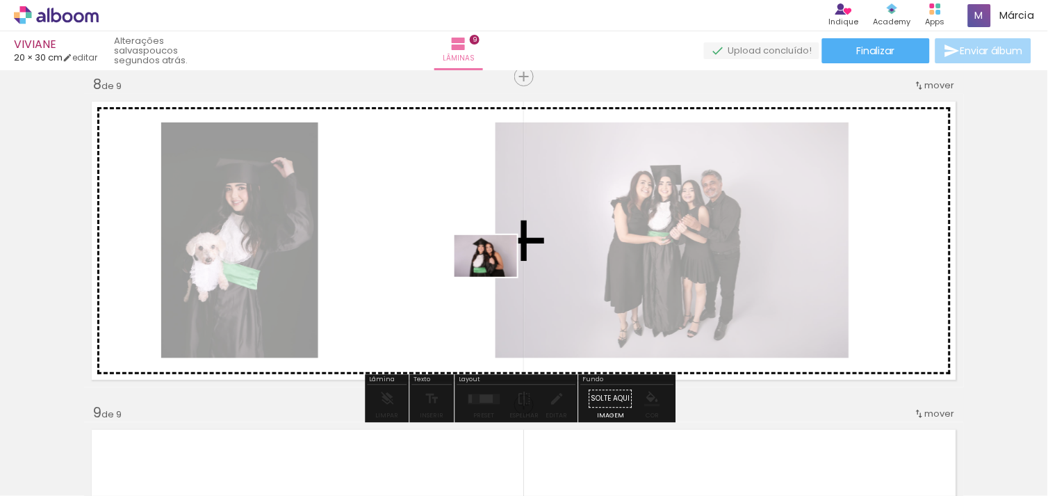
drag, startPoint x: 798, startPoint y: 455, endPoint x: 496, endPoint y: 277, distance: 350.6
click at [496, 277] on quentale-workspace at bounding box center [524, 248] width 1048 height 496
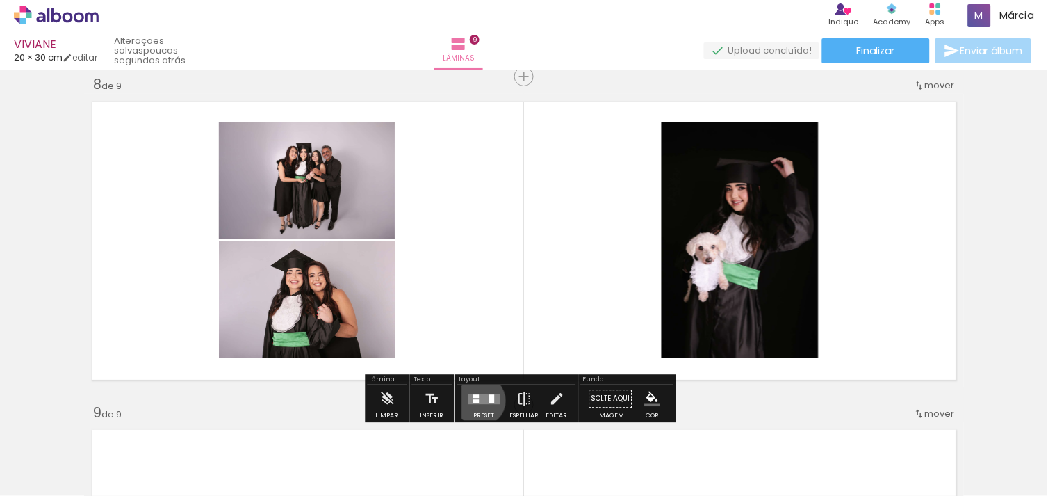
click at [477, 400] on quentale-layouter at bounding box center [484, 398] width 32 height 10
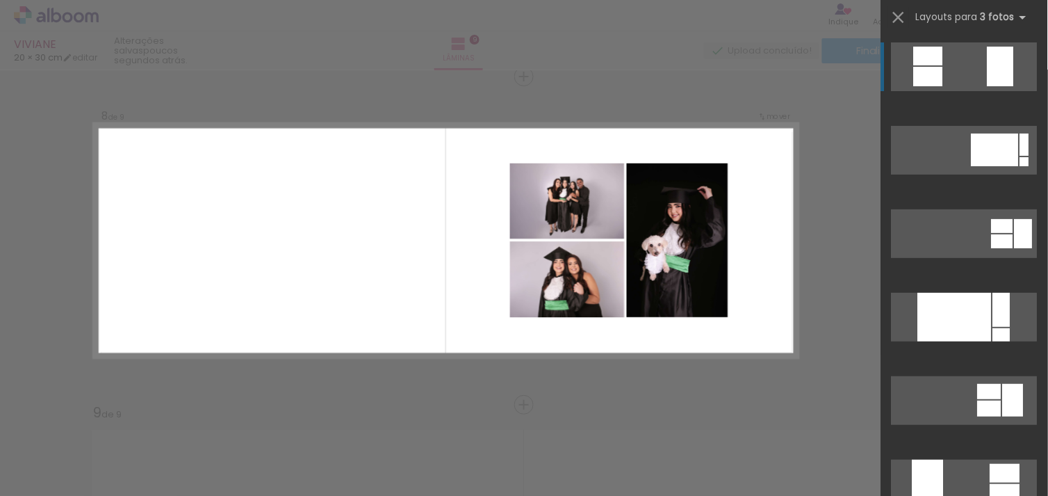
scroll to position [405, 0]
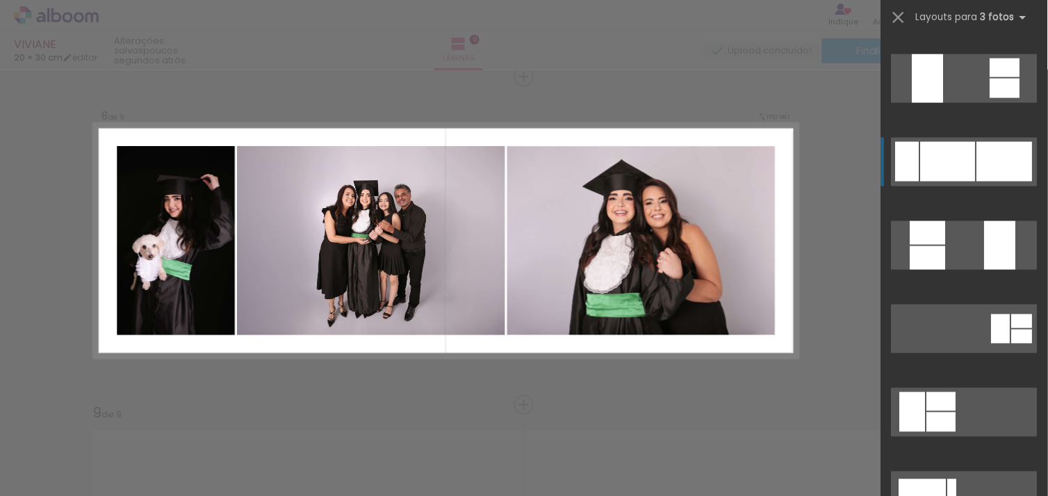
click at [970, 171] on div at bounding box center [948, 162] width 55 height 40
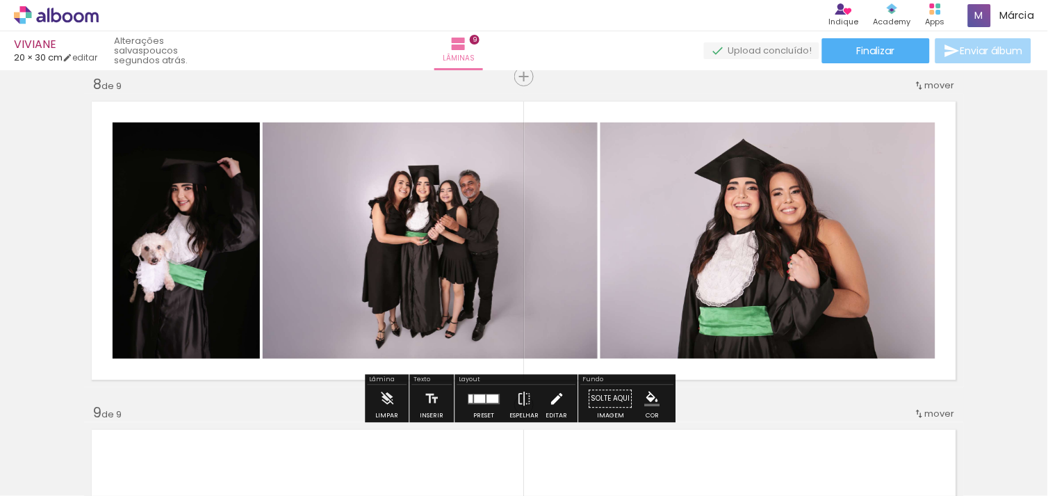
click at [554, 395] on iron-icon at bounding box center [556, 398] width 15 height 28
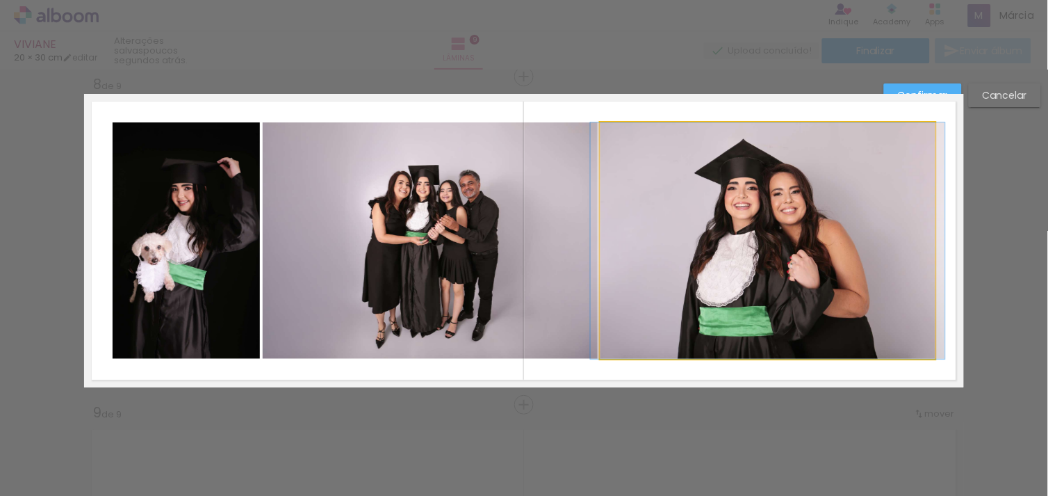
click at [924, 183] on quentale-photo at bounding box center [768, 240] width 335 height 236
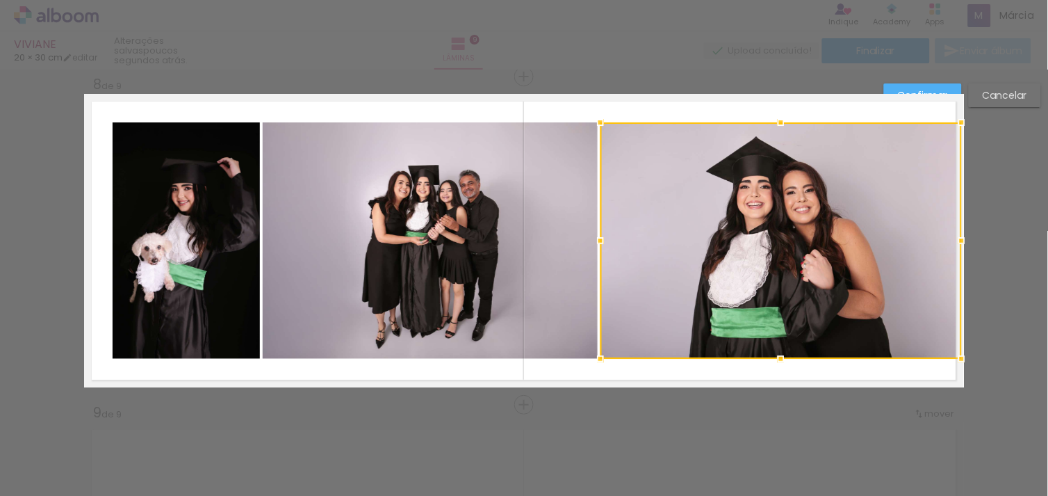
drag, startPoint x: 932, startPoint y: 240, endPoint x: 958, endPoint y: 237, distance: 25.9
click at [958, 237] on div at bounding box center [962, 241] width 28 height 28
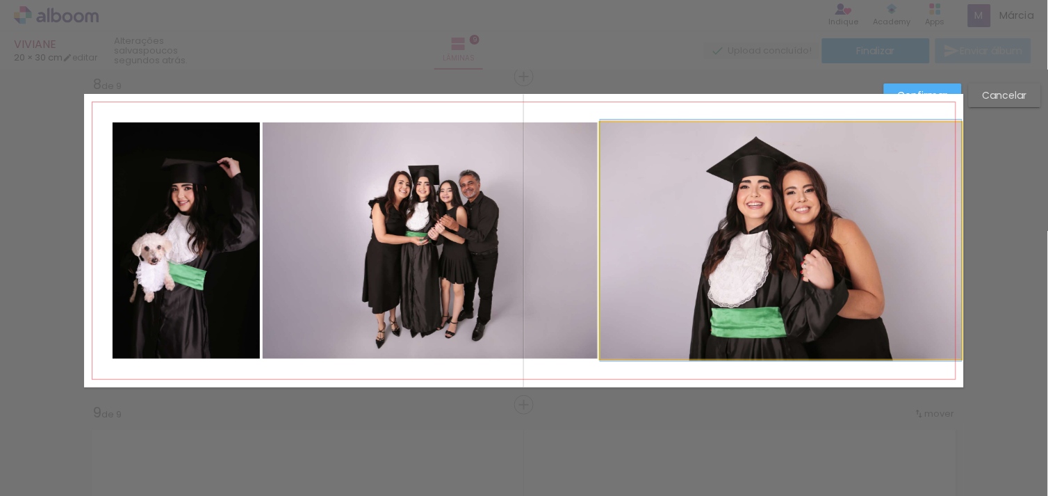
click at [834, 160] on quentale-photo at bounding box center [781, 240] width 361 height 236
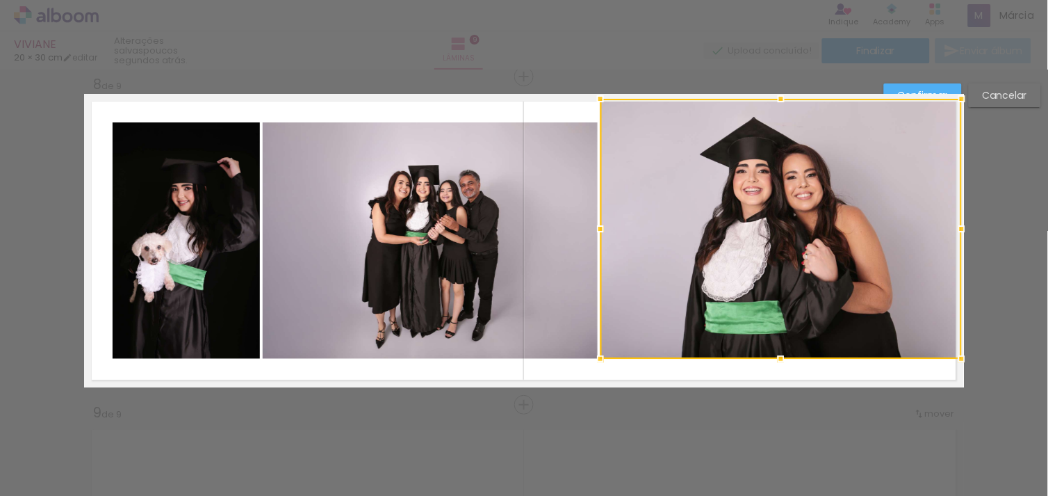
drag, startPoint x: 770, startPoint y: 116, endPoint x: 770, endPoint y: 95, distance: 20.9
click at [770, 95] on div at bounding box center [781, 99] width 28 height 28
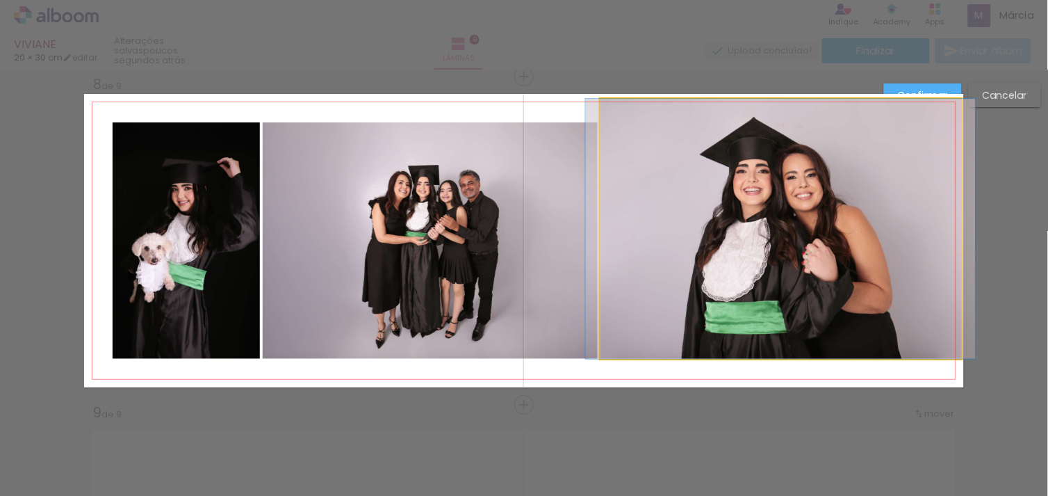
click at [800, 297] on quentale-photo at bounding box center [781, 229] width 361 height 260
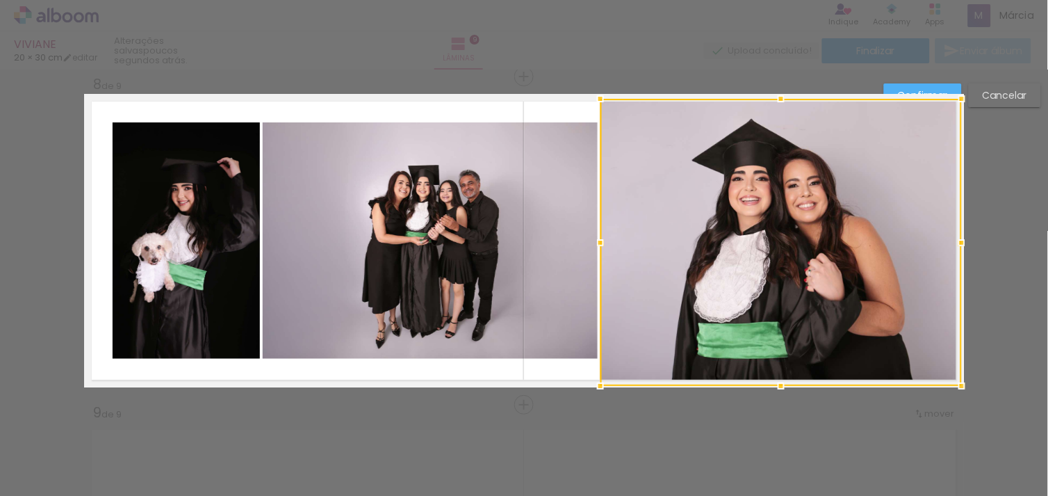
drag, startPoint x: 772, startPoint y: 361, endPoint x: 779, endPoint y: 382, distance: 22.0
click at [779, 382] on div at bounding box center [781, 386] width 28 height 28
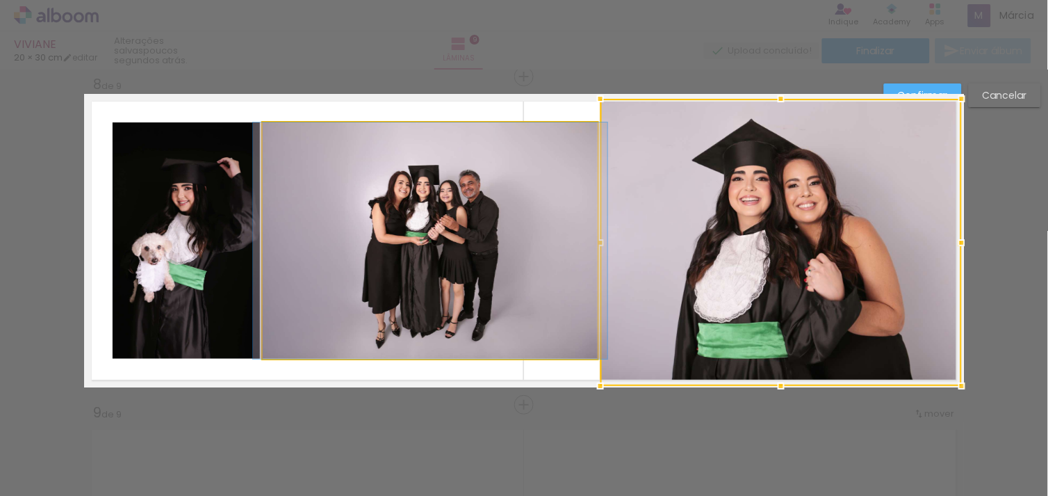
click at [507, 283] on quentale-photo at bounding box center [430, 240] width 335 height 236
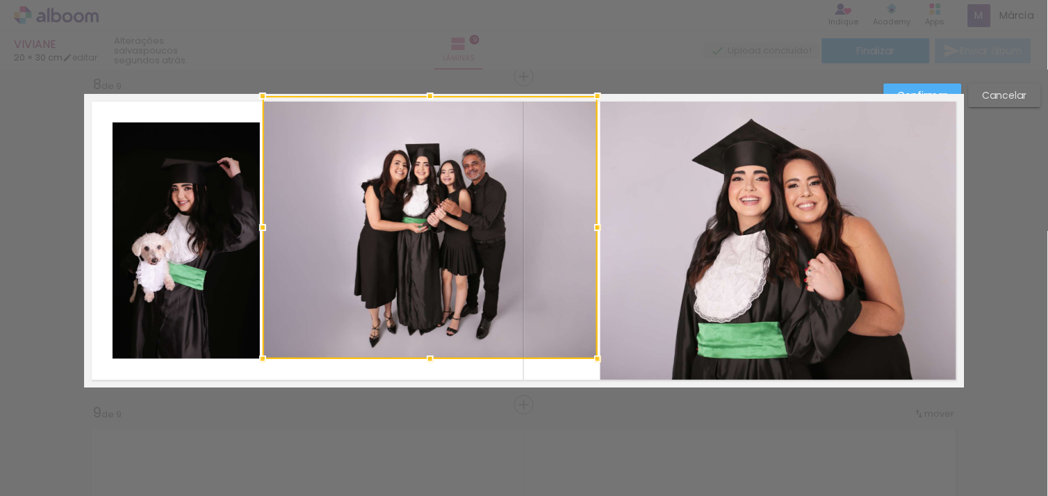
drag, startPoint x: 425, startPoint y: 115, endPoint x: 430, endPoint y: 94, distance: 21.4
click at [430, 94] on div at bounding box center [430, 96] width 28 height 28
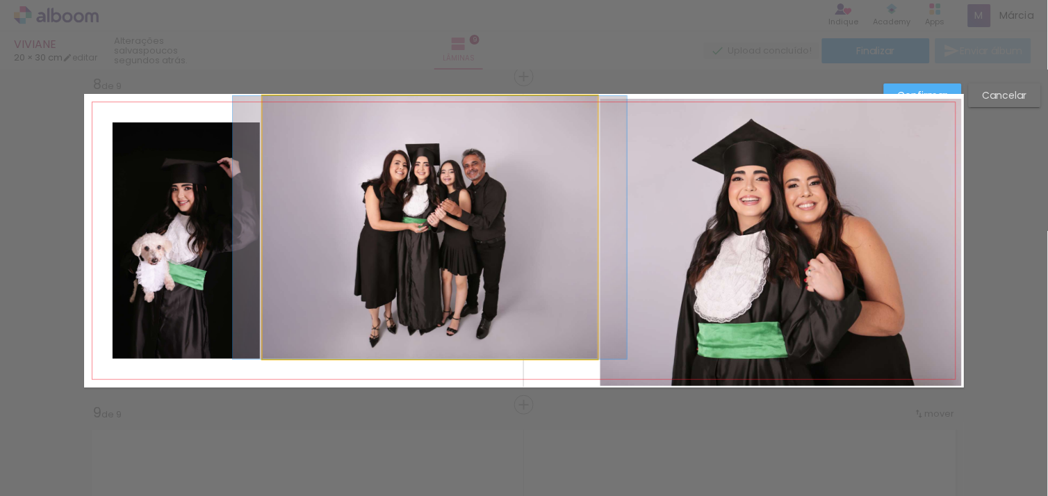
click at [412, 313] on quentale-photo at bounding box center [430, 227] width 335 height 263
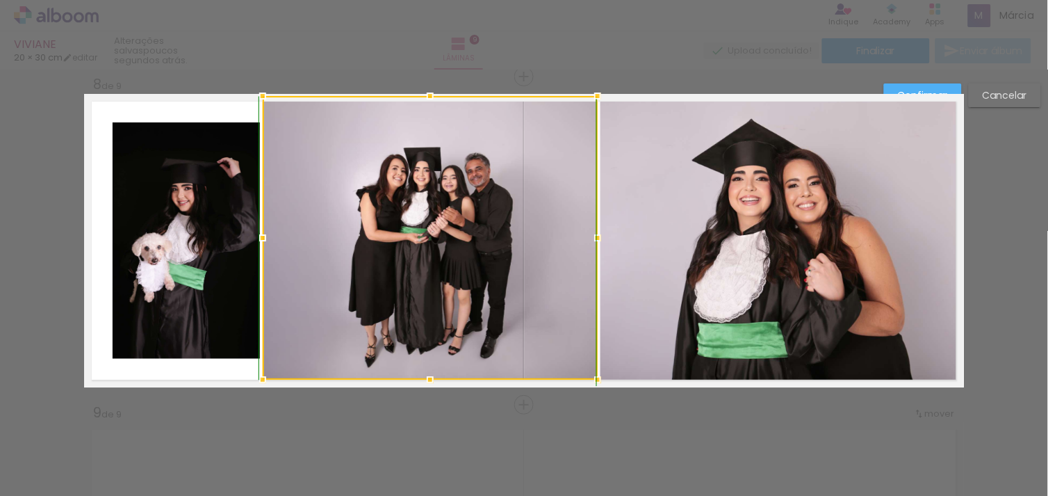
drag, startPoint x: 425, startPoint y: 366, endPoint x: 420, endPoint y: 391, distance: 26.2
click at [420, 391] on div at bounding box center [430, 380] width 28 height 28
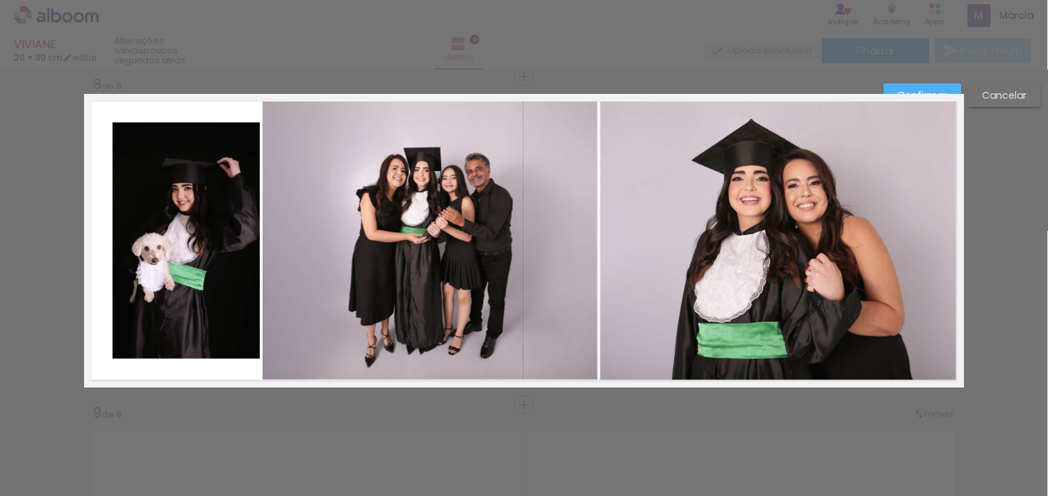
click at [224, 261] on quentale-photo at bounding box center [186, 240] width 147 height 236
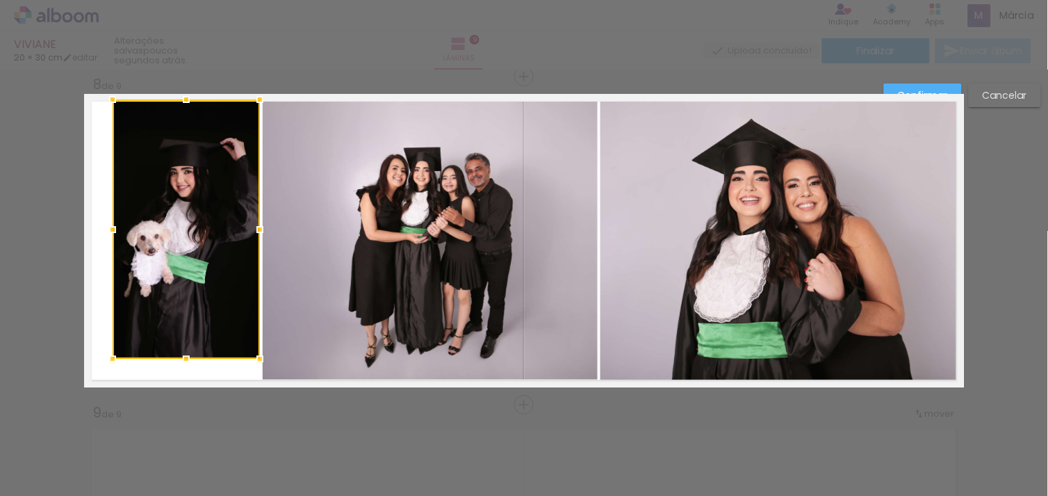
drag, startPoint x: 177, startPoint y: 121, endPoint x: 178, endPoint y: 95, distance: 26.4
click at [178, 95] on div at bounding box center [186, 99] width 28 height 28
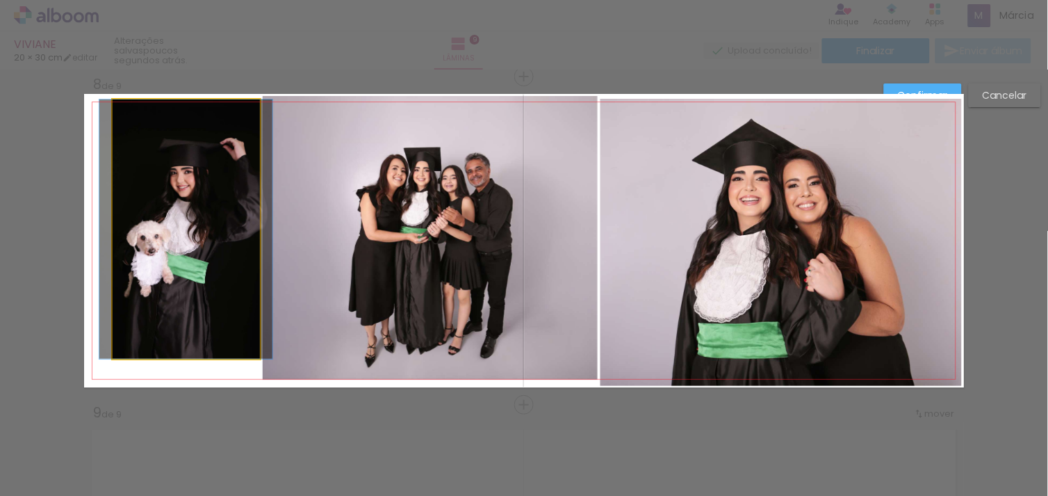
click at [149, 213] on quentale-photo at bounding box center [186, 228] width 147 height 259
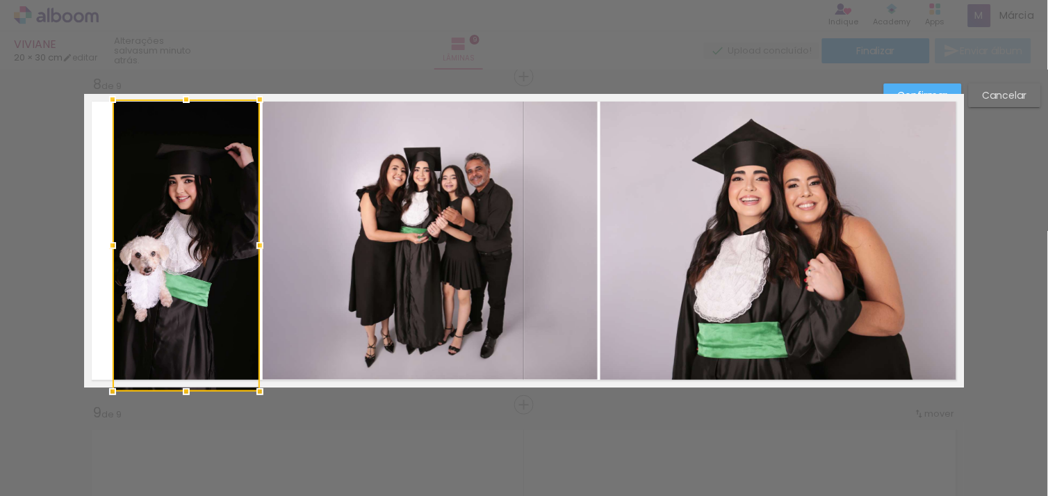
drag, startPoint x: 178, startPoint y: 356, endPoint x: 175, endPoint y: 388, distance: 32.1
click at [175, 388] on div at bounding box center [186, 391] width 28 height 28
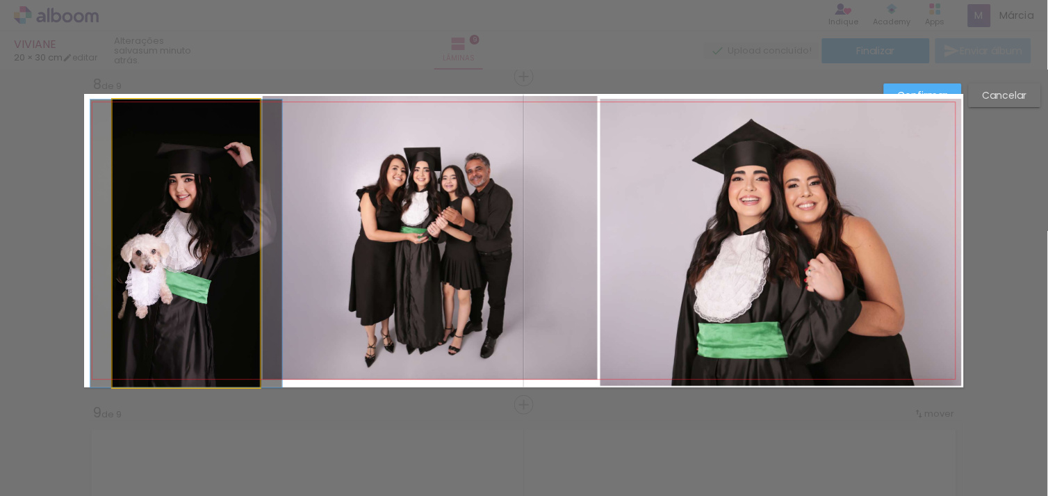
click at [138, 291] on quentale-photo at bounding box center [186, 243] width 147 height 288
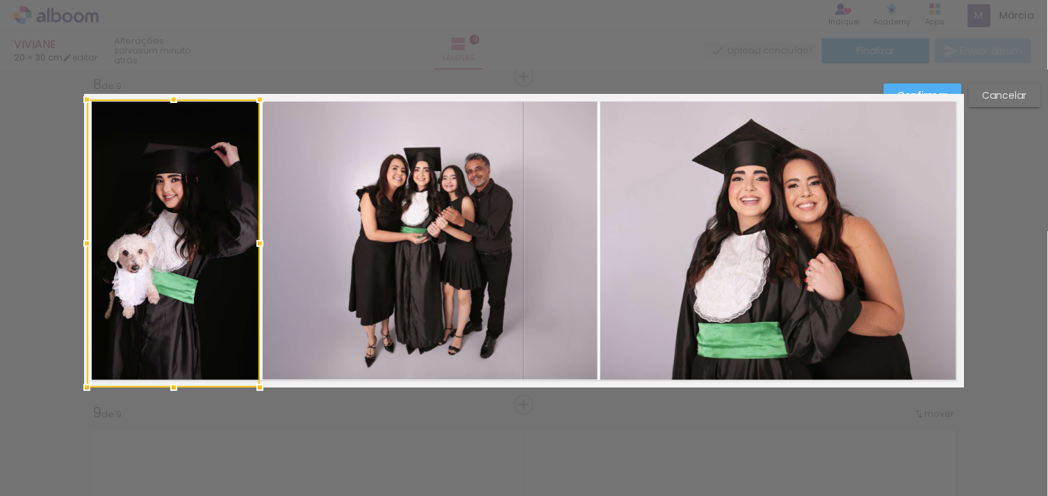
drag, startPoint x: 104, startPoint y: 243, endPoint x: 72, endPoint y: 248, distance: 33.0
click at [73, 248] on div at bounding box center [87, 243] width 28 height 28
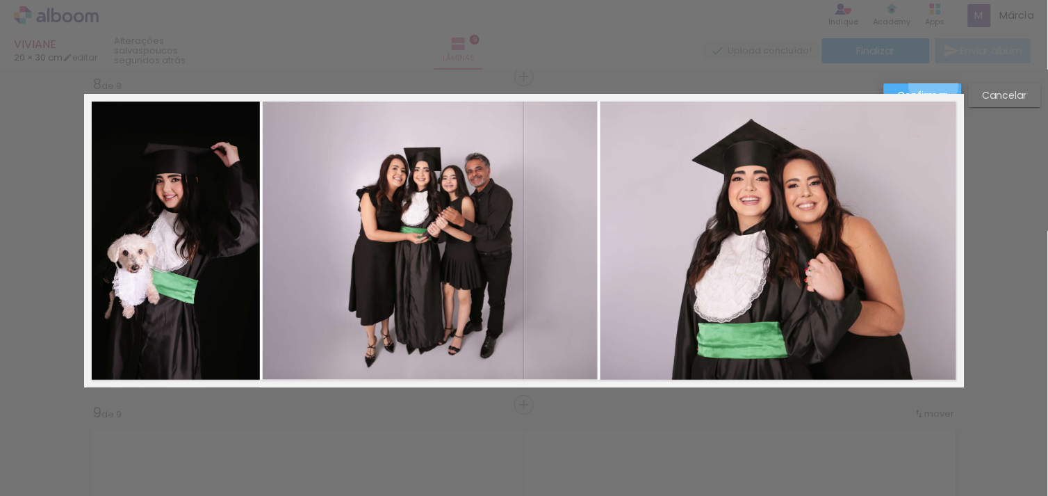
click at [935, 85] on paper-button "Confirmar" at bounding box center [923, 95] width 78 height 24
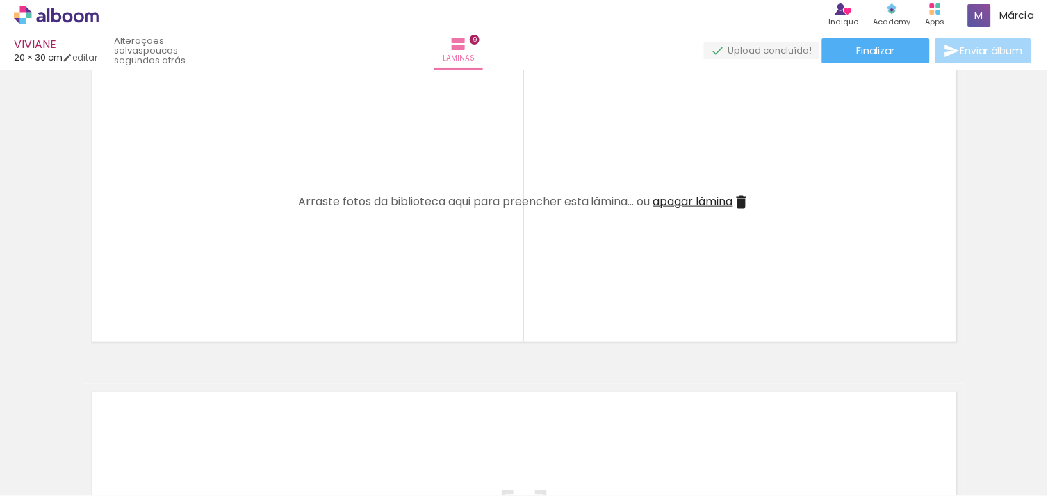
scroll to position [2686, 0]
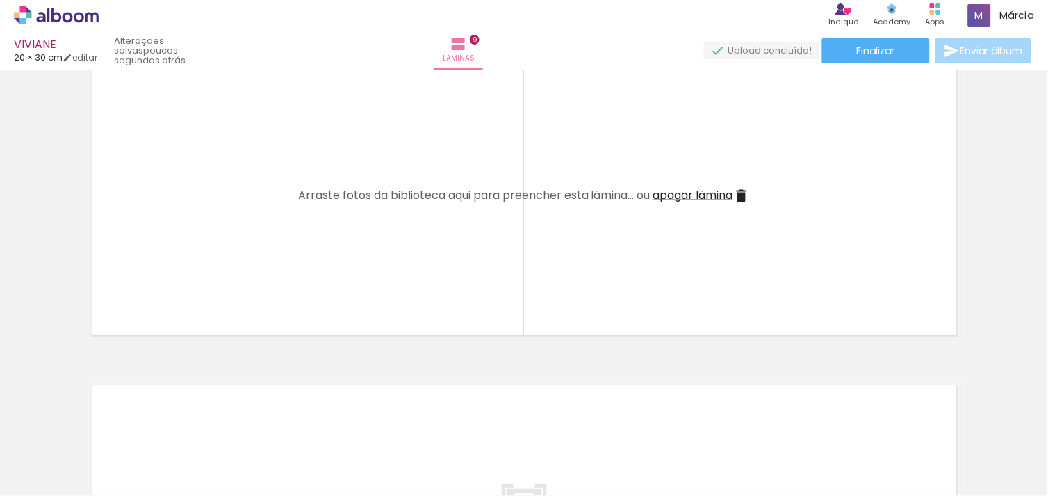
drag, startPoint x: 468, startPoint y: 455, endPoint x: 373, endPoint y: 321, distance: 164.5
click at [373, 321] on quentale-workspace at bounding box center [524, 248] width 1048 height 496
drag, startPoint x: 373, startPoint y: 321, endPoint x: 466, endPoint y: 464, distance: 171.2
click at [466, 464] on div at bounding box center [466, 448] width 46 height 69
drag, startPoint x: 466, startPoint y: 464, endPoint x: 380, endPoint y: 266, distance: 216.0
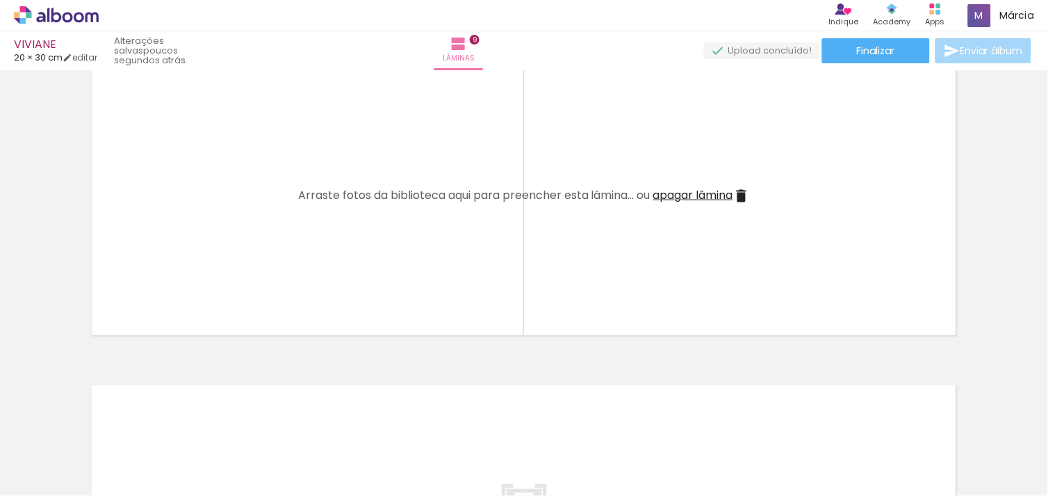
click at [380, 266] on quentale-workspace at bounding box center [524, 248] width 1048 height 496
drag, startPoint x: 380, startPoint y: 266, endPoint x: 288, endPoint y: 297, distance: 97.4
click at [288, 297] on quentale-layouter at bounding box center [524, 195] width 880 height 293
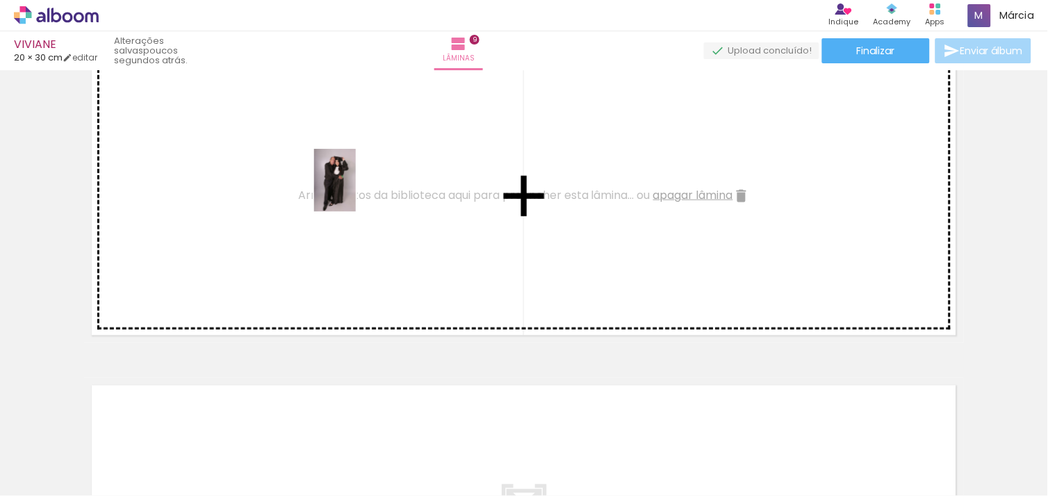
drag, startPoint x: 462, startPoint y: 464, endPoint x: 356, endPoint y: 190, distance: 293.5
click at [356, 190] on quentale-workspace at bounding box center [524, 248] width 1048 height 496
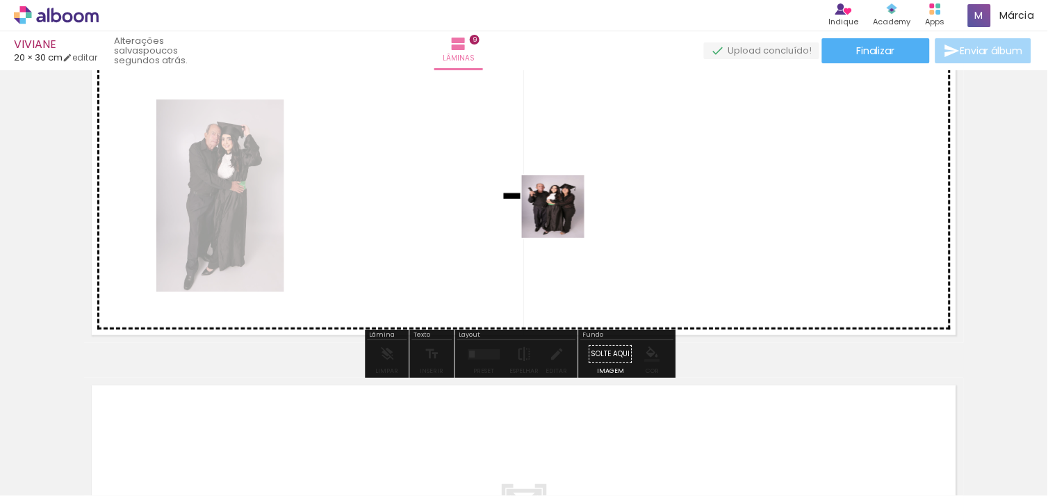
drag, startPoint x: 607, startPoint y: 420, endPoint x: 564, endPoint y: 217, distance: 207.6
click at [564, 217] on quentale-workspace at bounding box center [524, 248] width 1048 height 496
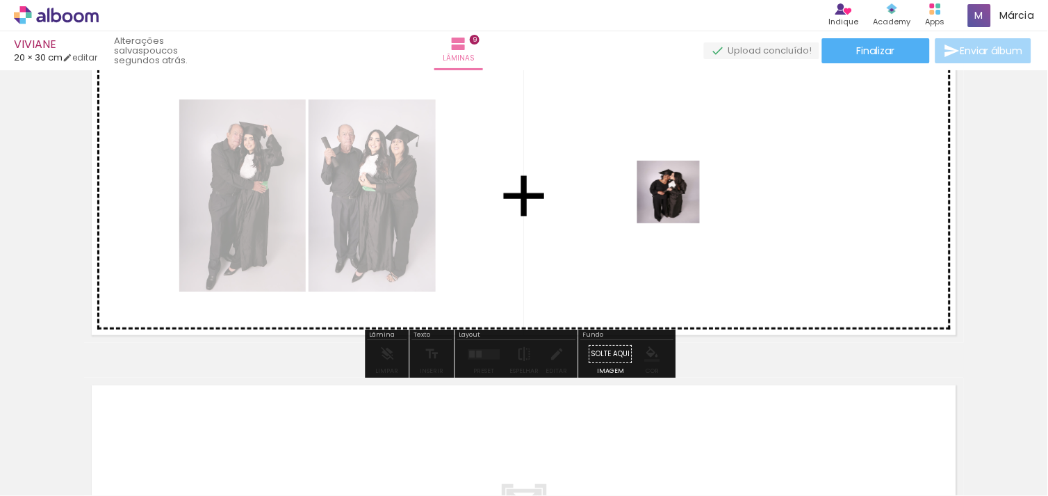
drag, startPoint x: 699, startPoint y: 410, endPoint x: 675, endPoint y: 154, distance: 256.9
click at [675, 154] on quentale-workspace at bounding box center [524, 248] width 1048 height 496
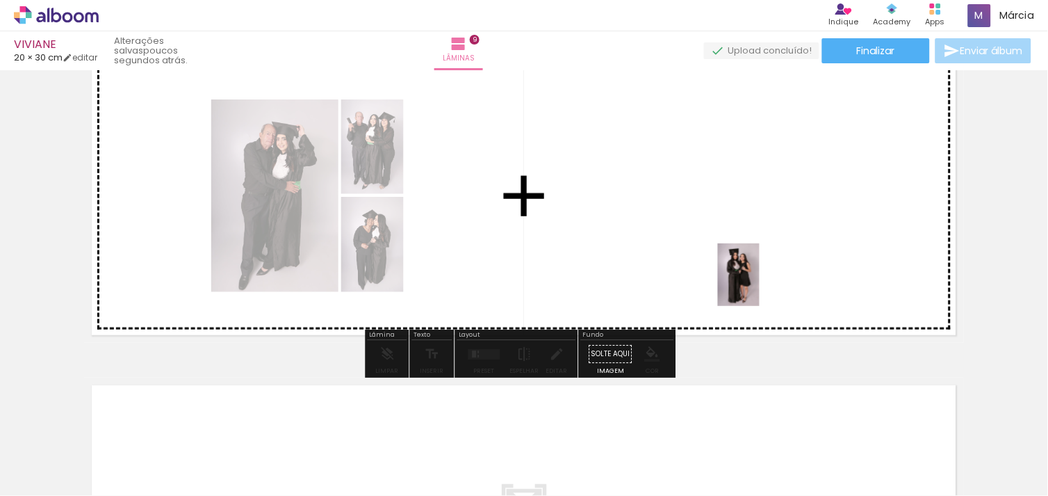
drag, startPoint x: 928, startPoint y: 455, endPoint x: 715, endPoint y: 256, distance: 292.1
click at [715, 256] on quentale-workspace at bounding box center [524, 248] width 1048 height 496
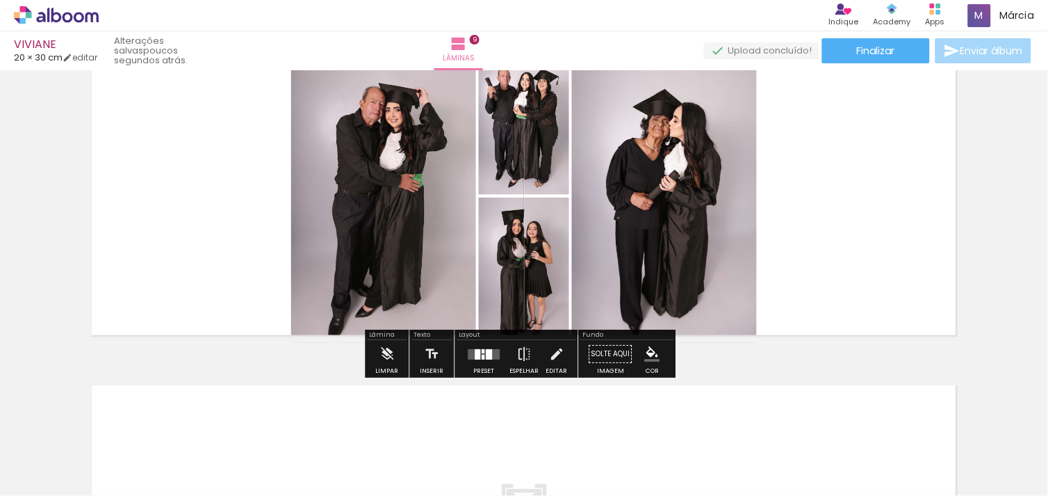
scroll to position [0, 1405]
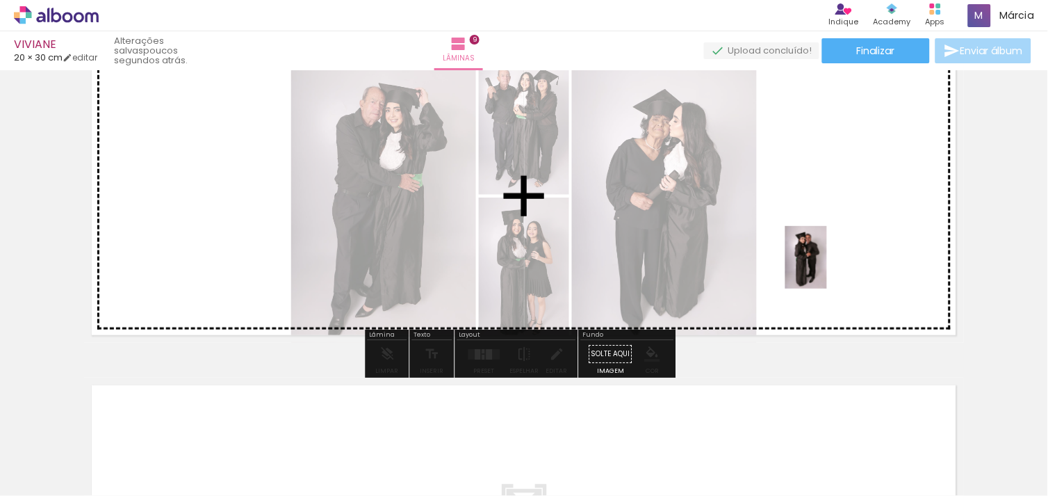
drag, startPoint x: 912, startPoint y: 350, endPoint x: 807, endPoint y: 238, distance: 152.9
click at [807, 238] on quentale-workspace at bounding box center [524, 248] width 1048 height 496
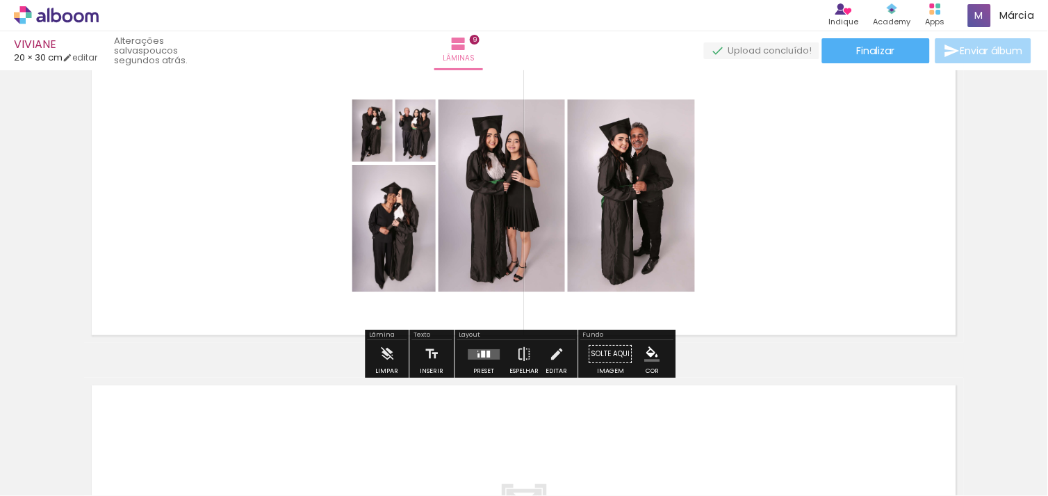
click at [484, 345] on div at bounding box center [485, 354] width 38 height 28
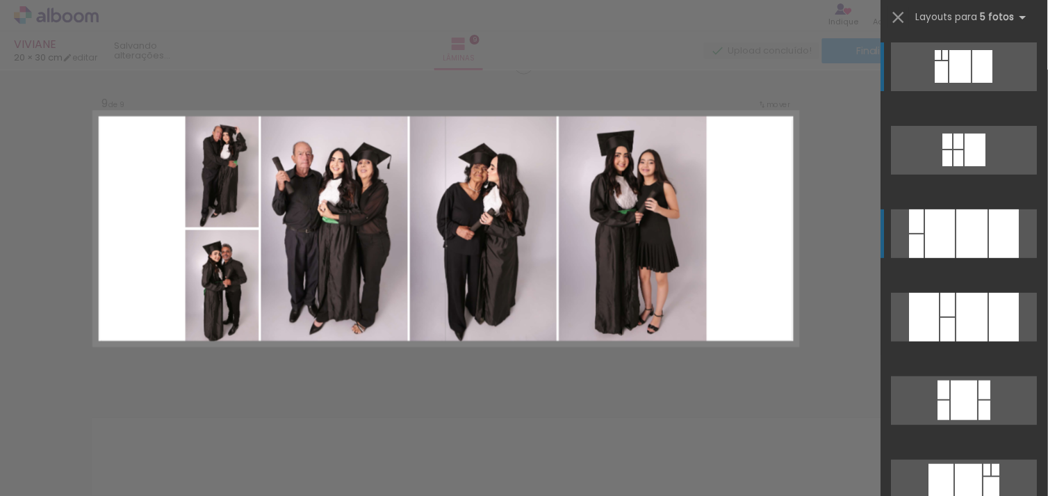
scroll to position [2642, 0]
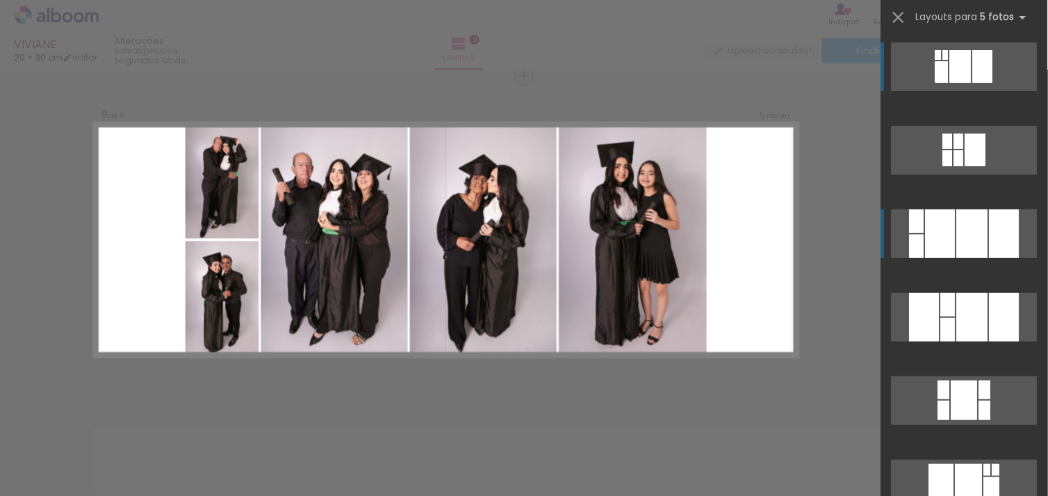
click at [1022, 251] on quentale-layouter at bounding box center [965, 233] width 146 height 49
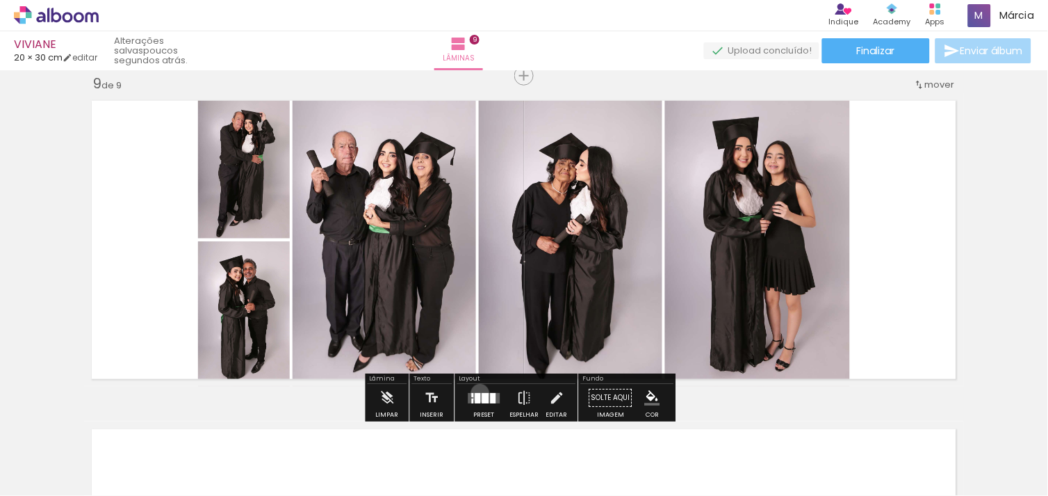
click at [477, 393] on quentale-layouter at bounding box center [484, 398] width 32 height 10
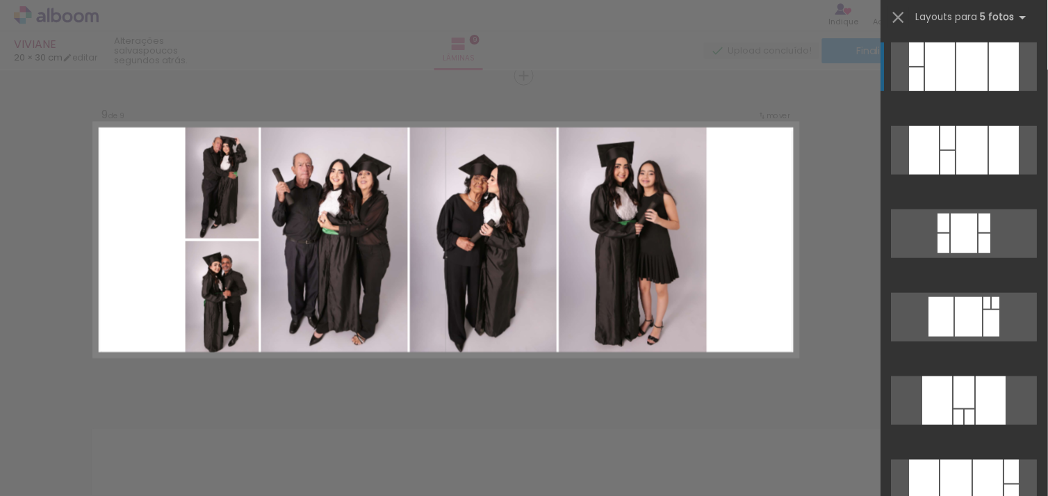
scroll to position [572, 0]
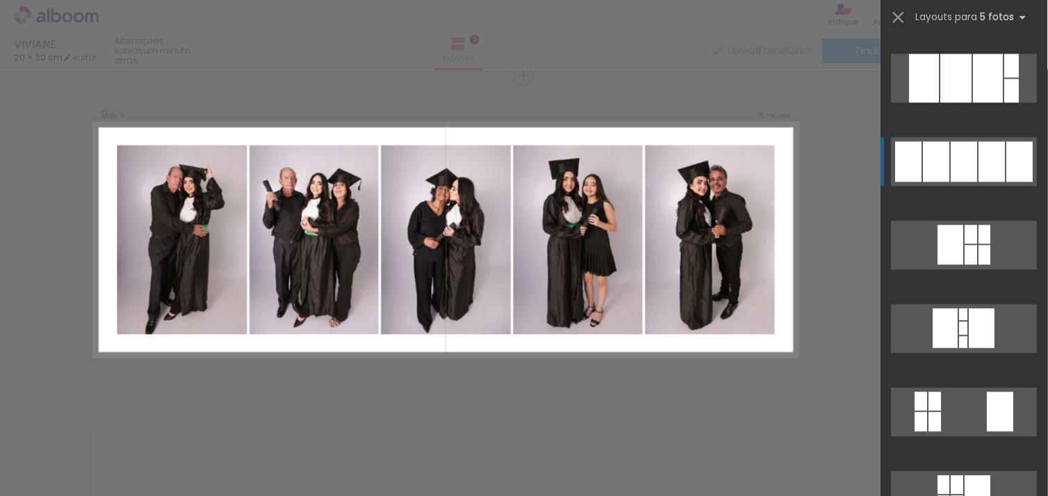
click at [955, 149] on div at bounding box center [965, 162] width 26 height 40
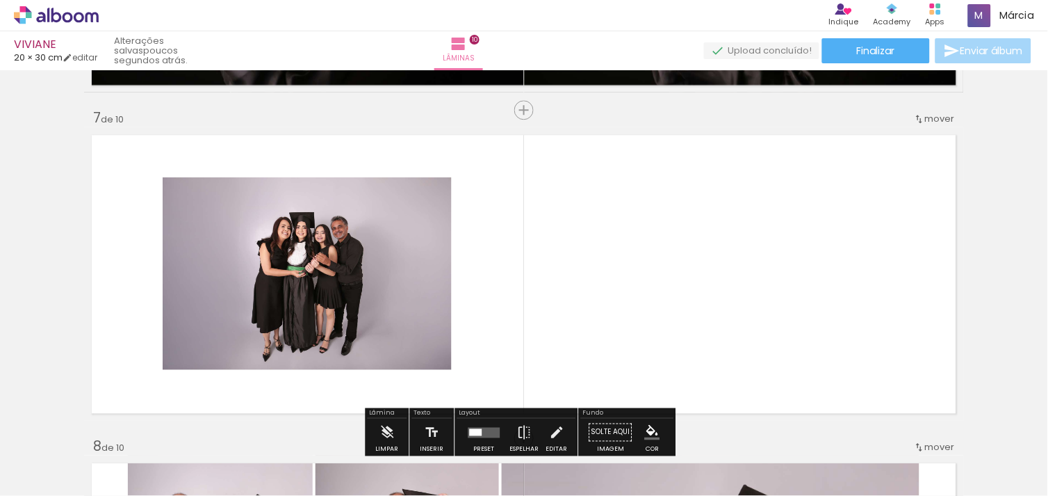
scroll to position [0, 1405]
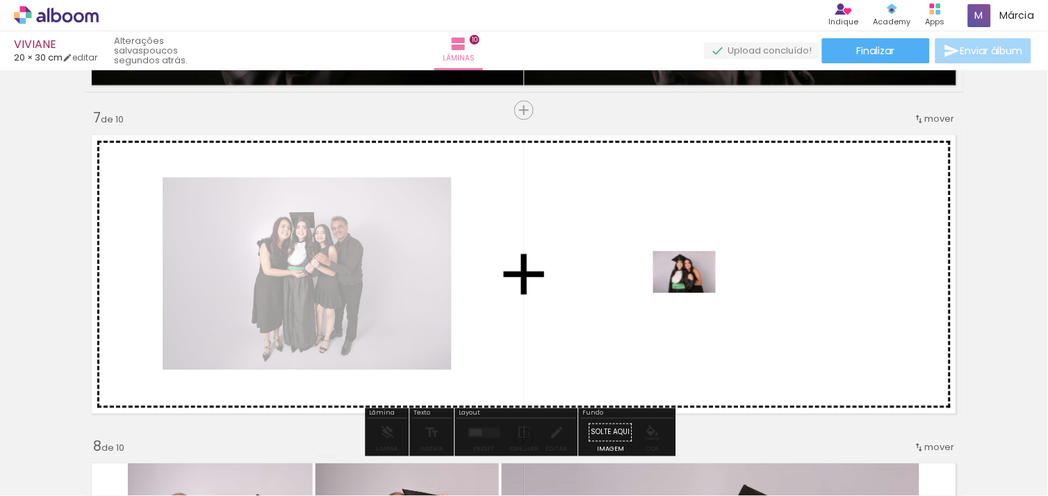
drag, startPoint x: 695, startPoint y: 441, endPoint x: 695, endPoint y: 292, distance: 149.4
click at [695, 292] on quentale-workspace at bounding box center [524, 248] width 1048 height 496
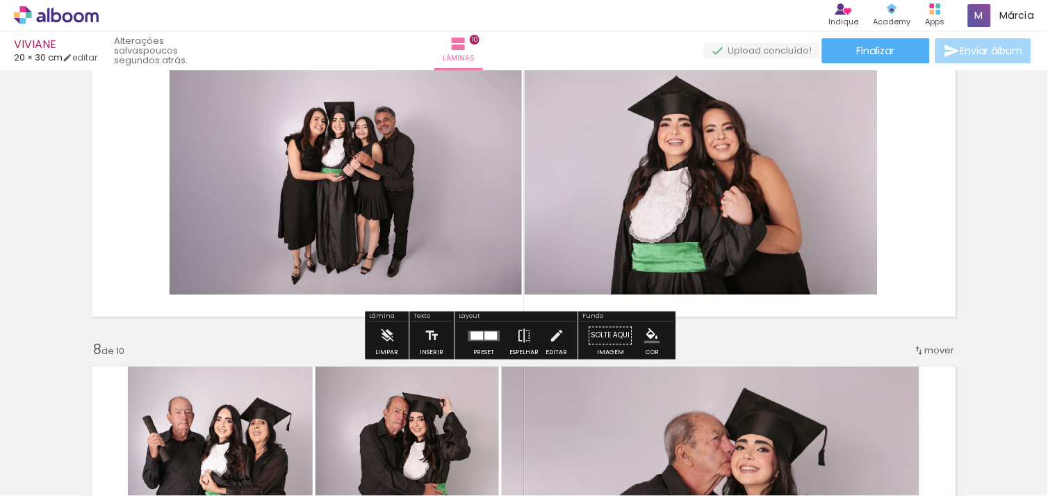
scroll to position [2115, 0]
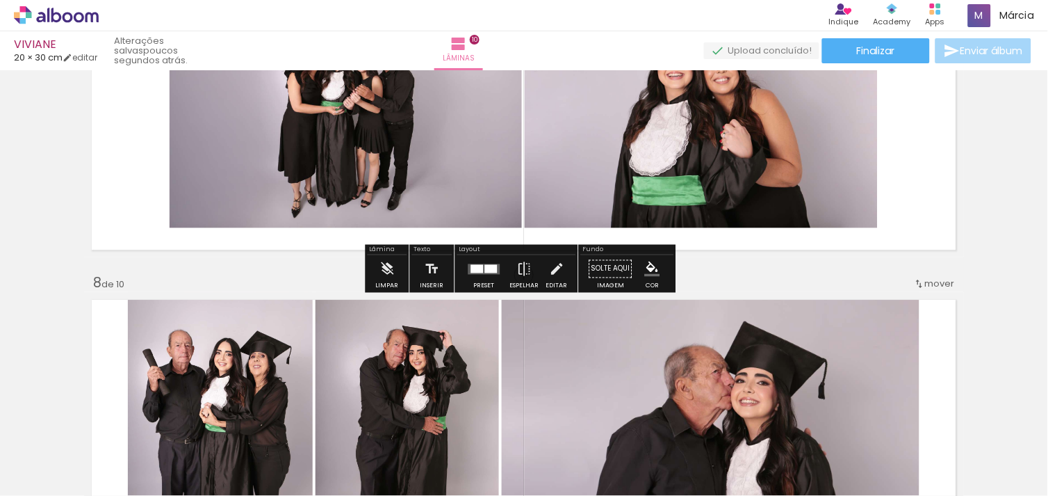
click at [483, 272] on quentale-layouter at bounding box center [484, 268] width 32 height 10
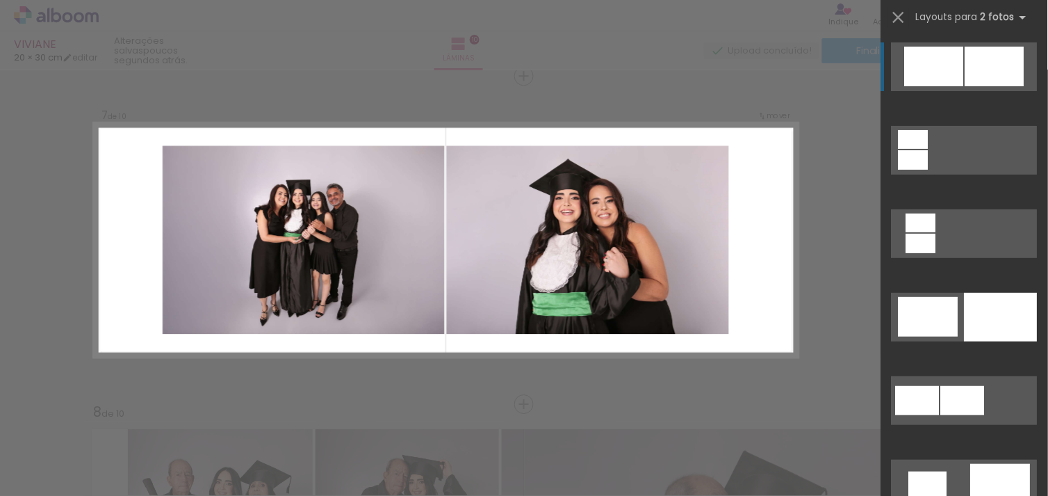
scroll to position [405, 0]
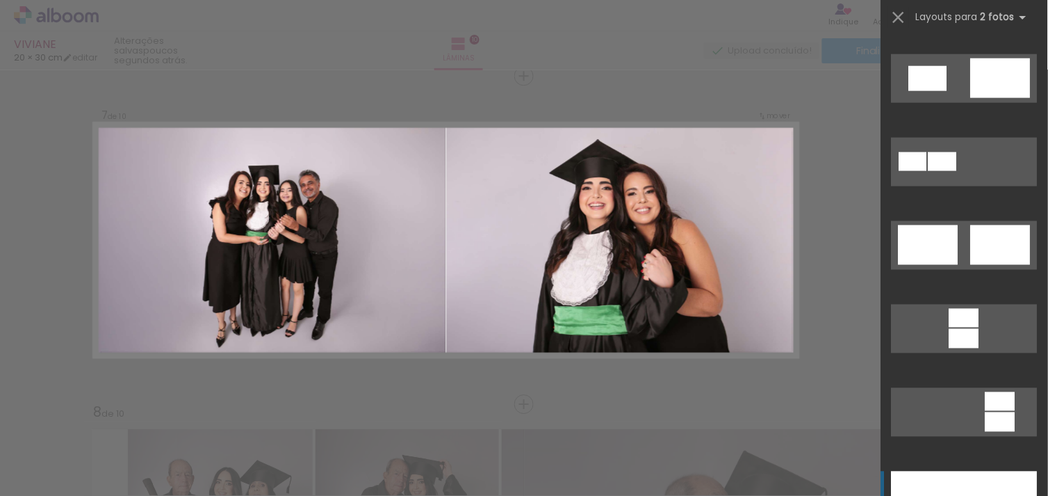
click at [955, 482] on div at bounding box center [928, 495] width 73 height 49
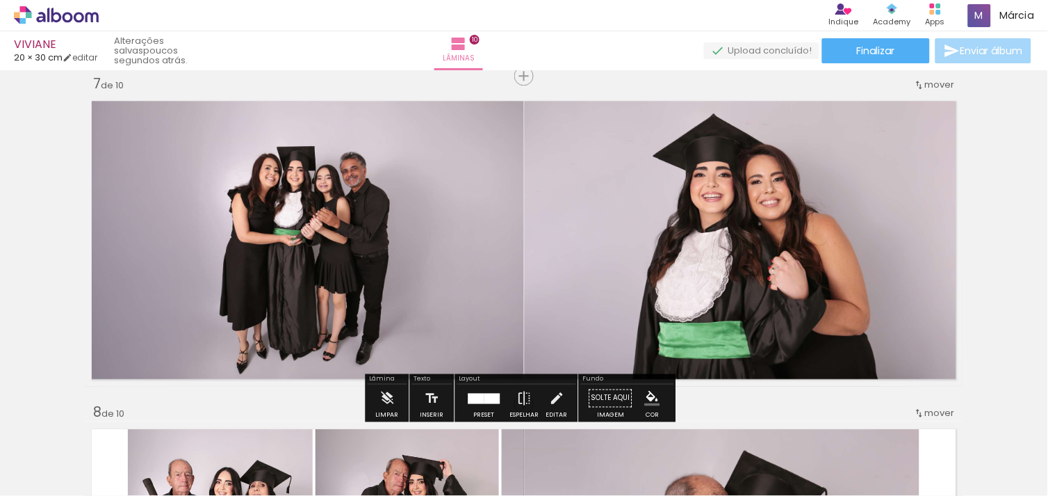
click at [953, 482] on quentale-thumb at bounding box center [914, 449] width 78 height 80
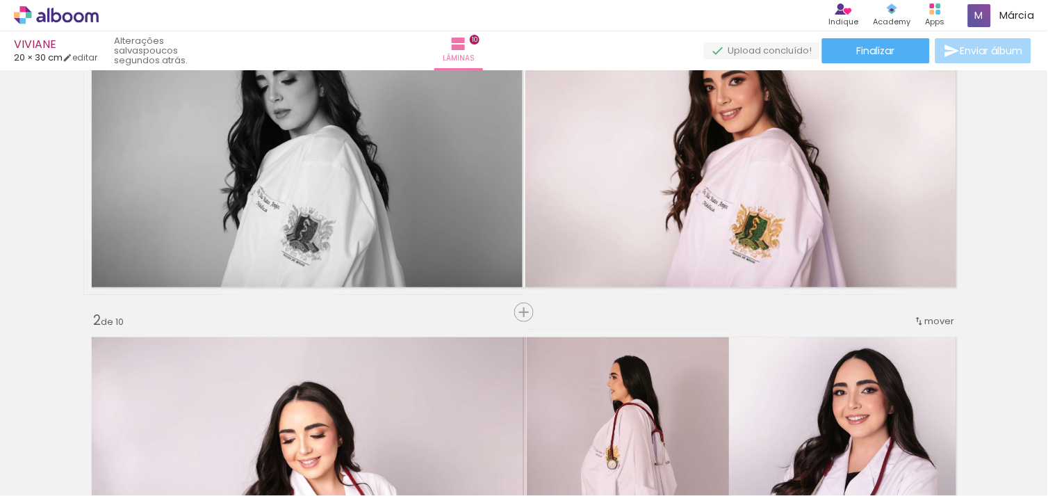
scroll to position [0, 0]
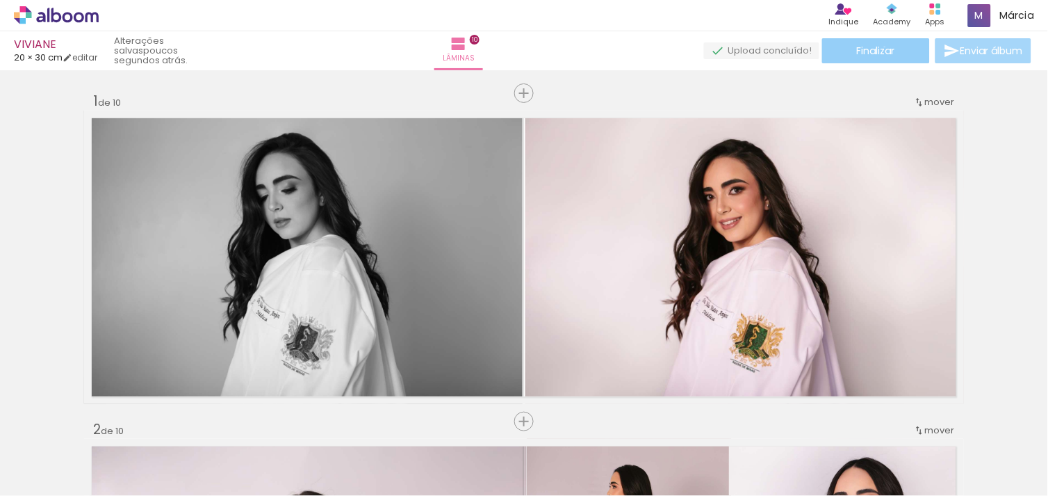
click at [881, 47] on span "Finalizar" at bounding box center [876, 51] width 38 height 10
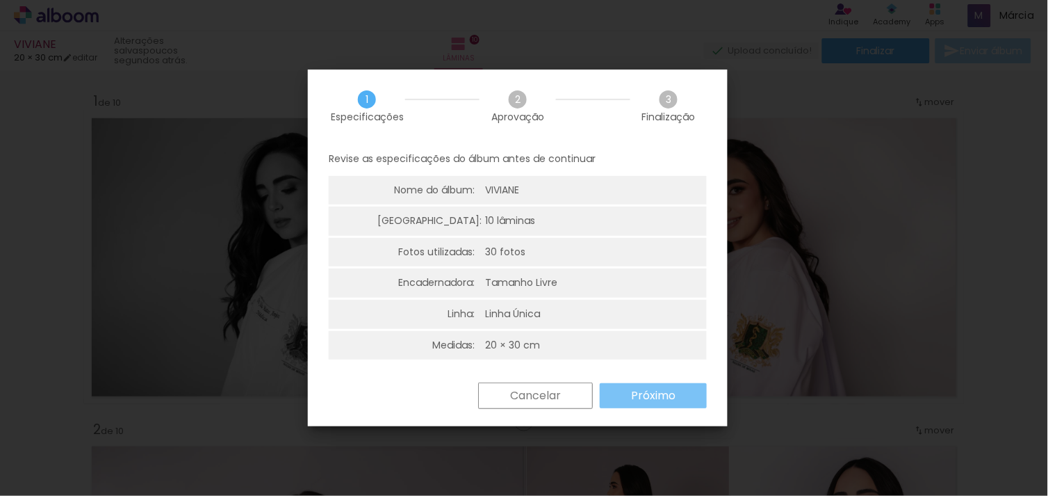
click at [0, 0] on slot "Próximo" at bounding box center [0, 0] width 0 height 0
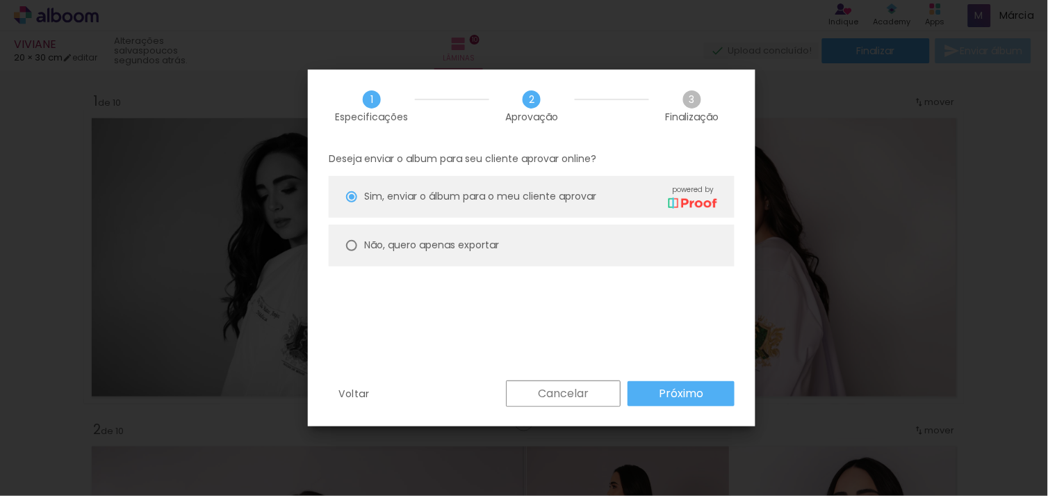
click at [0, 0] on slot "Não, quero apenas exportar" at bounding box center [0, 0] width 0 height 0
type paper-radio-button "on"
click at [0, 0] on slot "Próximo" at bounding box center [0, 0] width 0 height 0
type input "Alta, 300 DPI"
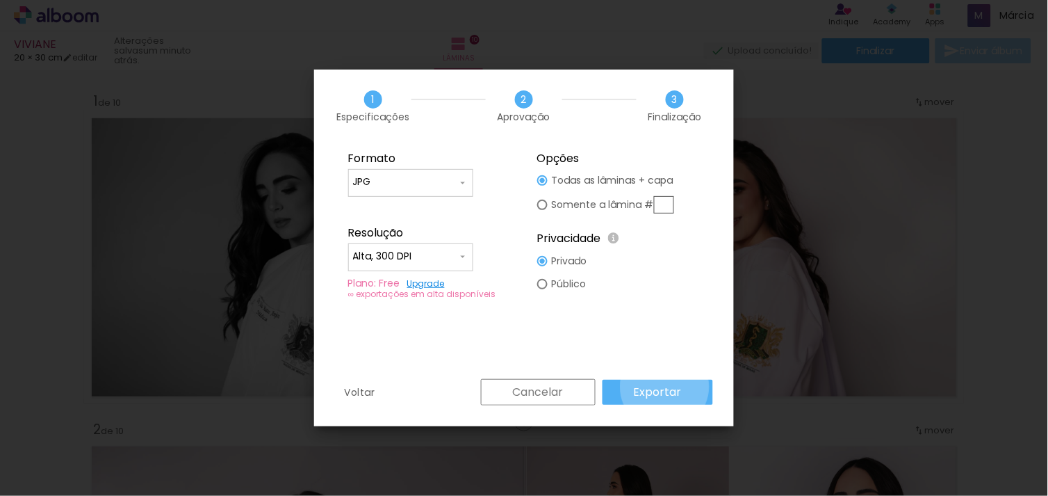
click at [0, 0] on slot "Exportar" at bounding box center [0, 0] width 0 height 0
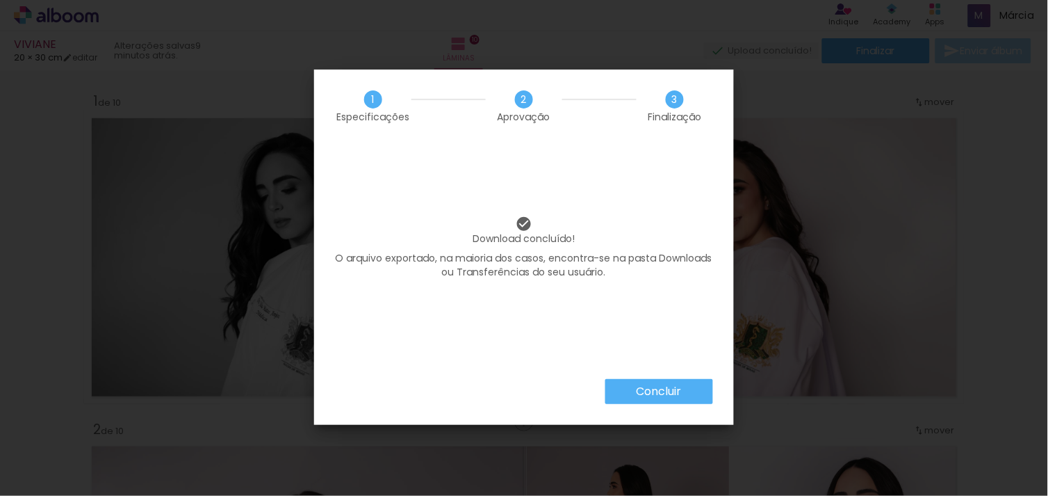
scroll to position [405, 0]
click at [0, 0] on slot "Concluir" at bounding box center [0, 0] width 0 height 0
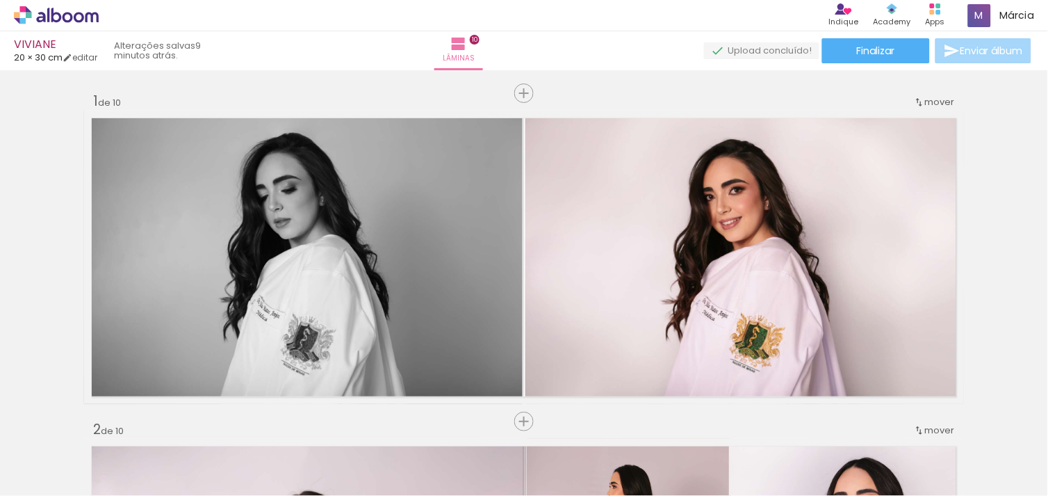
scroll to position [405, 0]
